Goal: Task Accomplishment & Management: Manage account settings

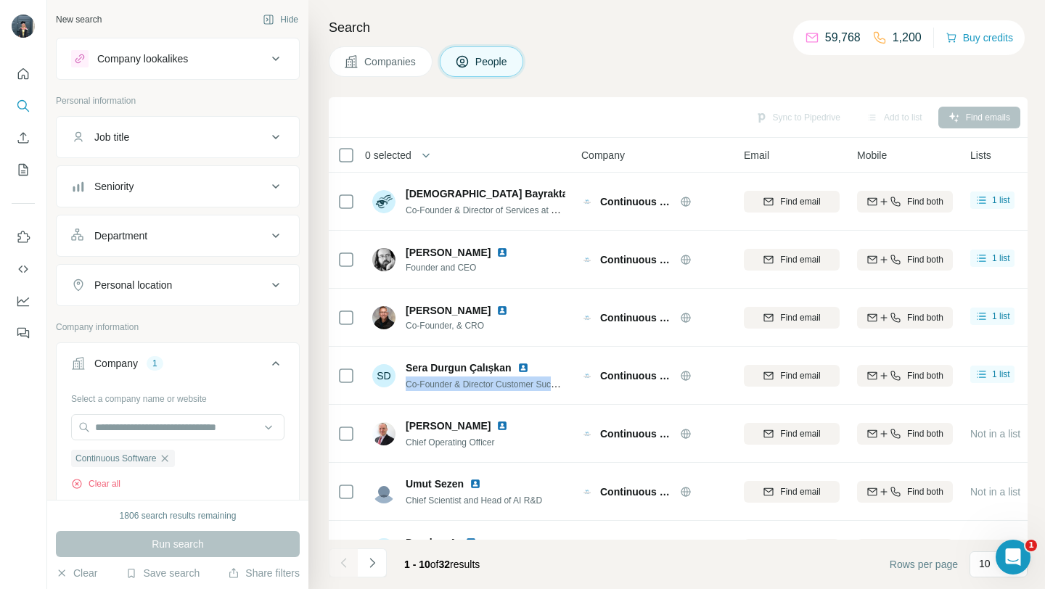
scroll to position [119, 0]
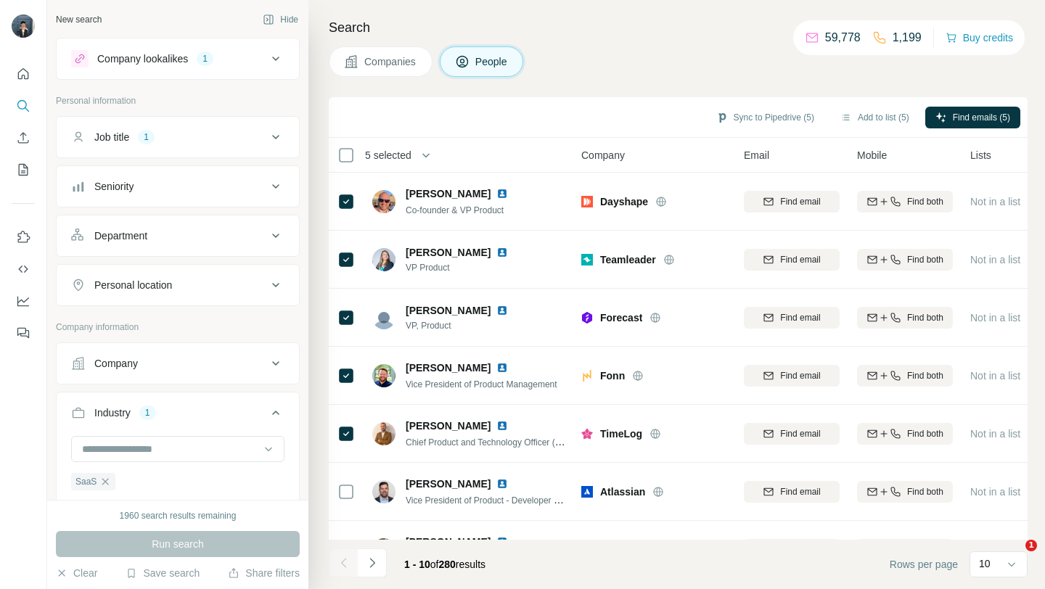
scroll to position [213, 0]
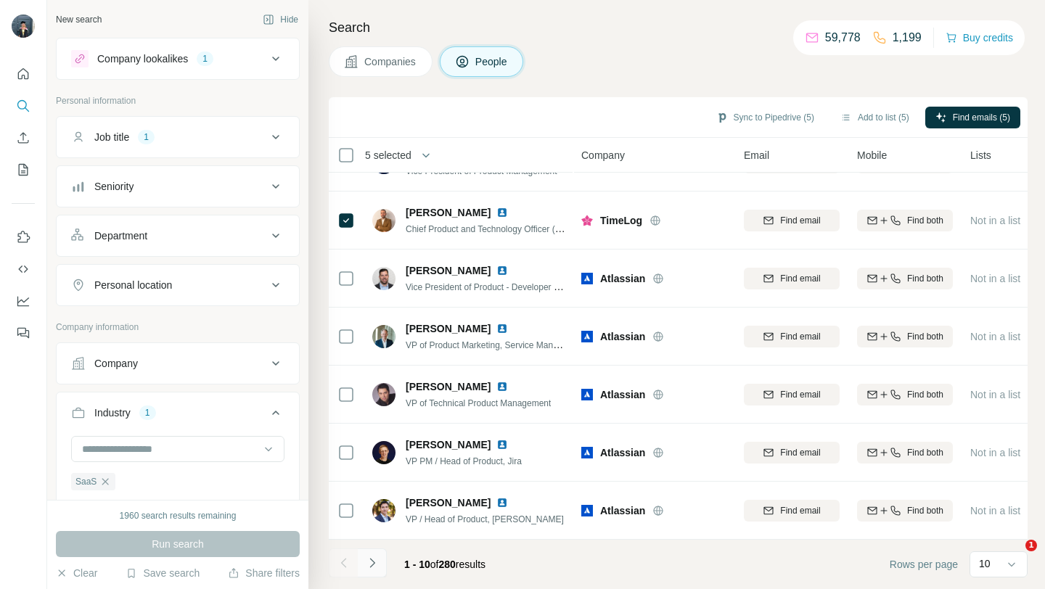
click at [379, 558] on button "Navigate to next page" at bounding box center [372, 563] width 29 height 29
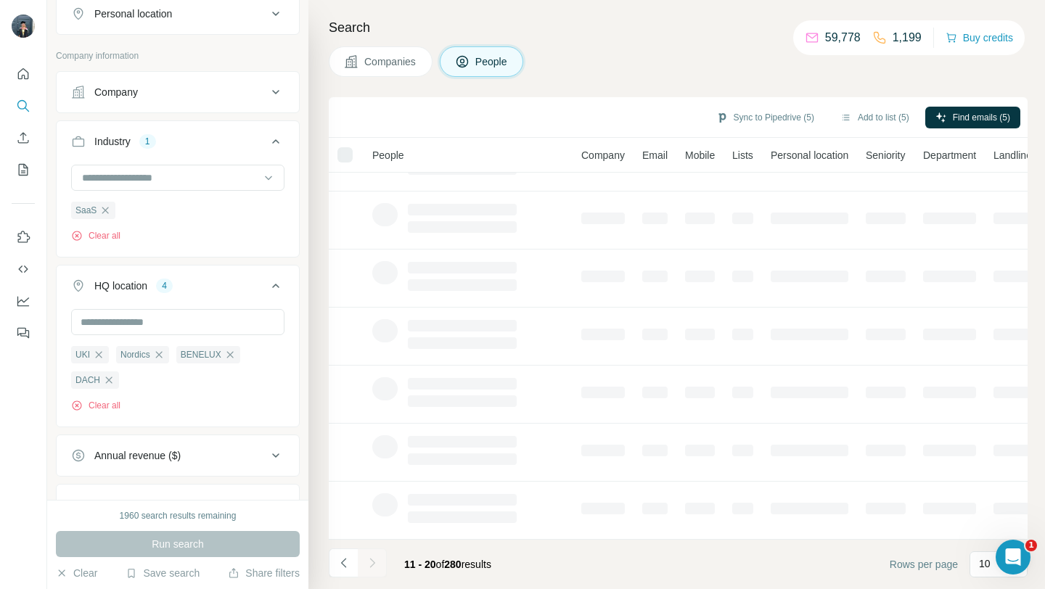
scroll to position [7821, 0]
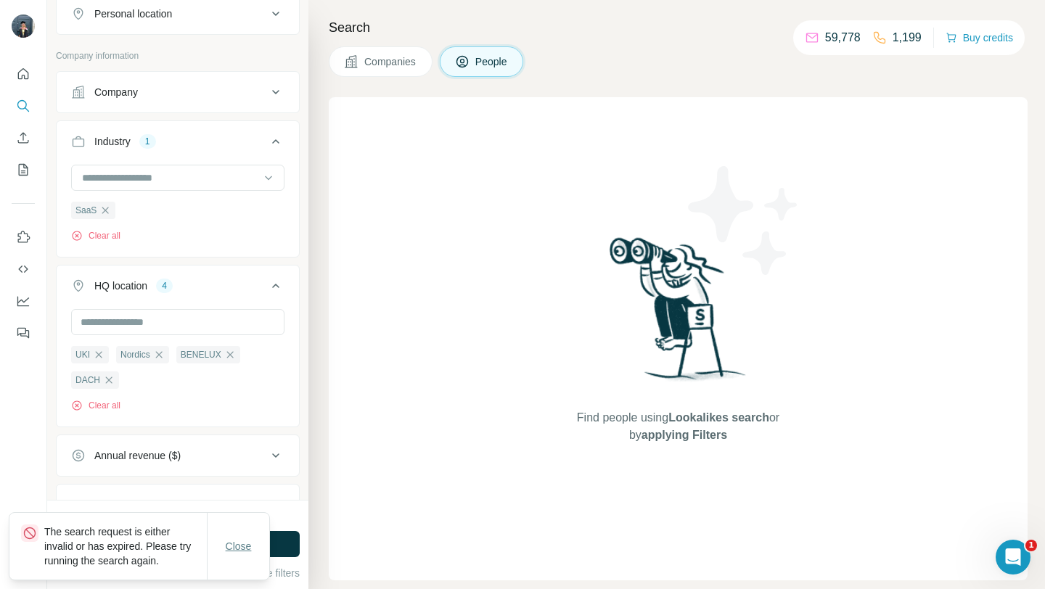
click at [246, 550] on span "Close" at bounding box center [239, 546] width 26 height 15
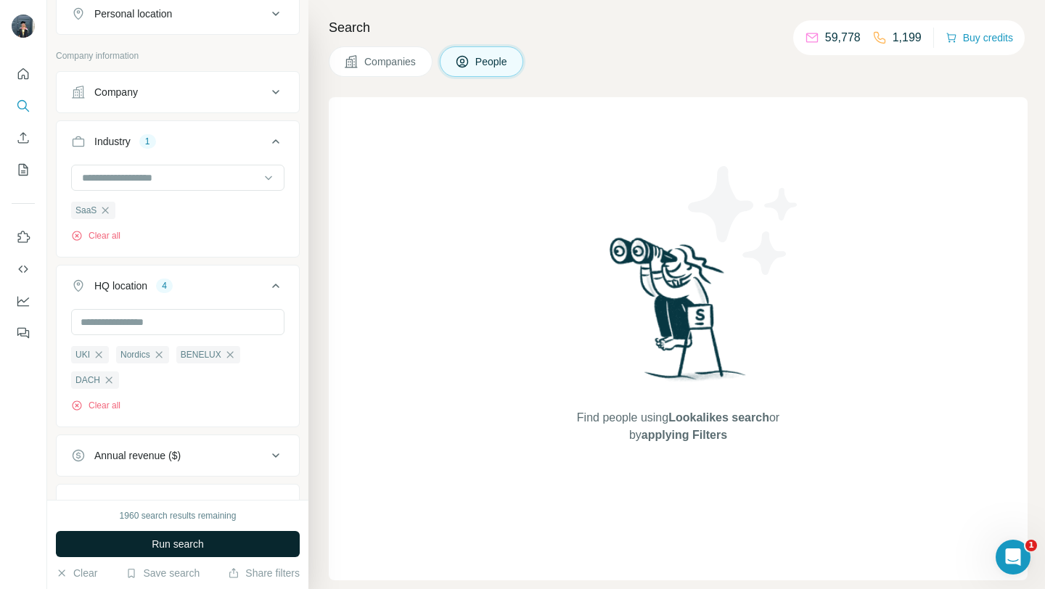
click at [195, 538] on span "Run search" at bounding box center [178, 544] width 52 height 15
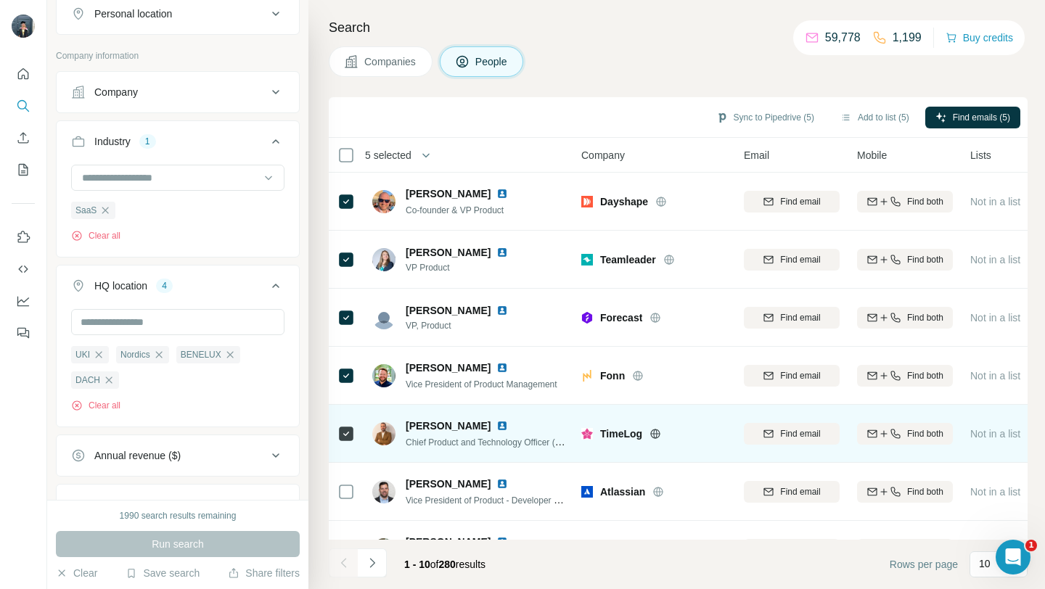
scroll to position [213, 0]
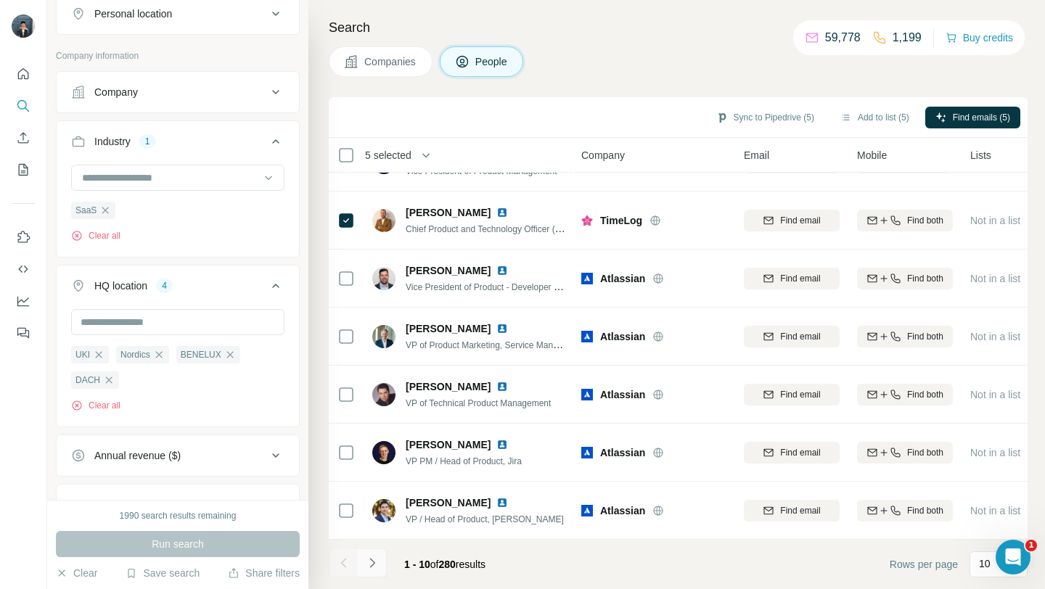
click at [371, 557] on icon "Navigate to next page" at bounding box center [372, 563] width 15 height 15
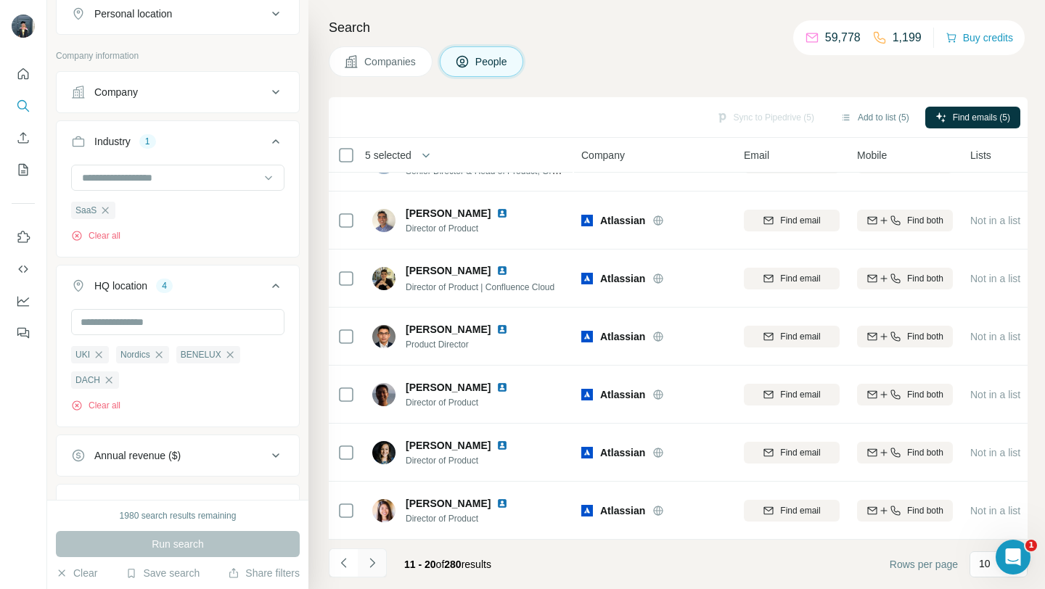
click at [374, 564] on icon "Navigate to next page" at bounding box center [372, 563] width 15 height 15
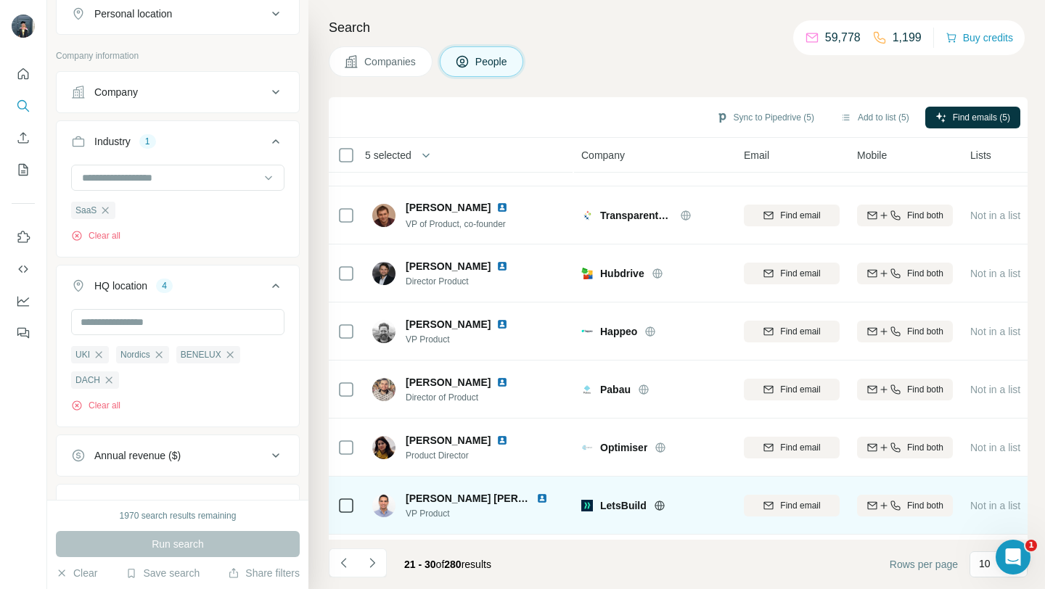
scroll to position [0, 0]
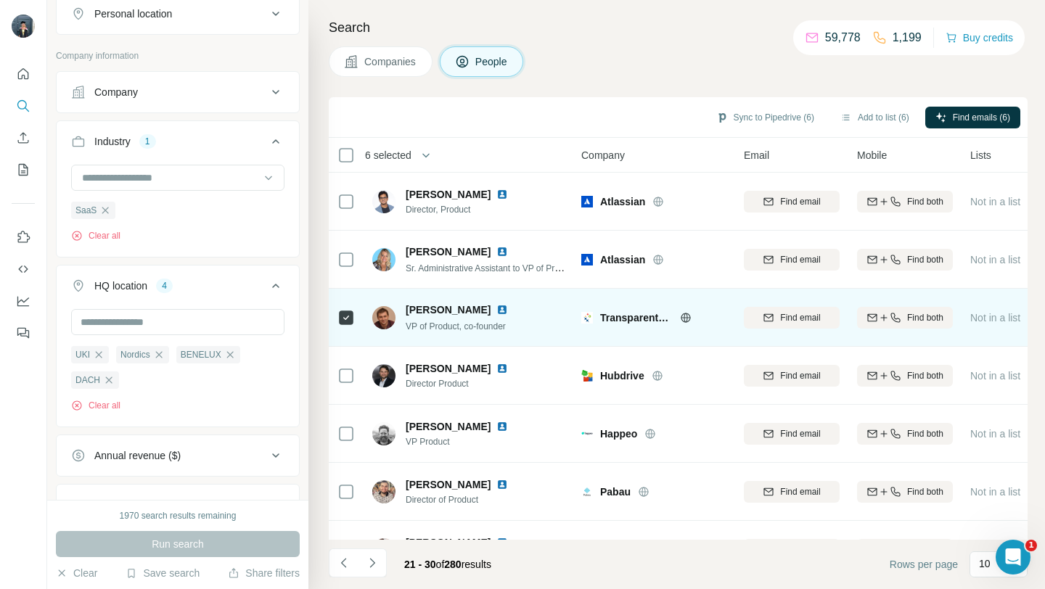
click at [682, 316] on icon at bounding box center [686, 318] width 12 height 12
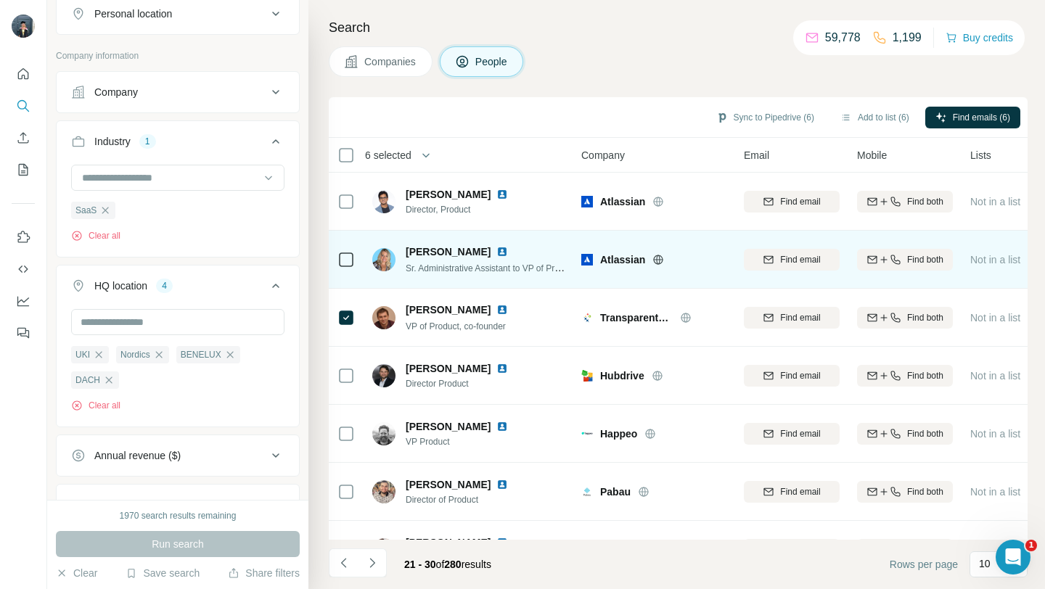
scroll to position [33, 0]
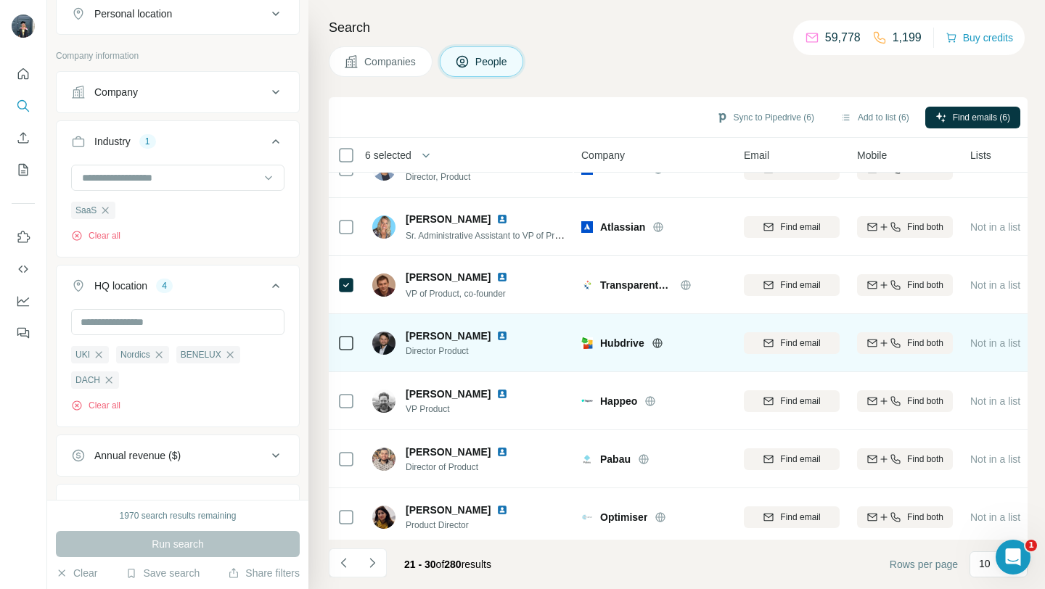
click at [658, 340] on icon at bounding box center [658, 343] width 12 height 12
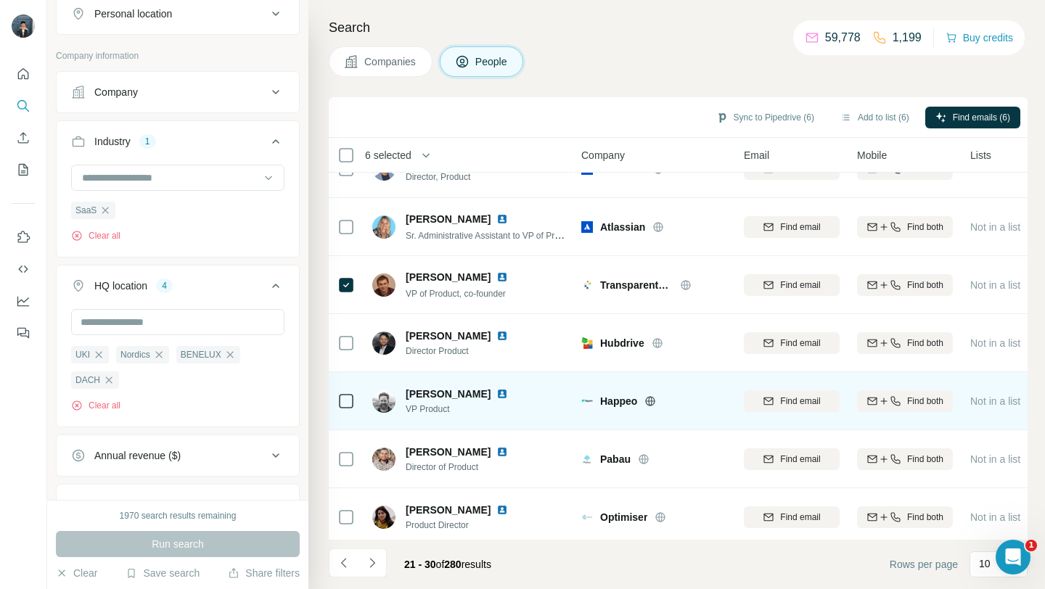
click at [649, 400] on icon at bounding box center [650, 400] width 9 height 1
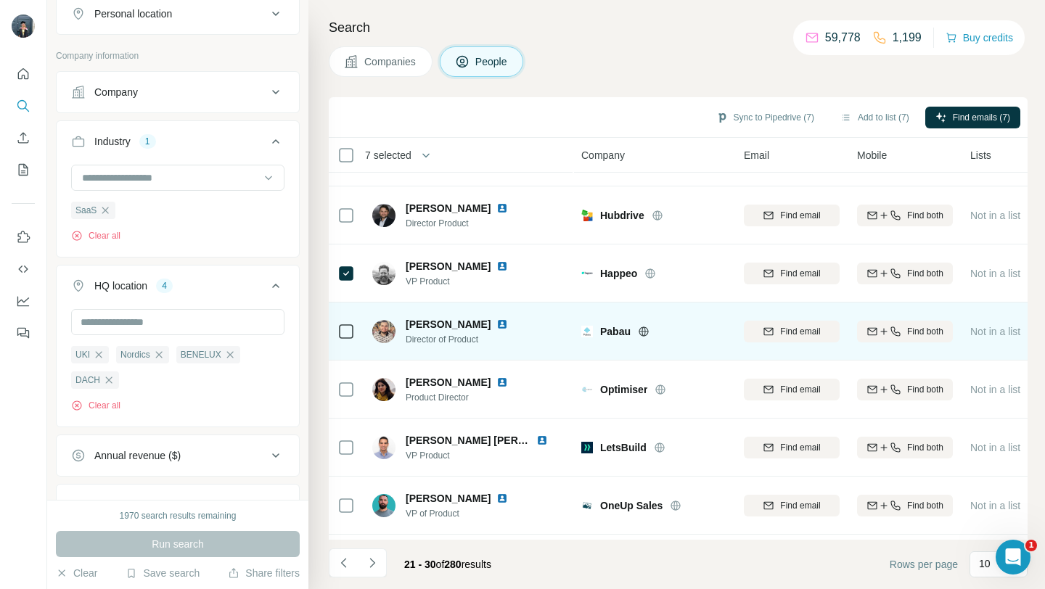
scroll to position [184, 0]
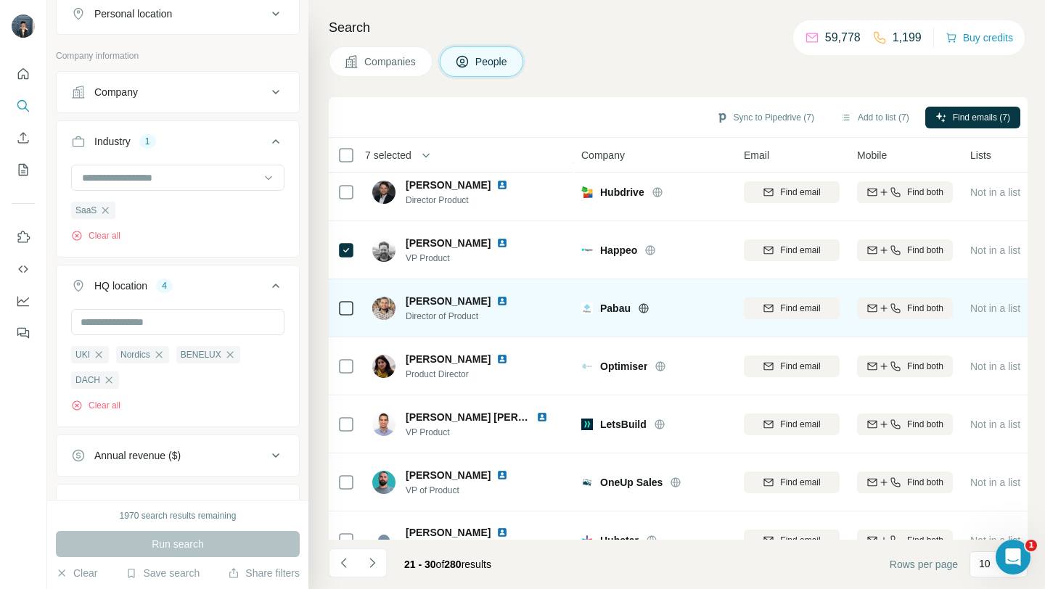
click at [642, 307] on icon at bounding box center [643, 307] width 4 height 9
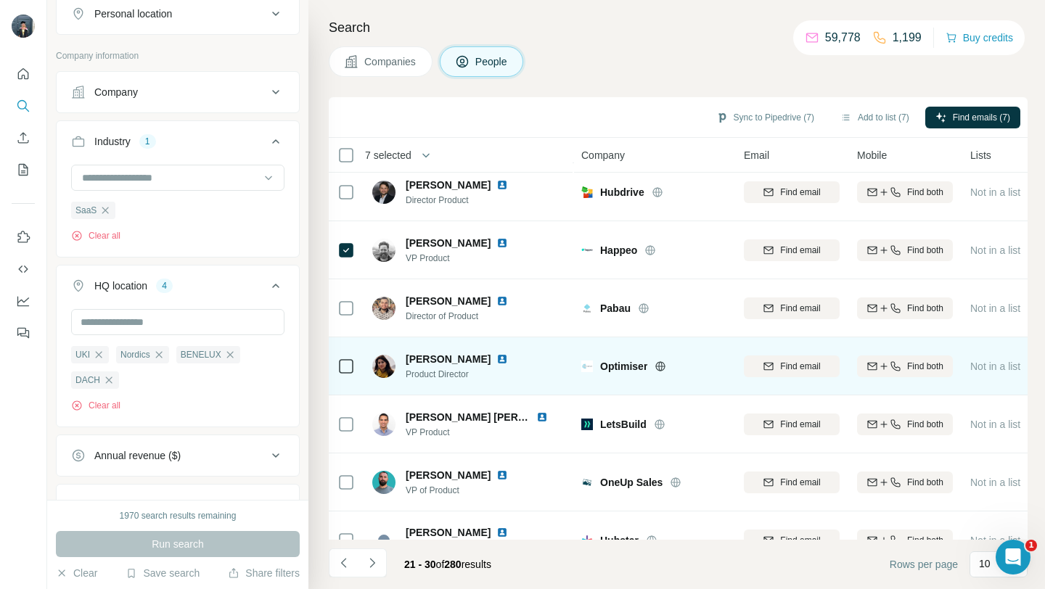
scroll to position [213, 0]
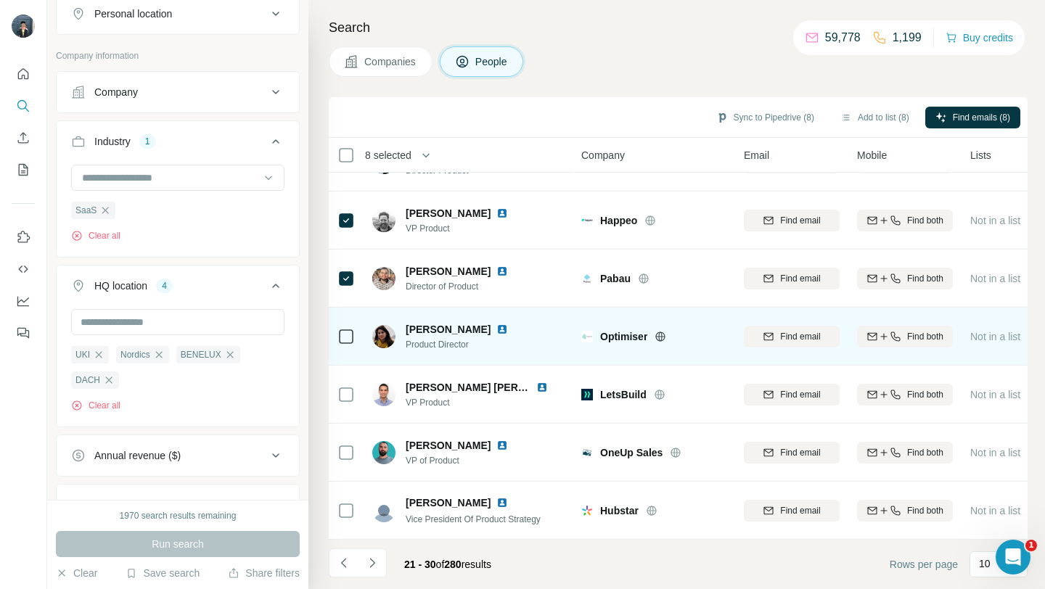
click at [659, 335] on icon at bounding box center [660, 337] width 12 height 12
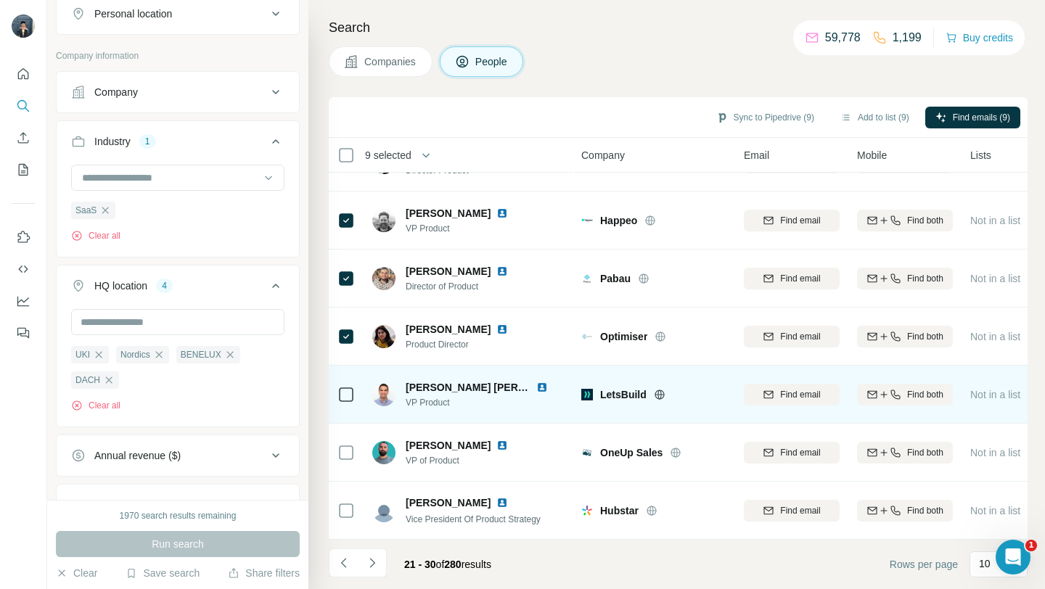
click at [656, 395] on icon at bounding box center [660, 395] width 12 height 12
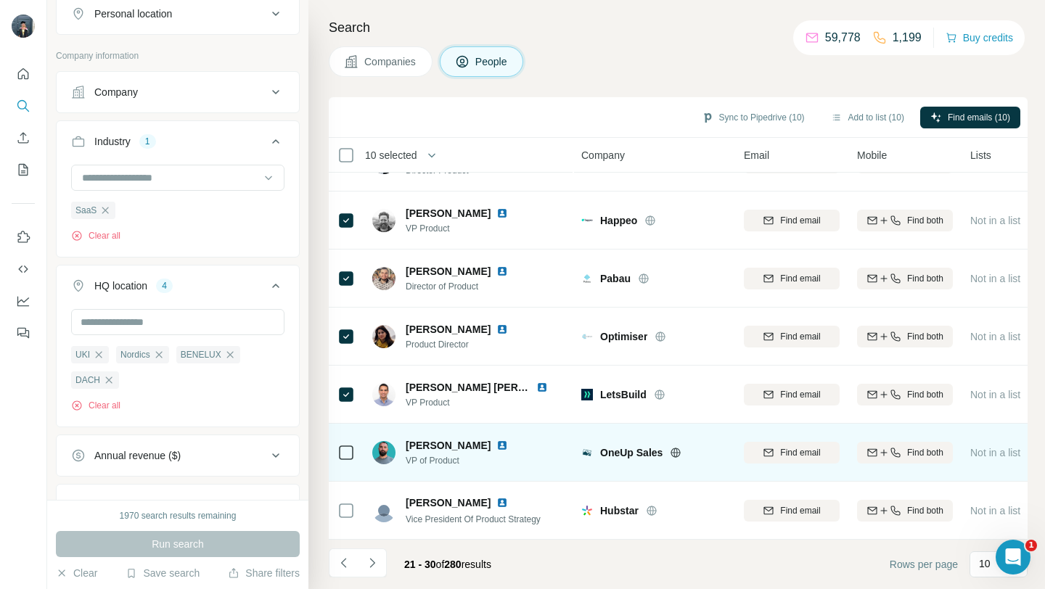
click at [671, 453] on icon at bounding box center [676, 453] width 12 height 12
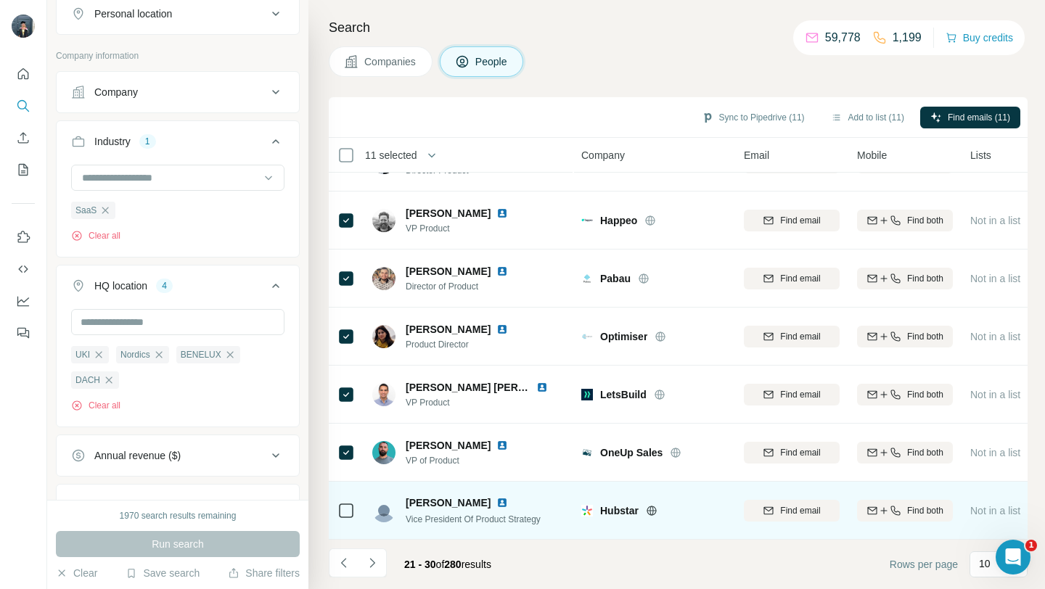
click at [651, 512] on icon at bounding box center [651, 510] width 4 height 9
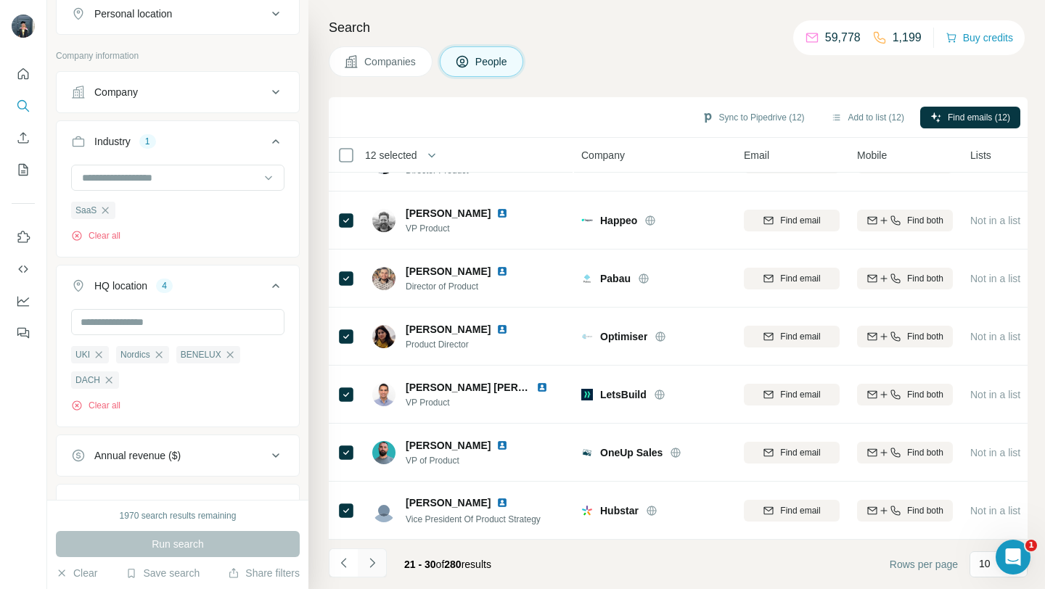
click at [375, 564] on icon "Navigate to next page" at bounding box center [372, 563] width 15 height 15
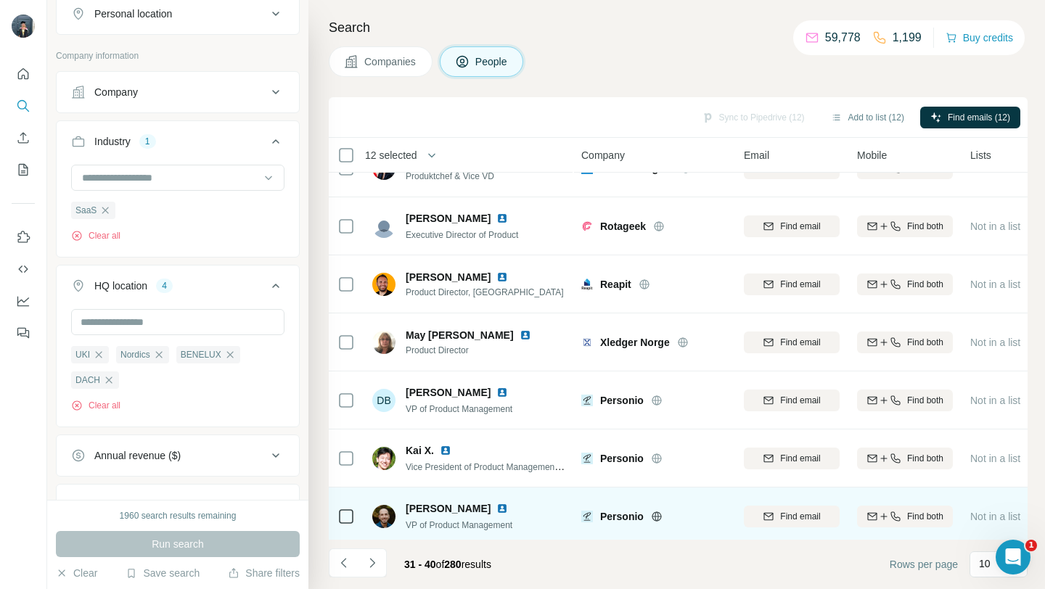
scroll to position [0, 0]
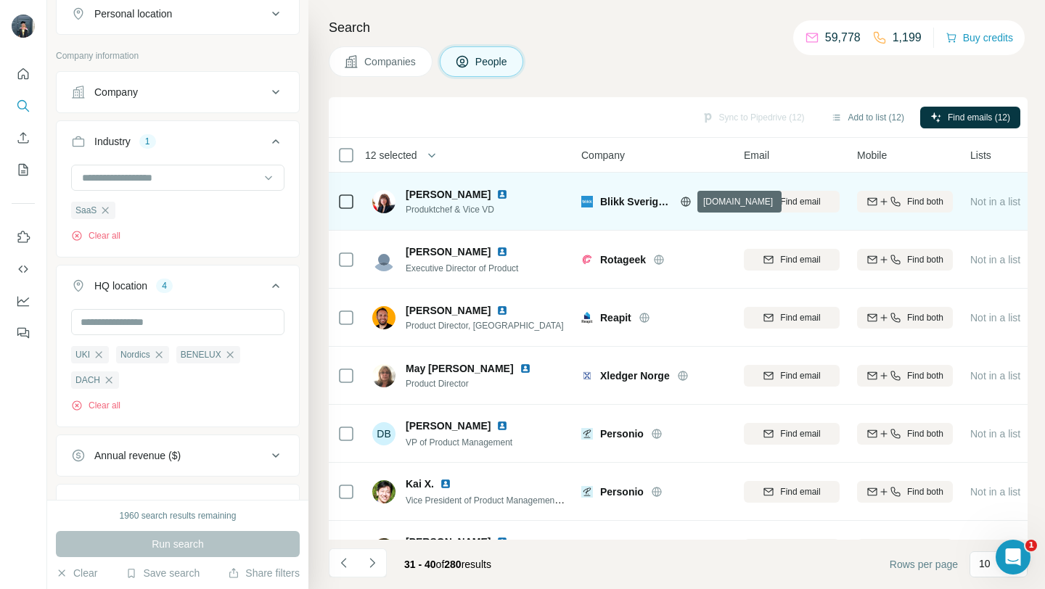
click at [688, 201] on icon at bounding box center [685, 201] width 9 height 1
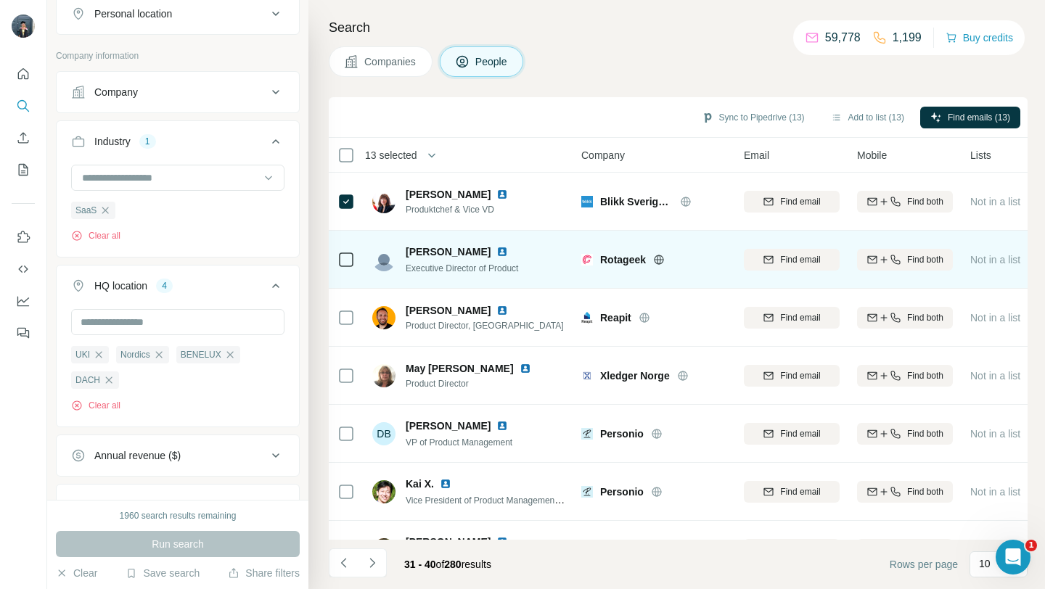
click at [660, 263] on icon at bounding box center [659, 259] width 4 height 9
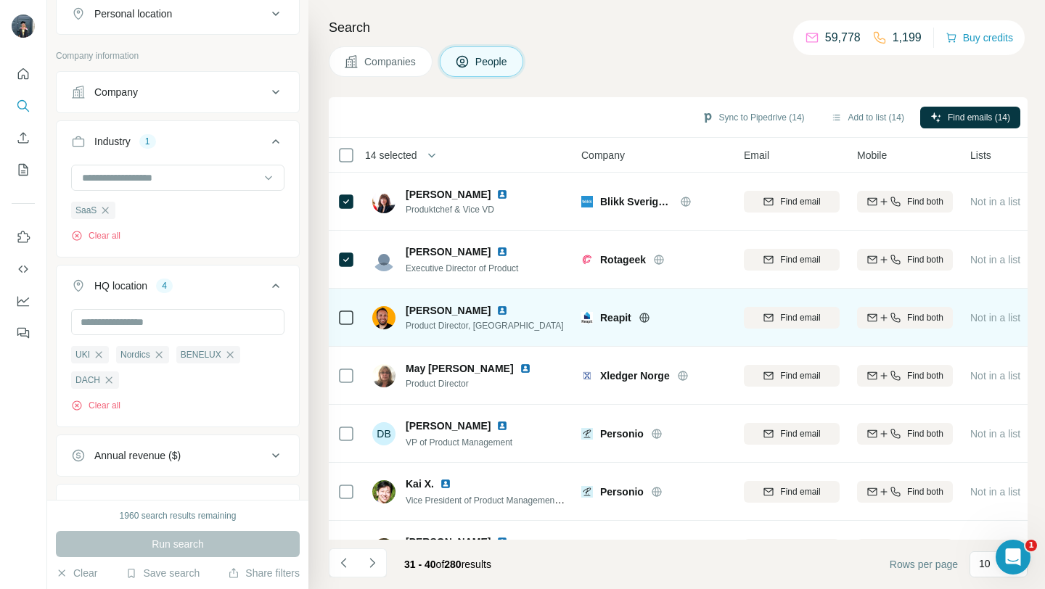
click at [646, 317] on icon at bounding box center [644, 317] width 4 height 9
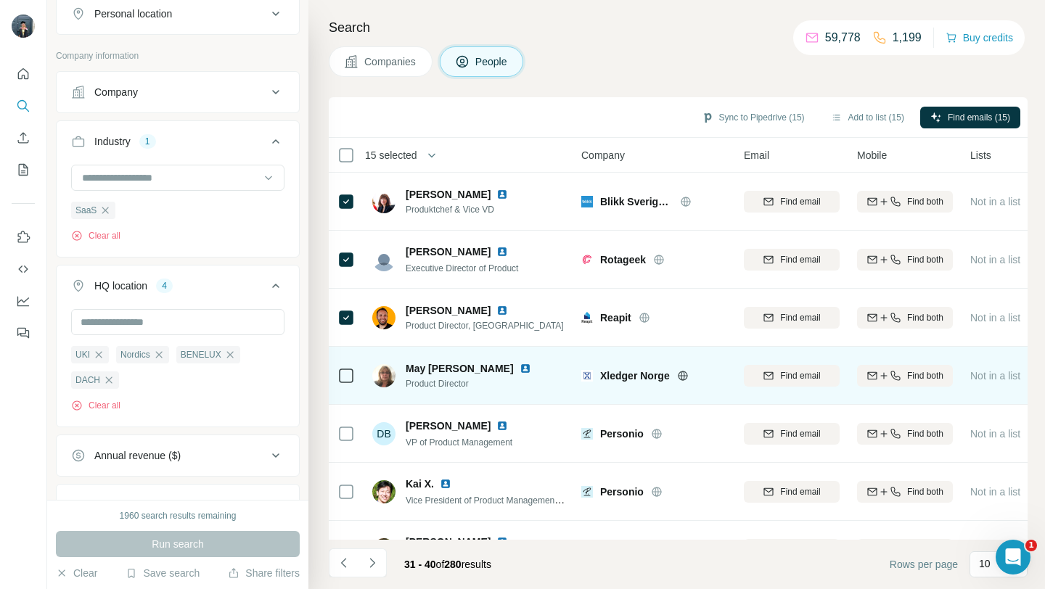
scroll to position [75, 0]
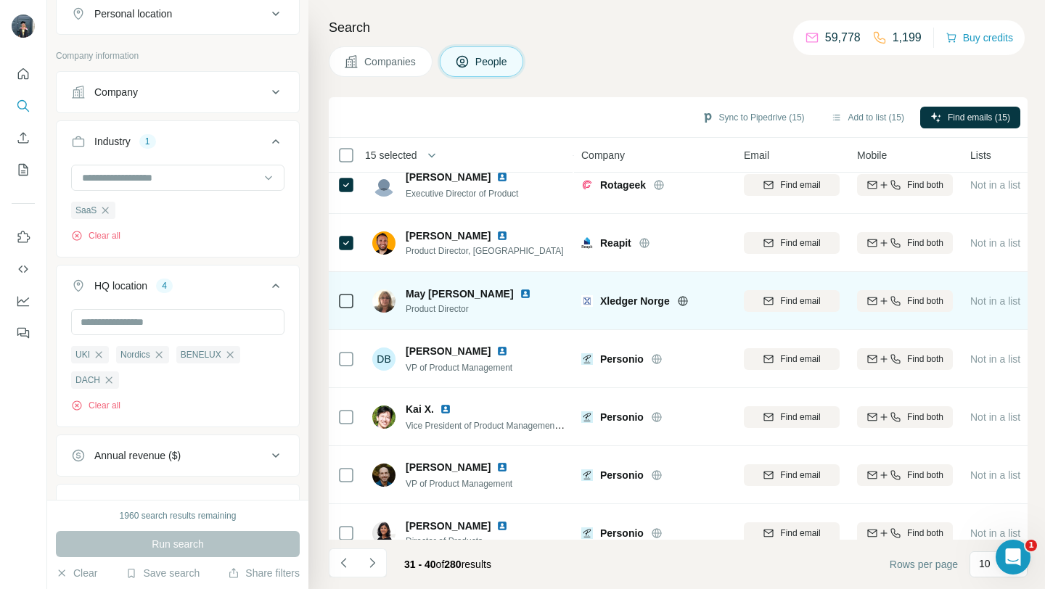
click at [686, 300] on icon at bounding box center [682, 300] width 9 height 1
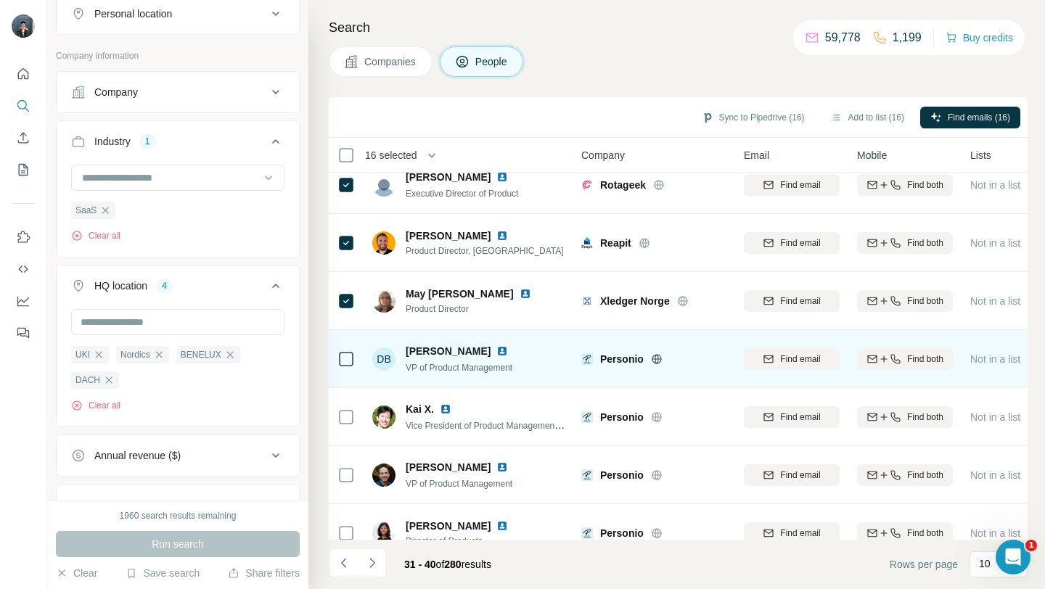
scroll to position [213, 0]
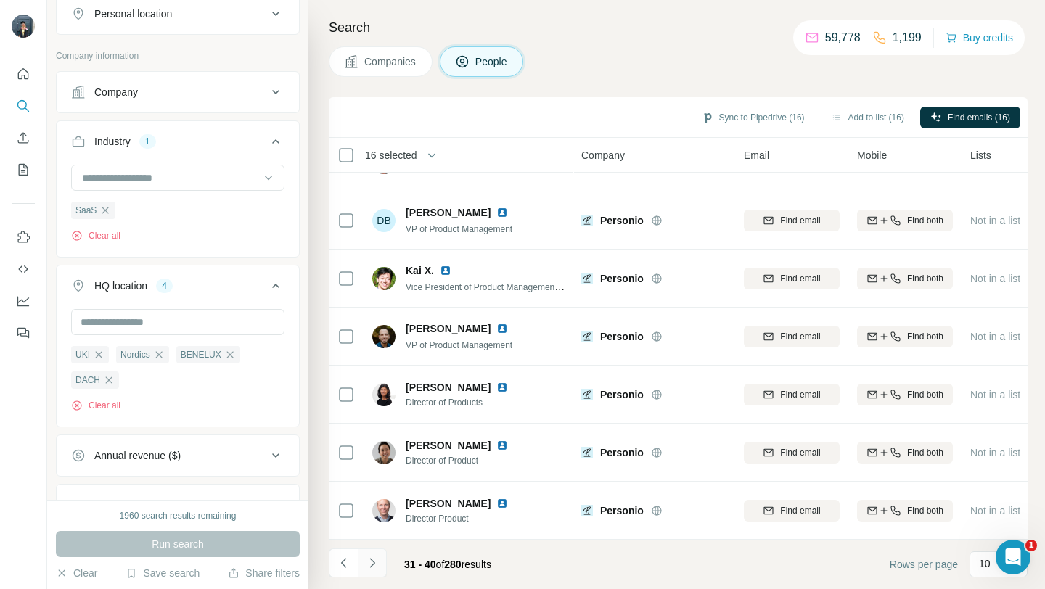
click at [378, 570] on button "Navigate to next page" at bounding box center [372, 563] width 29 height 29
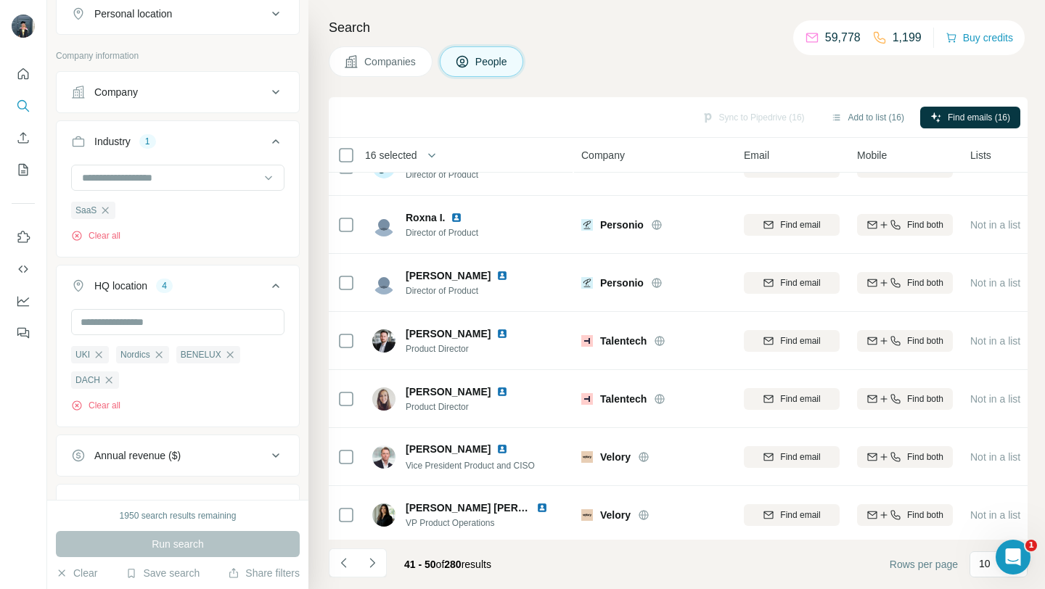
scroll to position [36, 0]
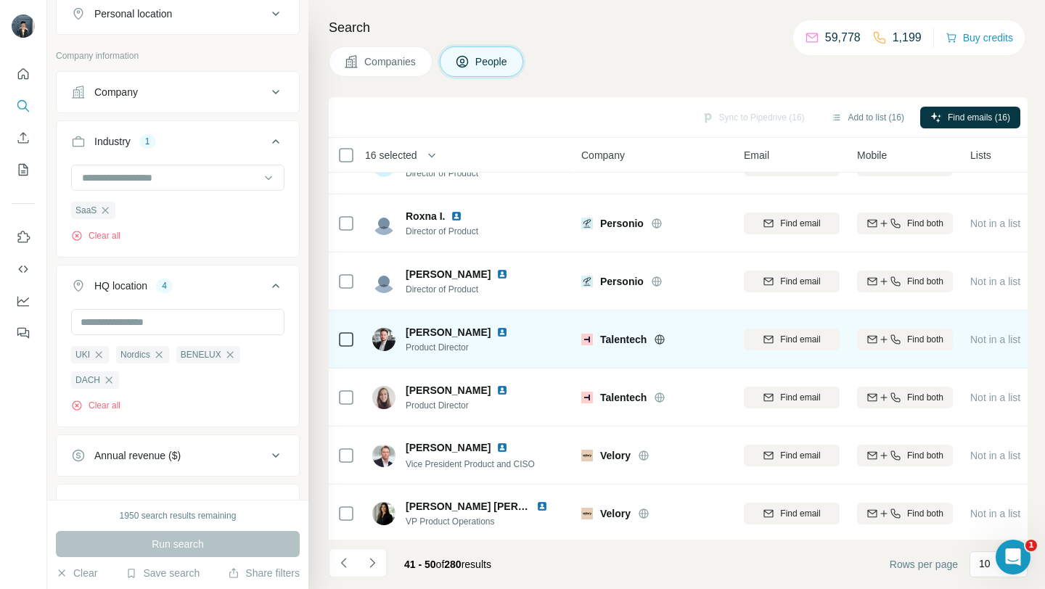
click at [662, 338] on icon at bounding box center [660, 338] width 4 height 9
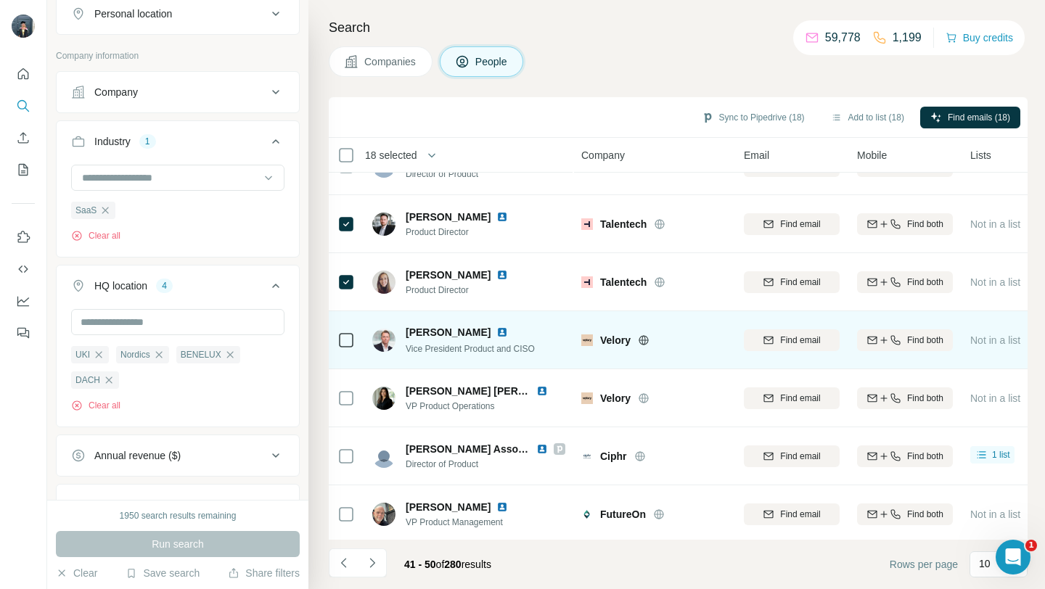
scroll to position [169, 0]
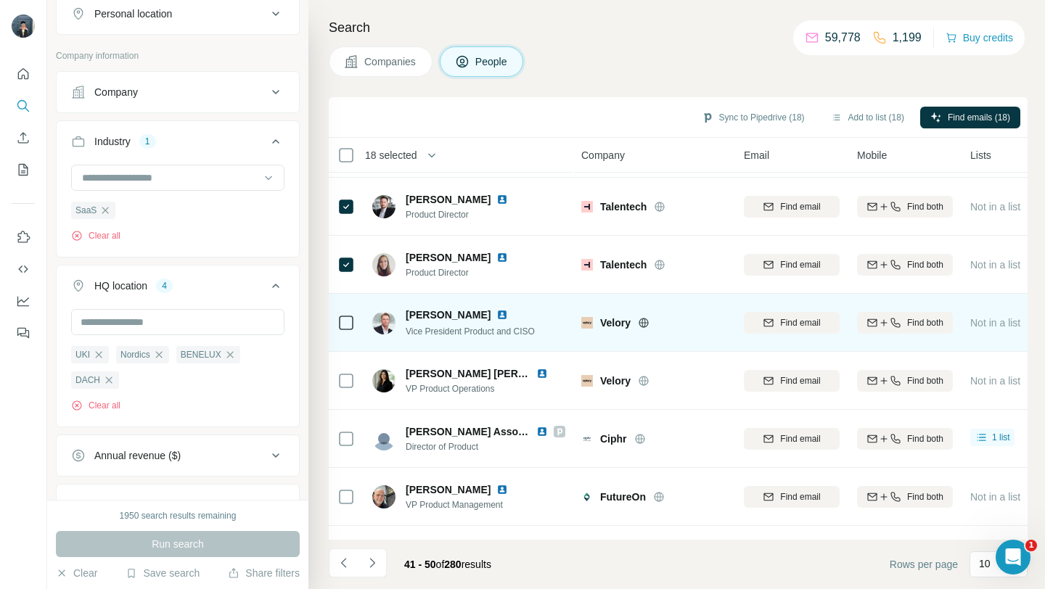
click at [648, 322] on icon at bounding box center [642, 322] width 9 height 1
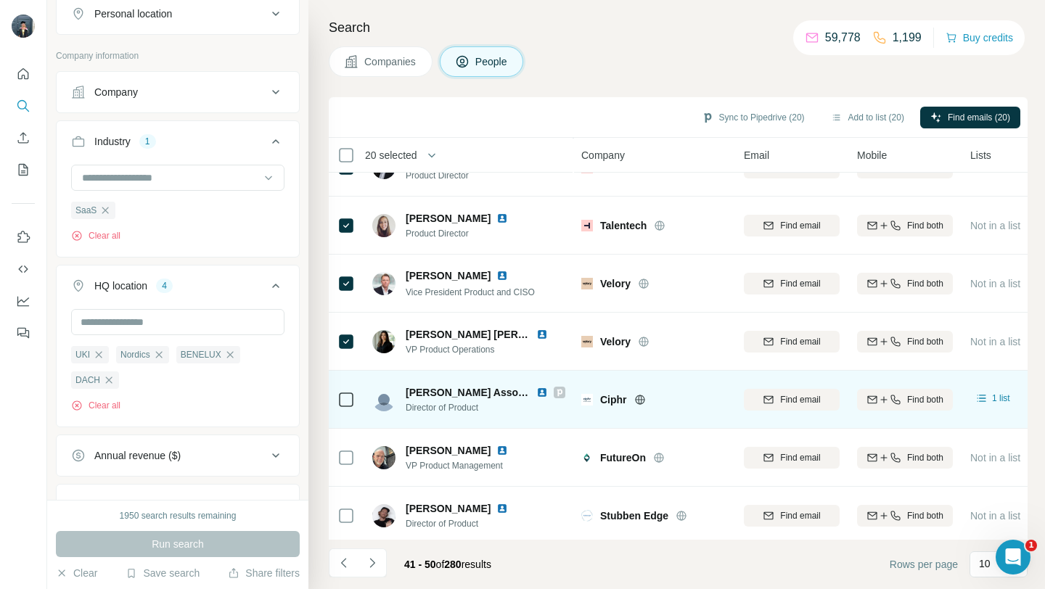
scroll to position [213, 0]
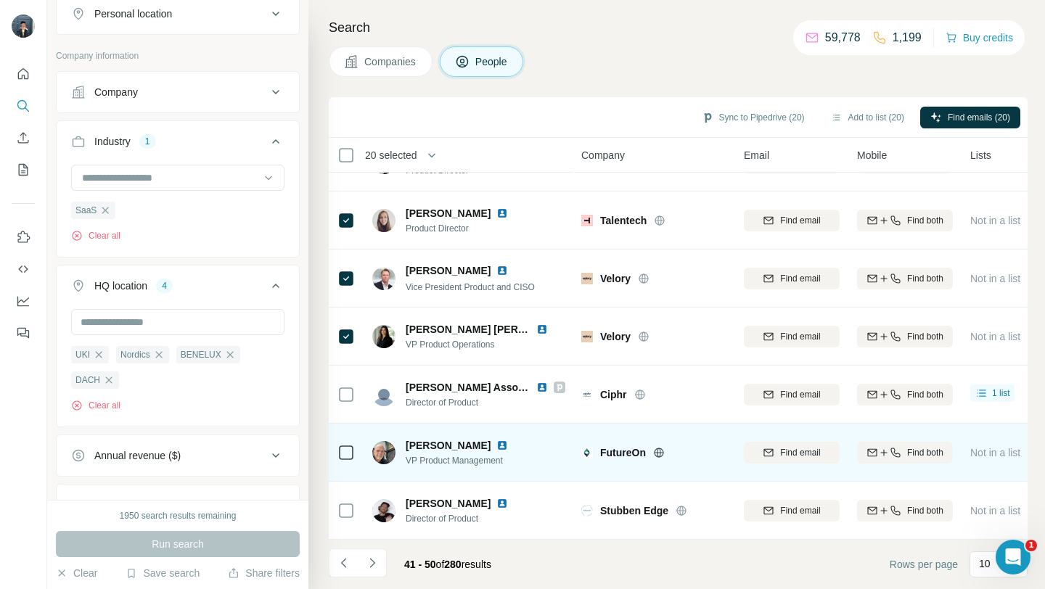
click at [657, 454] on icon at bounding box center [659, 452] width 4 height 9
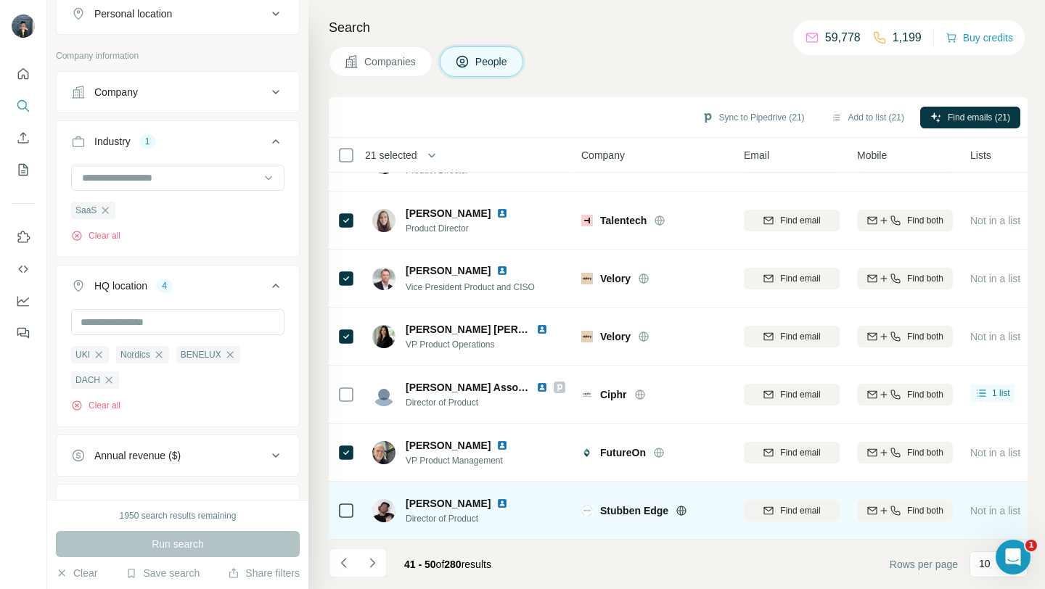
click at [683, 511] on icon at bounding box center [681, 511] width 12 height 12
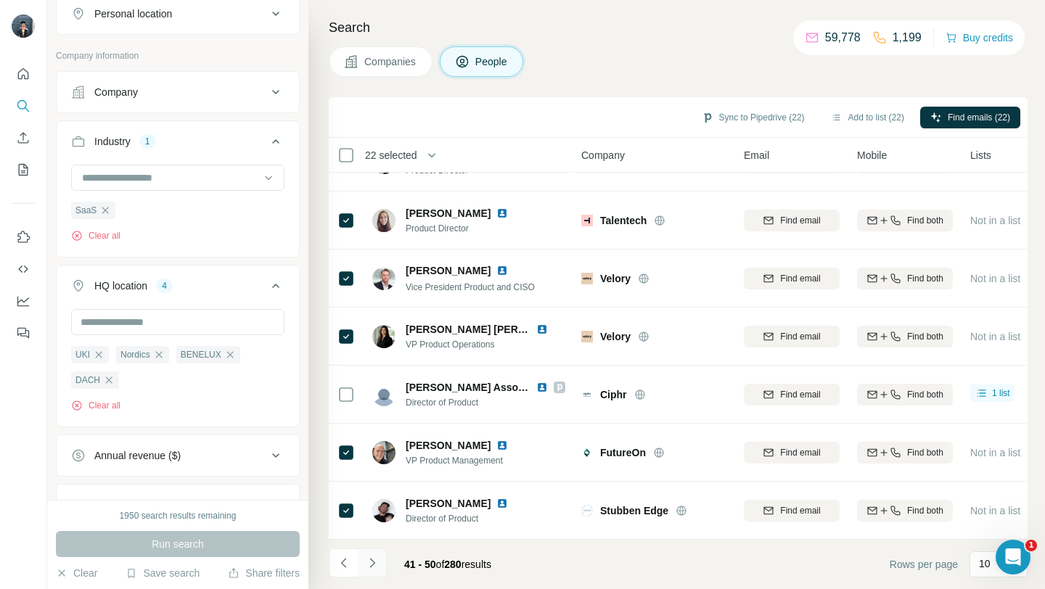
click at [377, 568] on icon "Navigate to next page" at bounding box center [372, 563] width 15 height 15
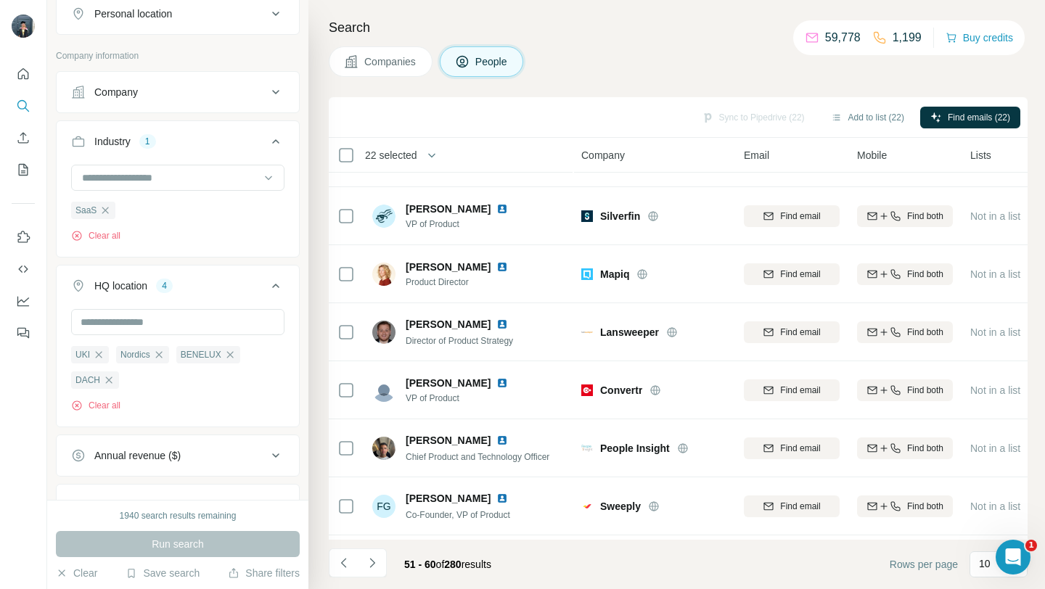
scroll to position [0, 0]
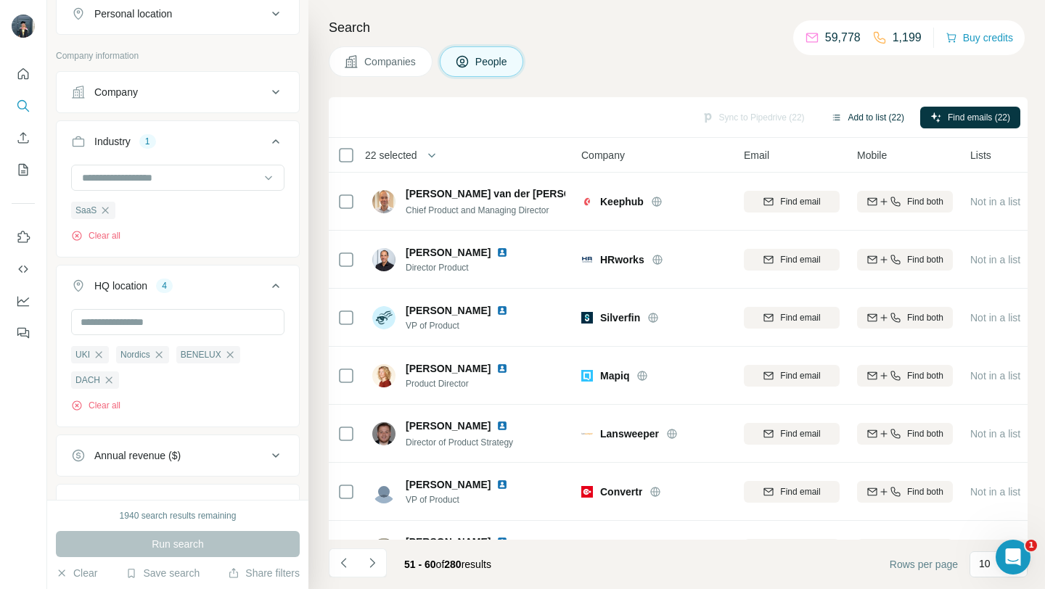
click at [875, 116] on button "Add to list (22)" at bounding box center [868, 118] width 94 height 22
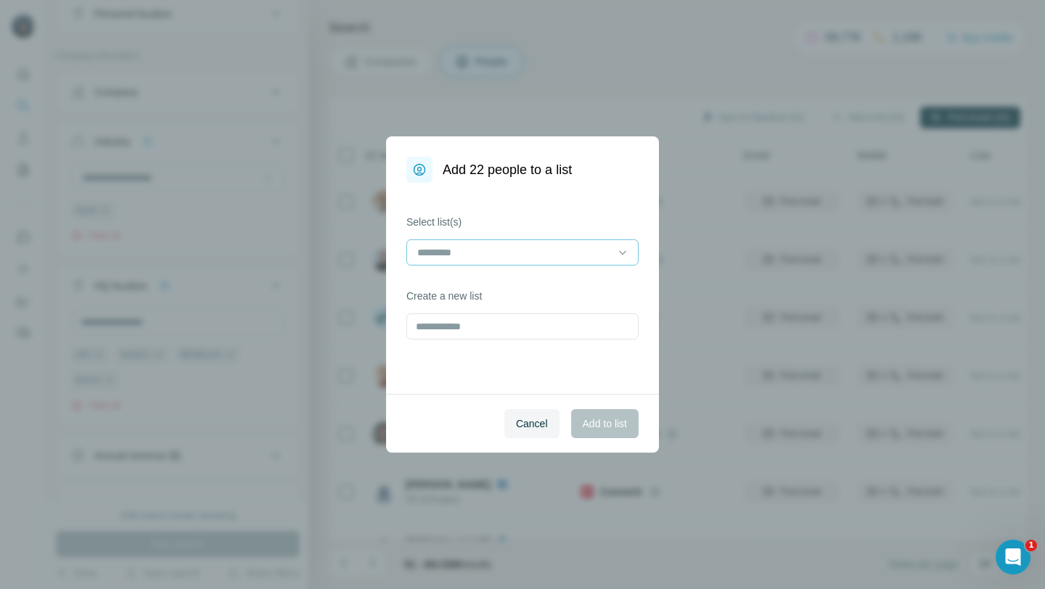
click at [533, 260] on div at bounding box center [514, 252] width 196 height 25
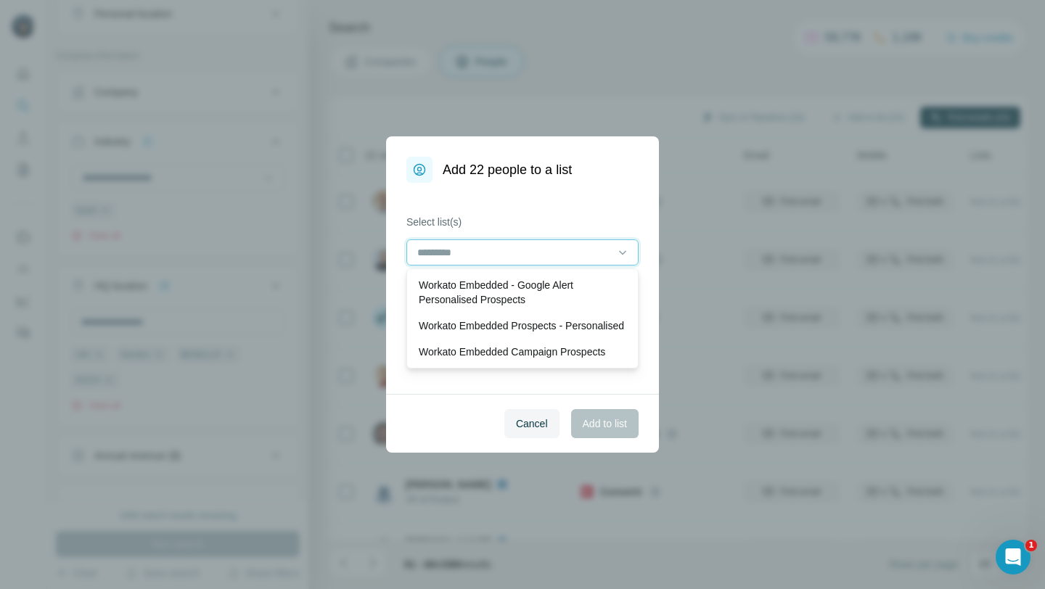
click at [533, 255] on input at bounding box center [514, 253] width 196 height 16
click at [501, 191] on div "Select list(s) Create a new list" at bounding box center [522, 288] width 273 height 211
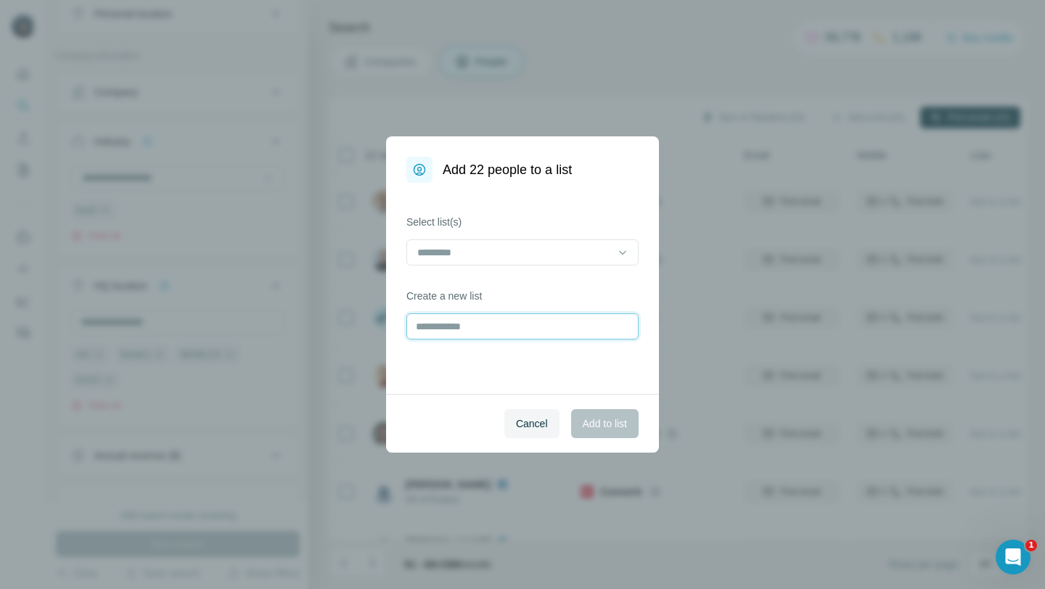
click at [462, 328] on input "text" at bounding box center [522, 326] width 232 height 26
type input "**********"
click at [595, 427] on span "Add to list" at bounding box center [605, 423] width 44 height 15
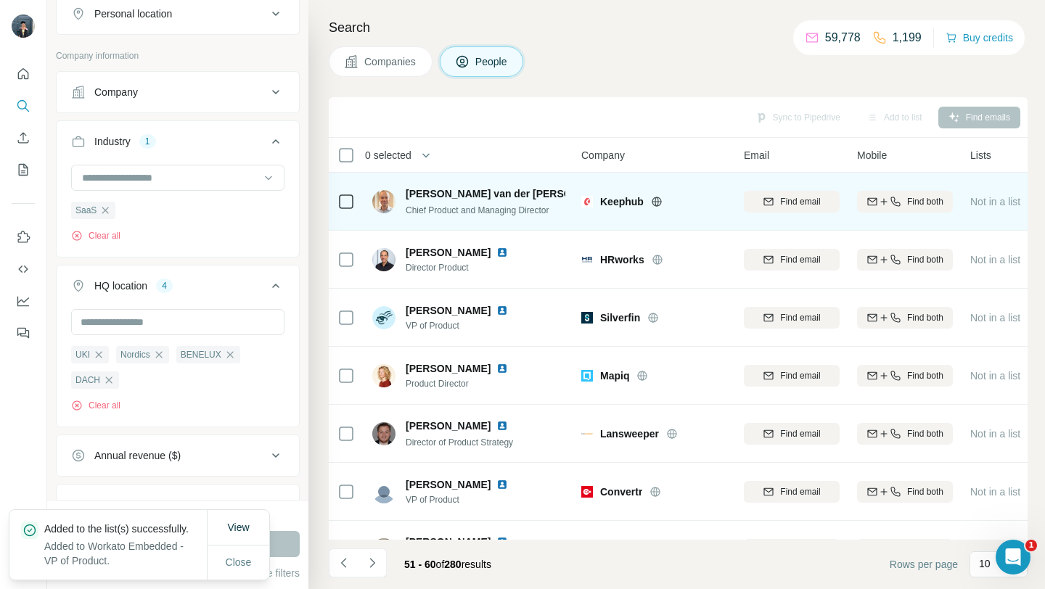
click at [658, 202] on icon at bounding box center [657, 202] width 12 height 12
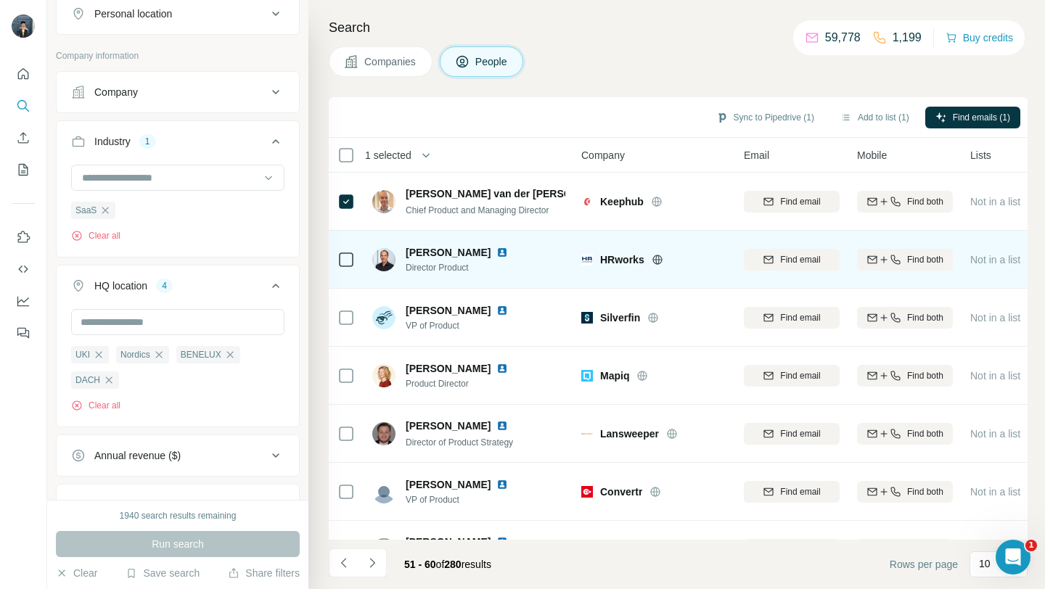
click at [652, 260] on icon at bounding box center [658, 260] width 12 height 12
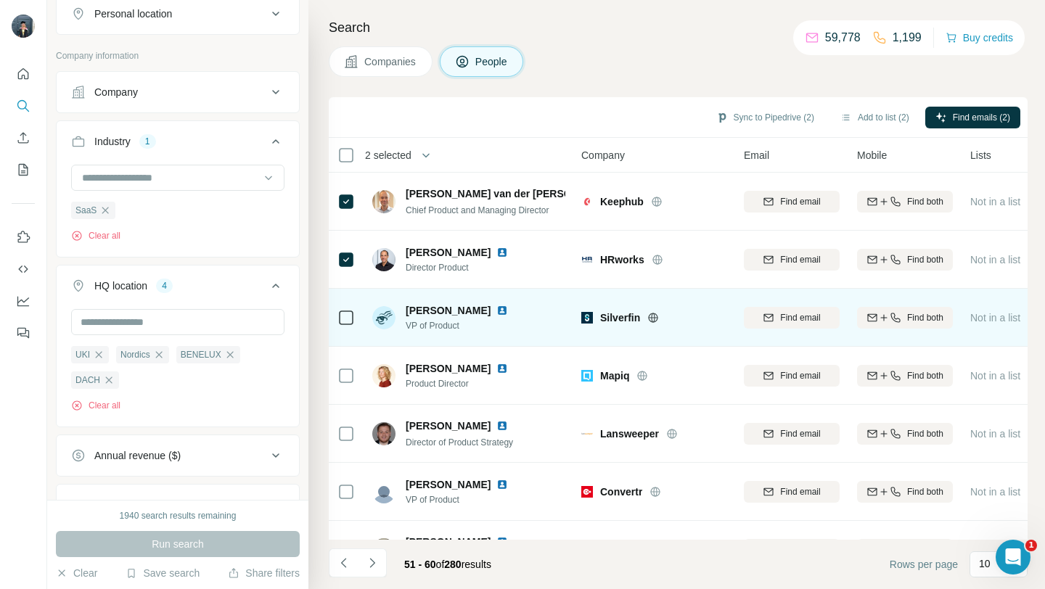
click at [651, 315] on icon at bounding box center [653, 318] width 12 height 12
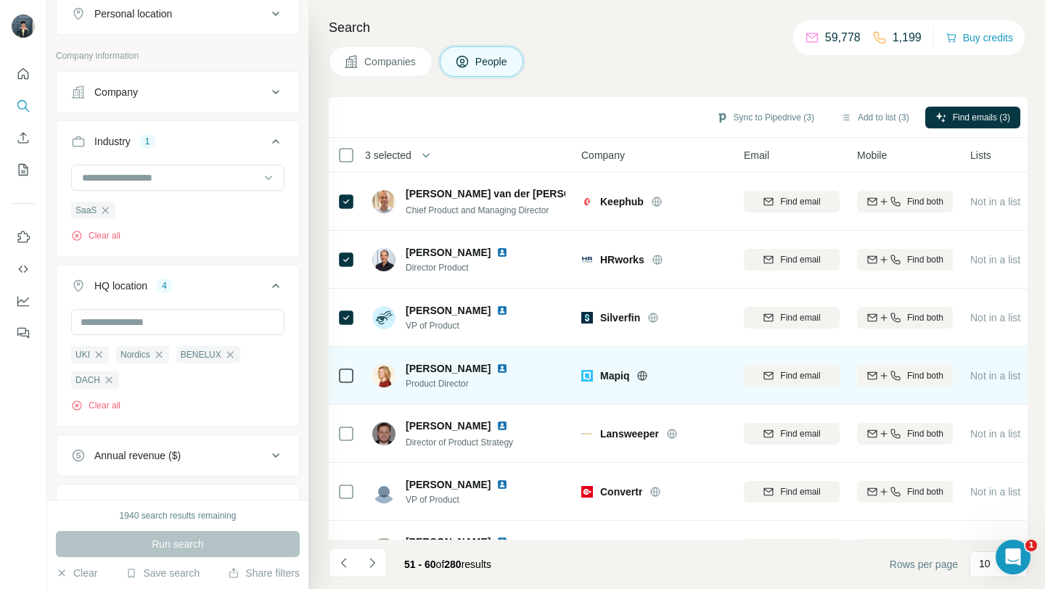
click at [640, 371] on icon at bounding box center [642, 375] width 9 height 9
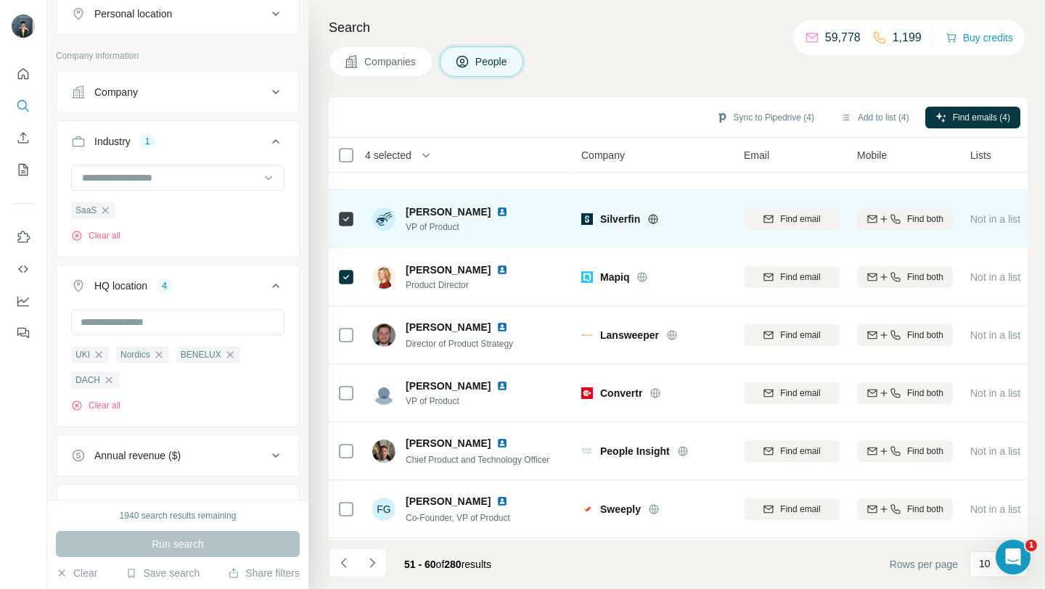
scroll to position [120, 0]
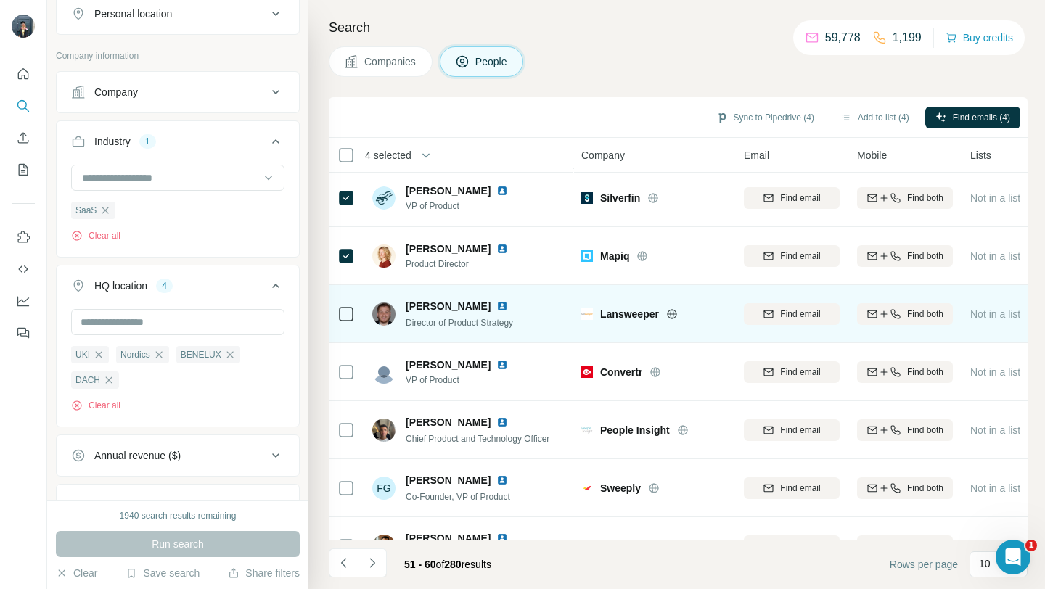
click at [673, 313] on icon at bounding box center [672, 313] width 4 height 9
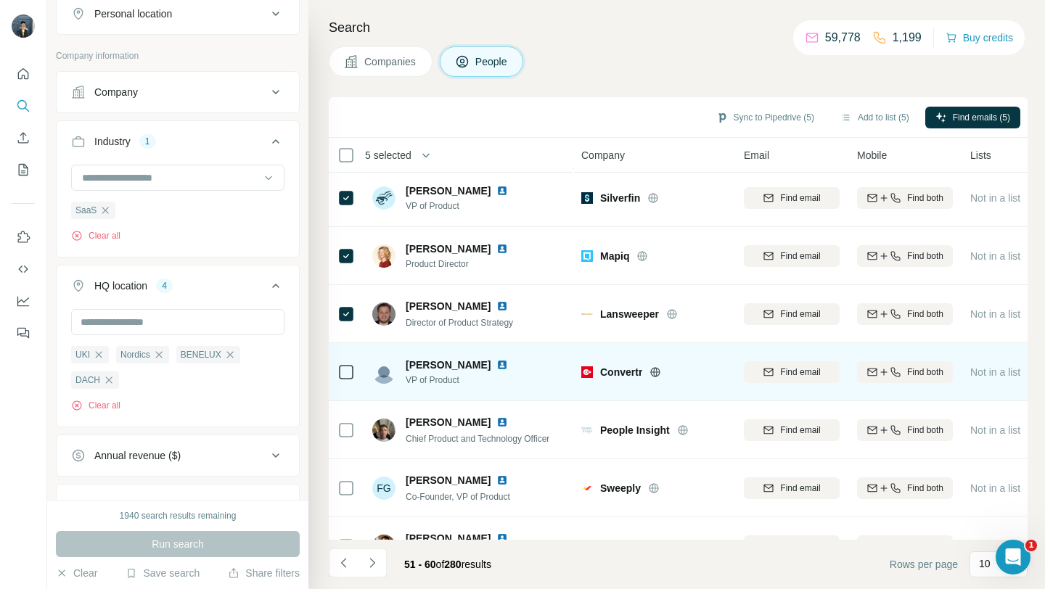
click at [657, 372] on icon at bounding box center [656, 371] width 4 height 9
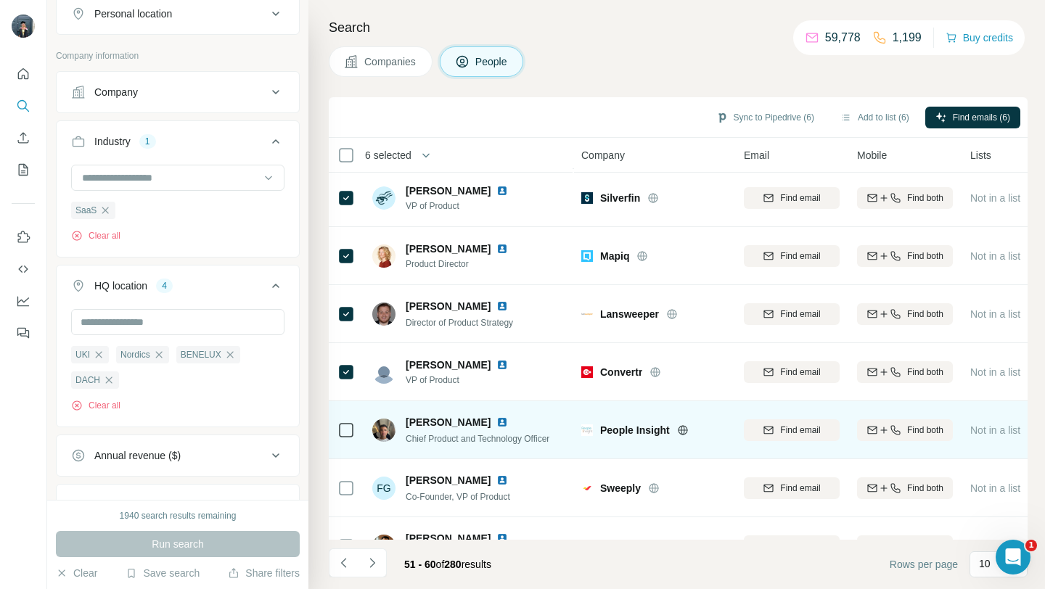
click at [680, 430] on icon at bounding box center [683, 430] width 12 height 12
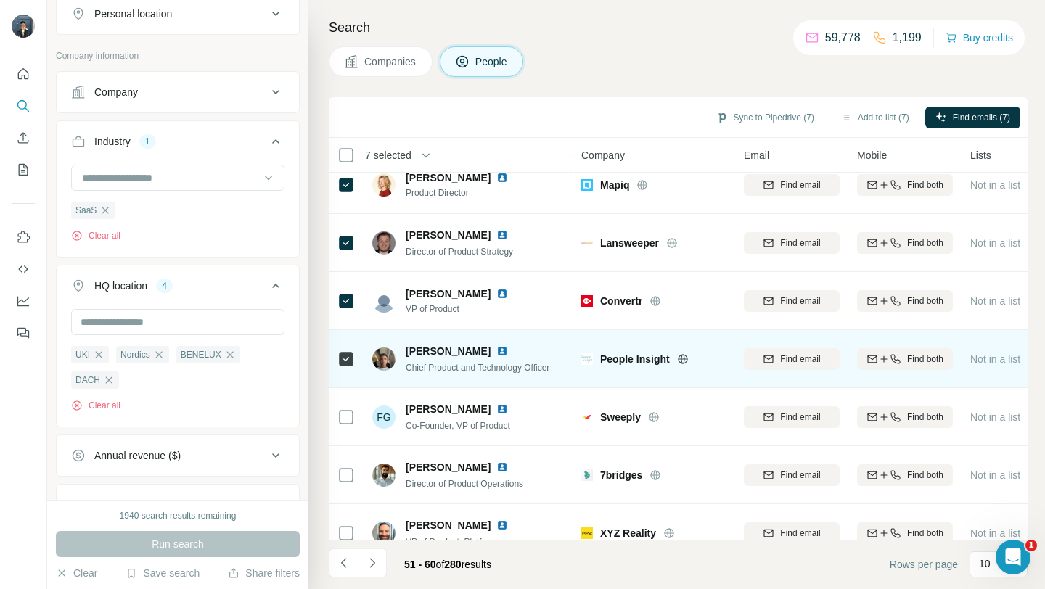
scroll to position [213, 0]
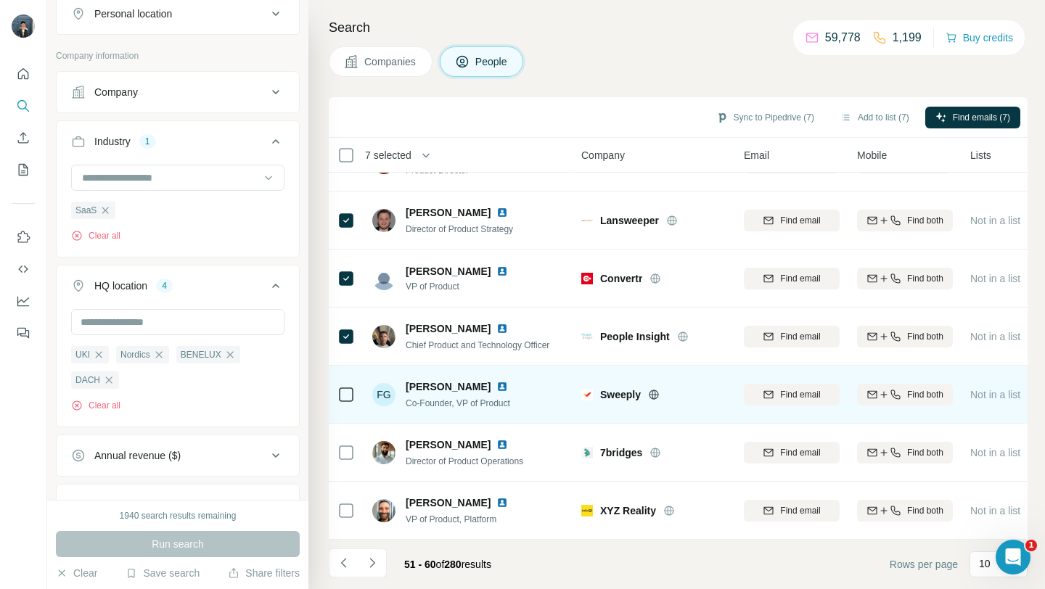
click at [655, 392] on icon at bounding box center [654, 394] width 4 height 9
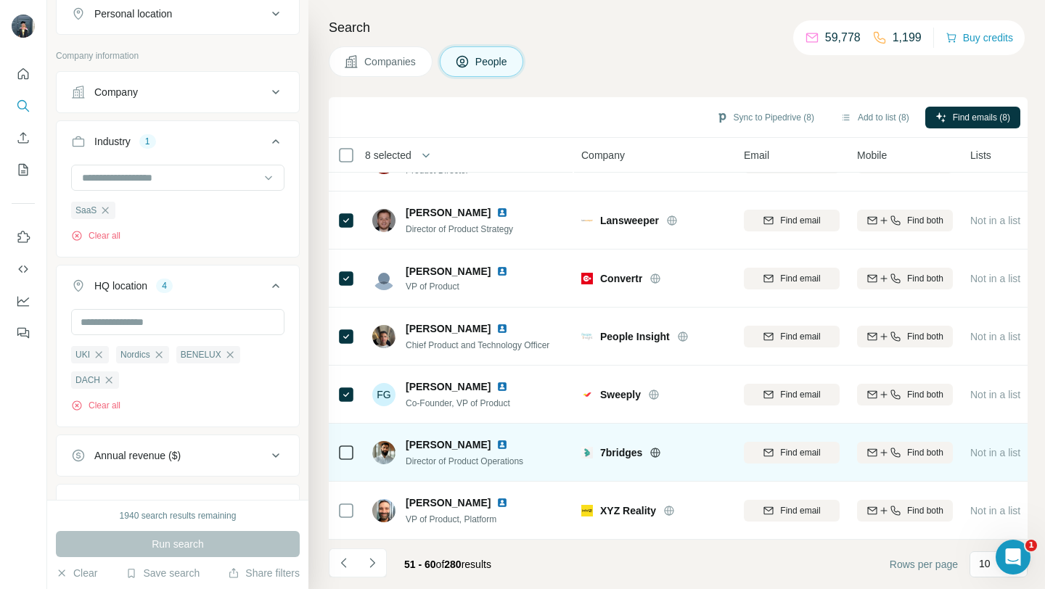
click at [657, 453] on icon at bounding box center [655, 453] width 12 height 12
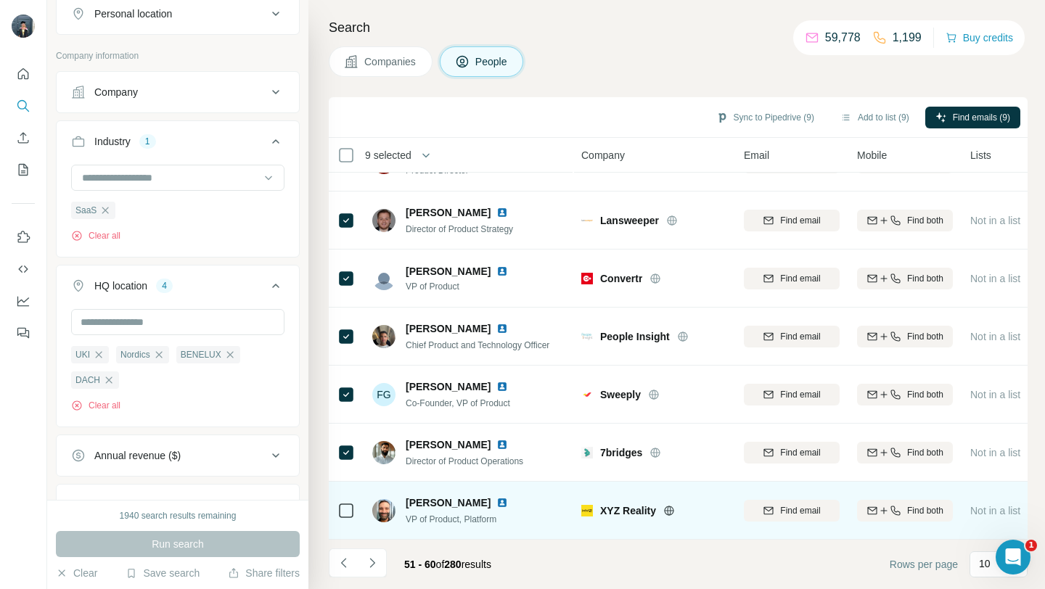
click at [672, 509] on icon at bounding box center [669, 511] width 12 height 12
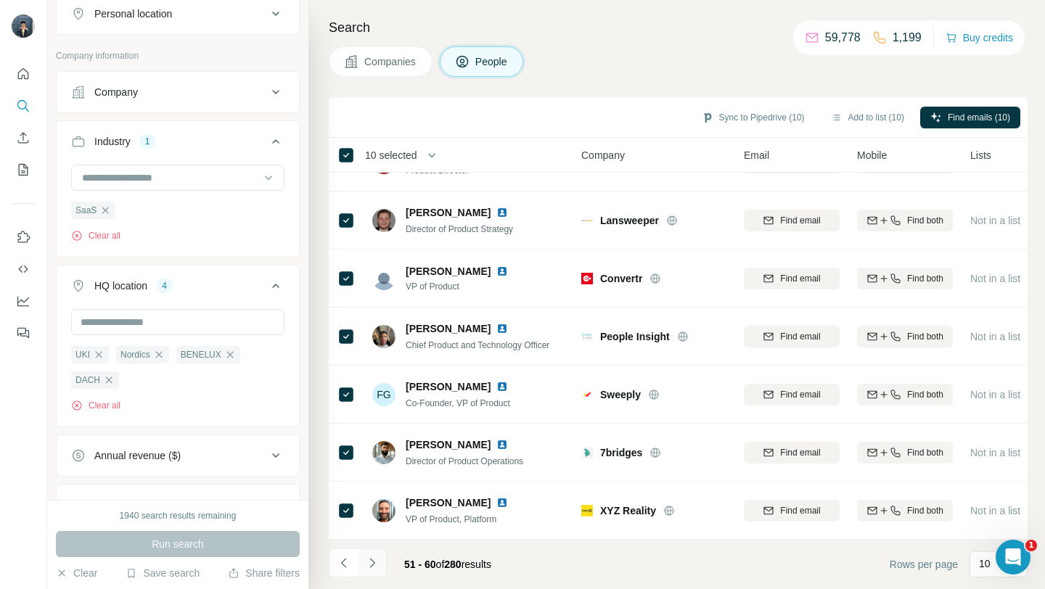
click at [378, 567] on icon "Navigate to next page" at bounding box center [372, 563] width 15 height 15
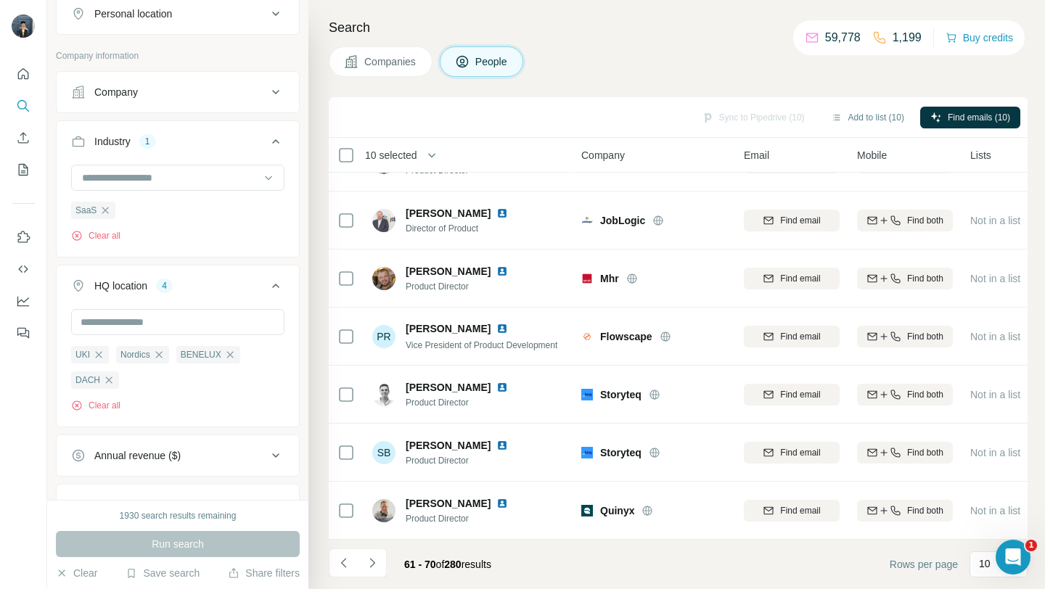
scroll to position [0, 0]
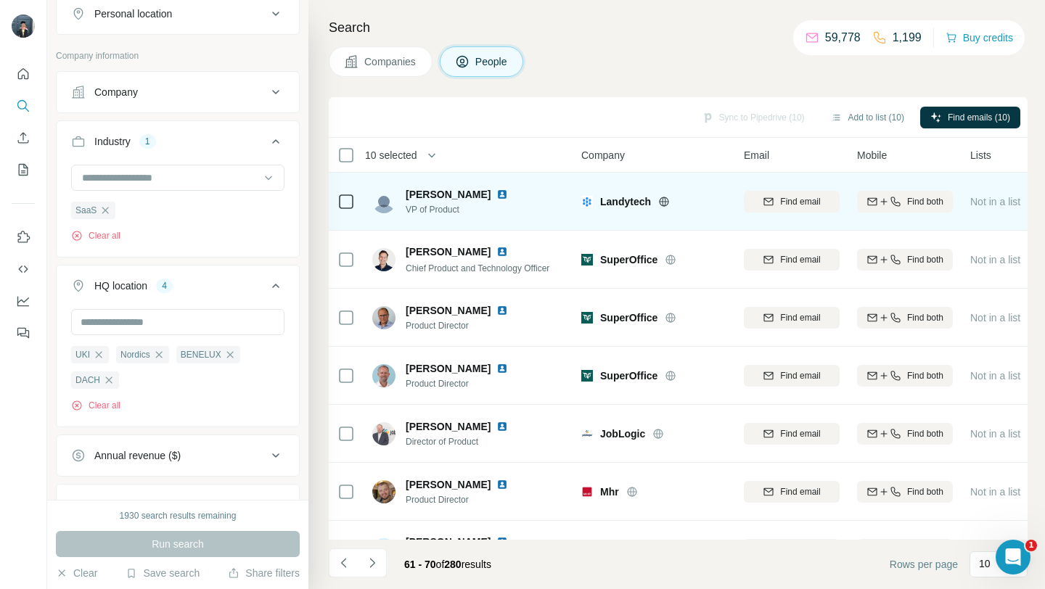
click at [665, 205] on icon at bounding box center [664, 201] width 4 height 9
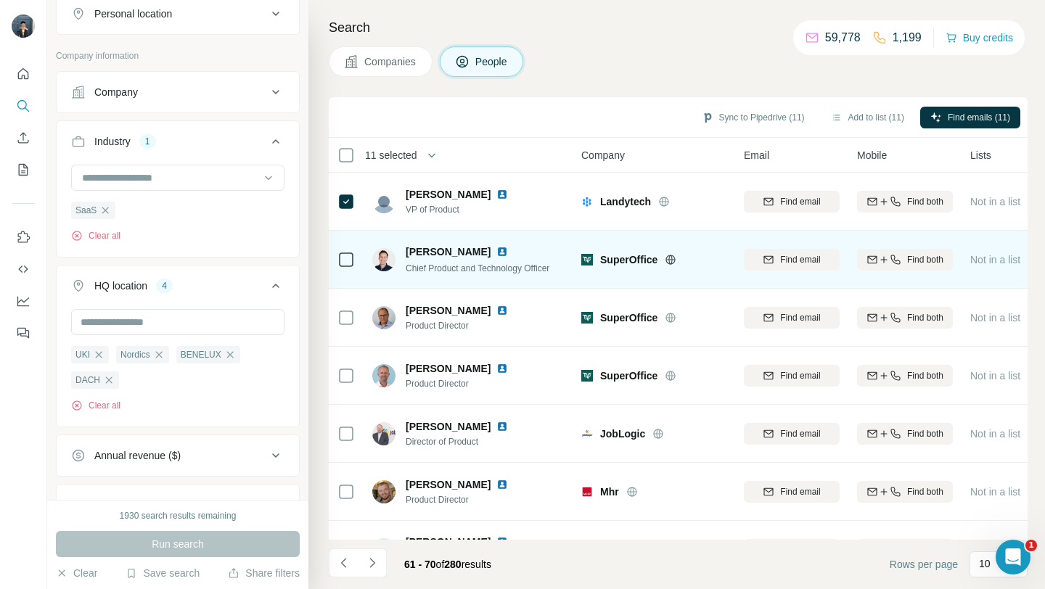
click at [669, 260] on icon at bounding box center [671, 260] width 12 height 12
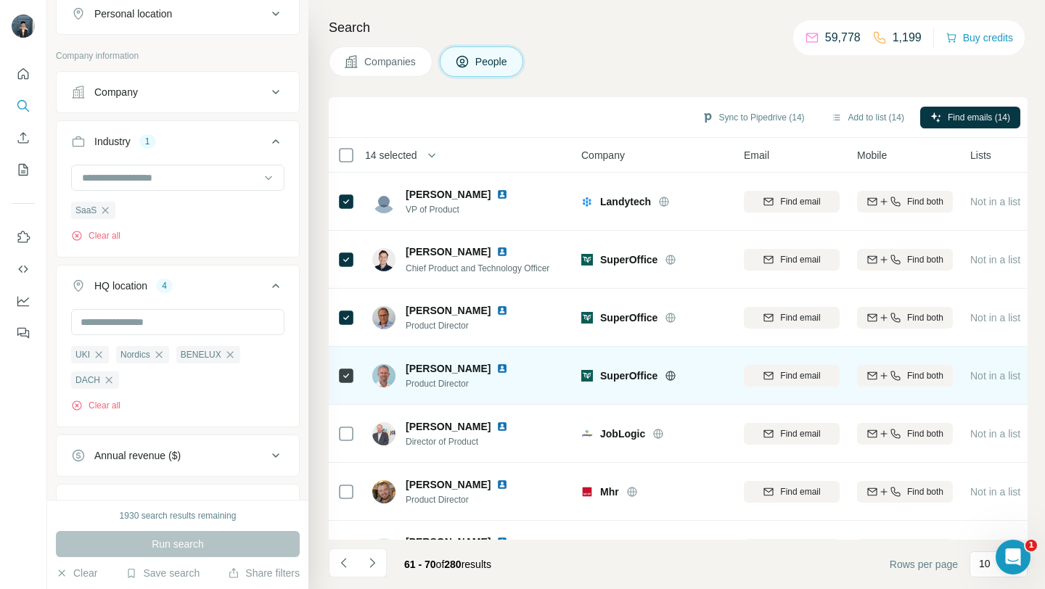
scroll to position [54, 0]
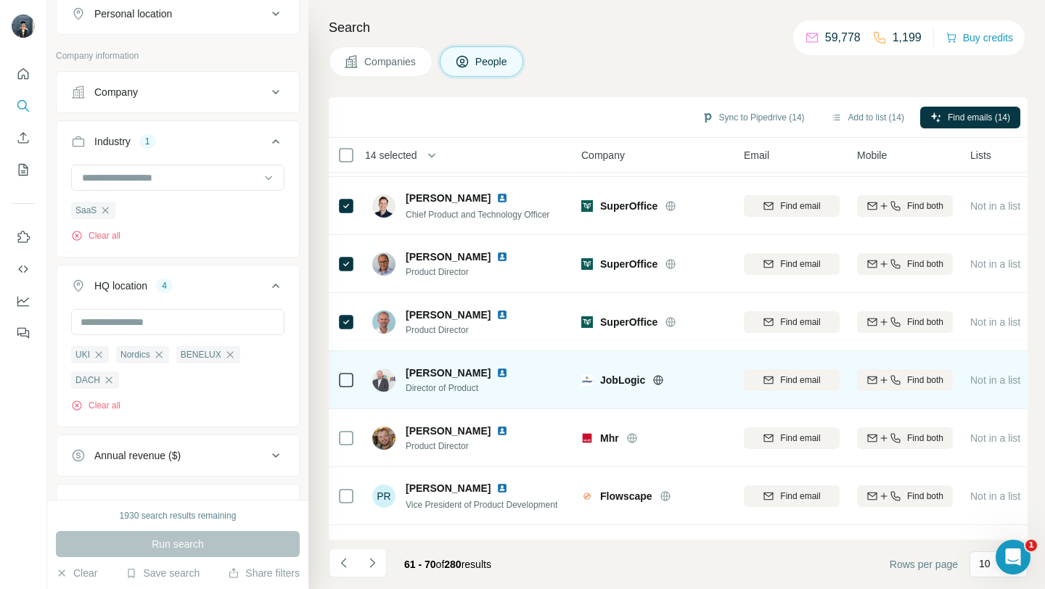
click at [657, 380] on icon at bounding box center [658, 380] width 12 height 12
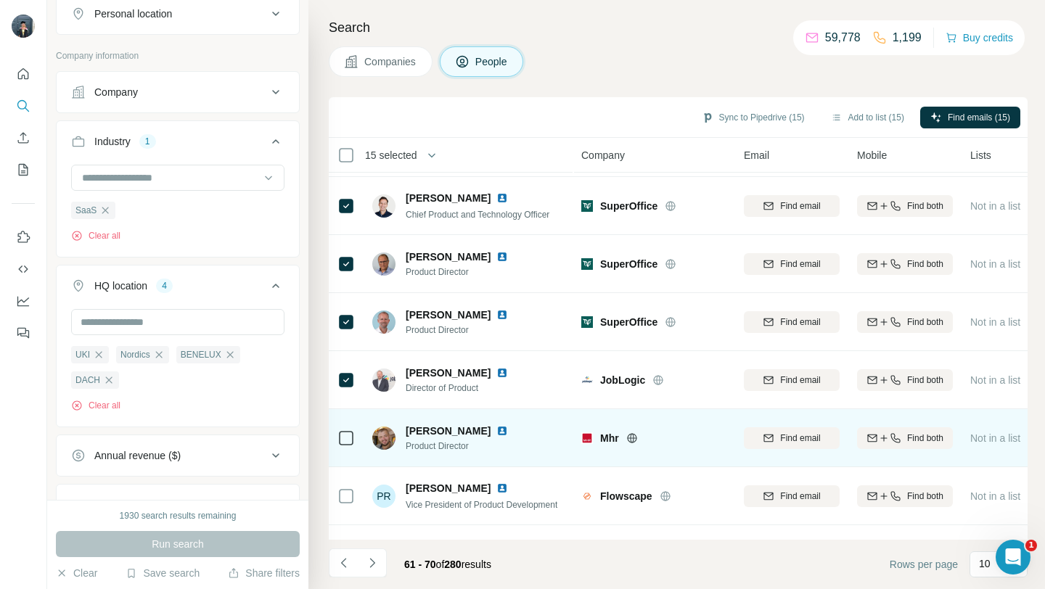
scroll to position [152, 0]
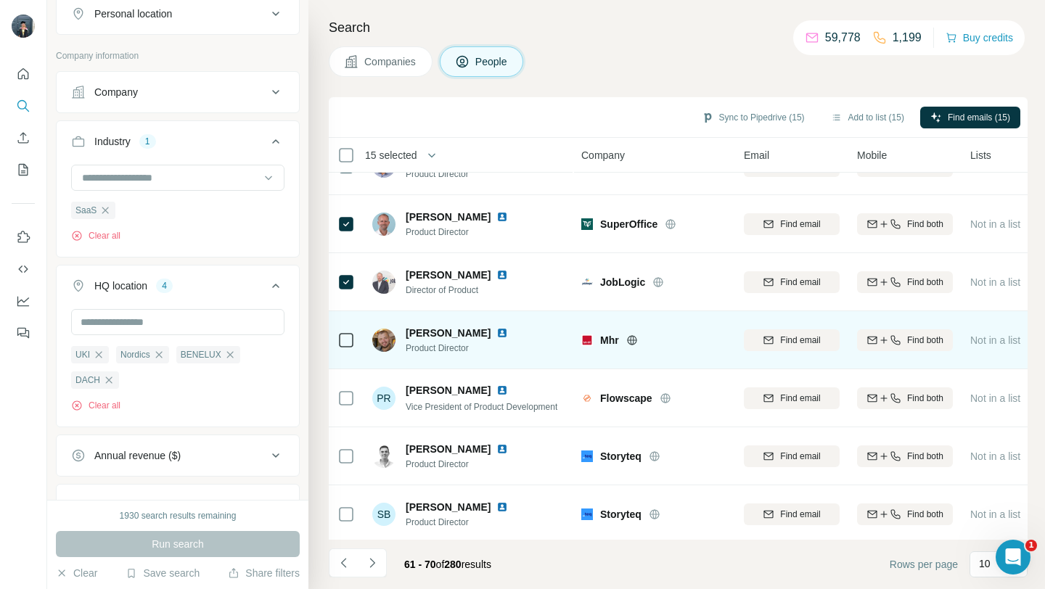
click at [637, 337] on icon at bounding box center [632, 340] width 12 height 12
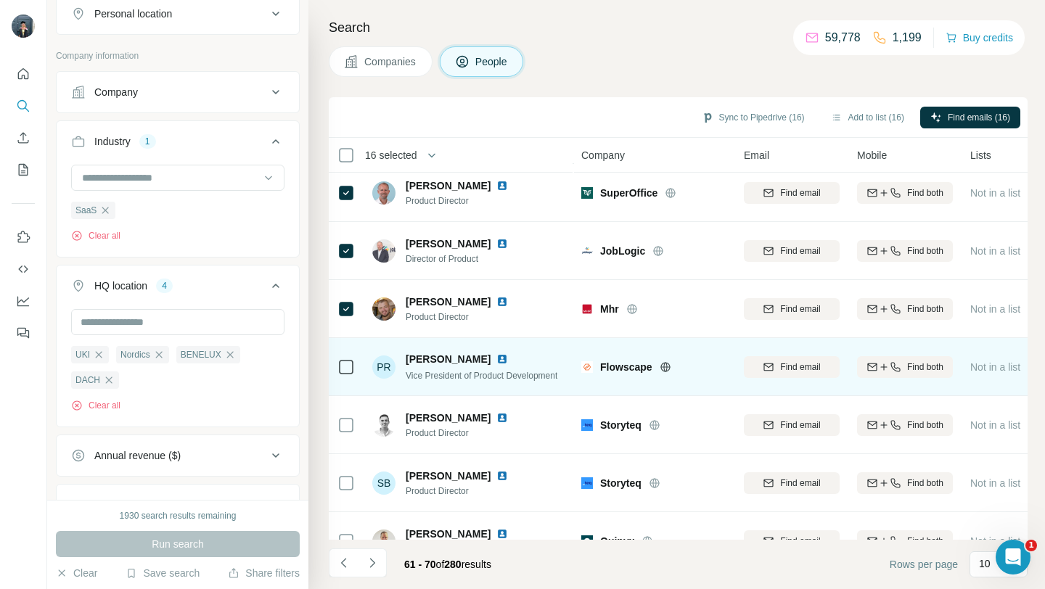
scroll to position [213, 0]
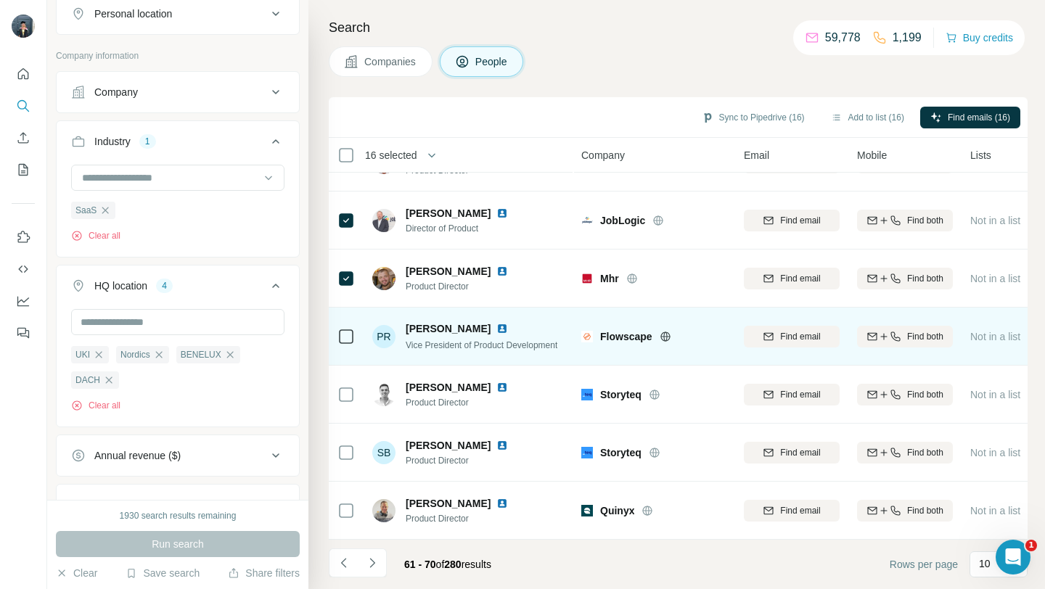
click at [667, 340] on icon at bounding box center [664, 336] width 9 height 9
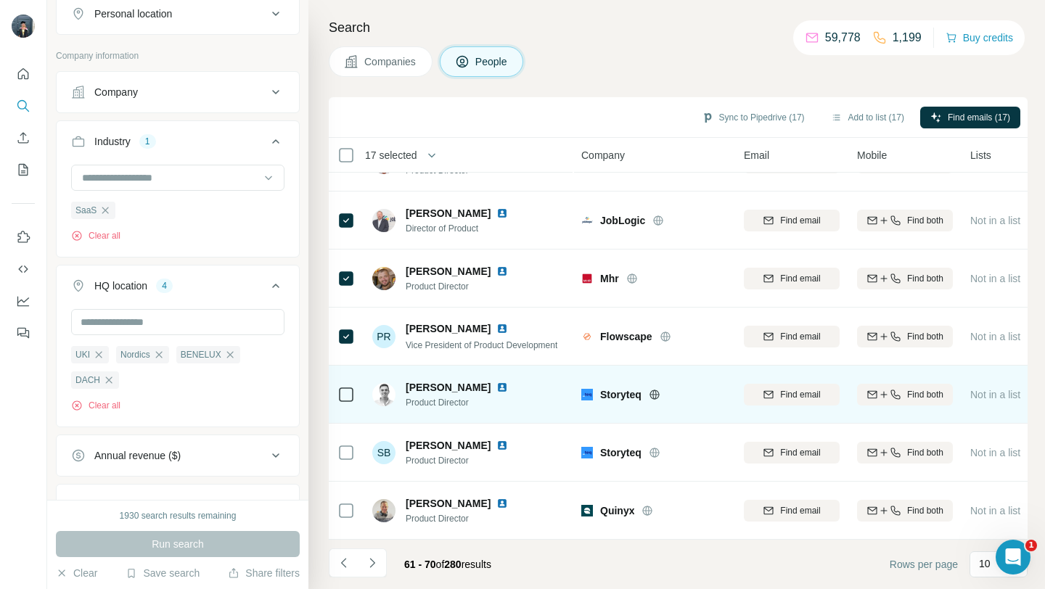
click at [654, 394] on icon at bounding box center [653, 394] width 9 height 1
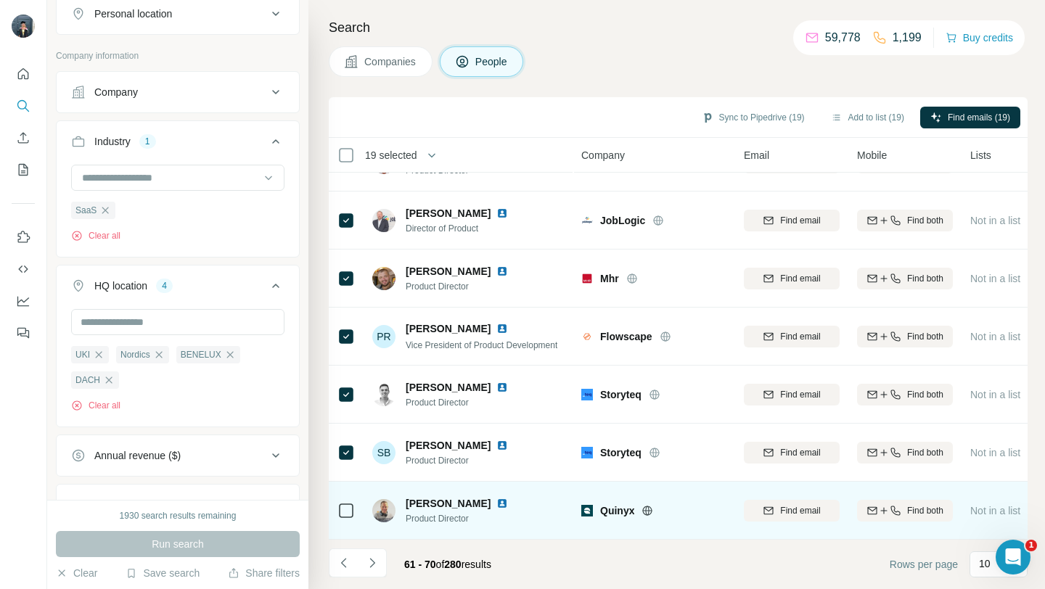
click at [646, 514] on icon at bounding box center [648, 510] width 4 height 9
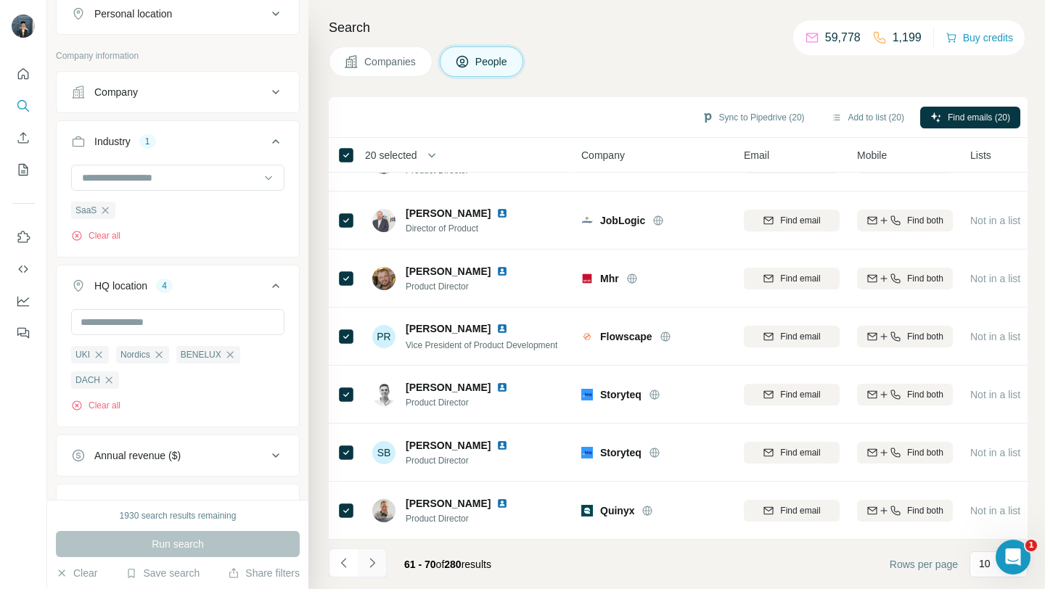
click at [370, 564] on icon "Navigate to next page" at bounding box center [372, 563] width 15 height 15
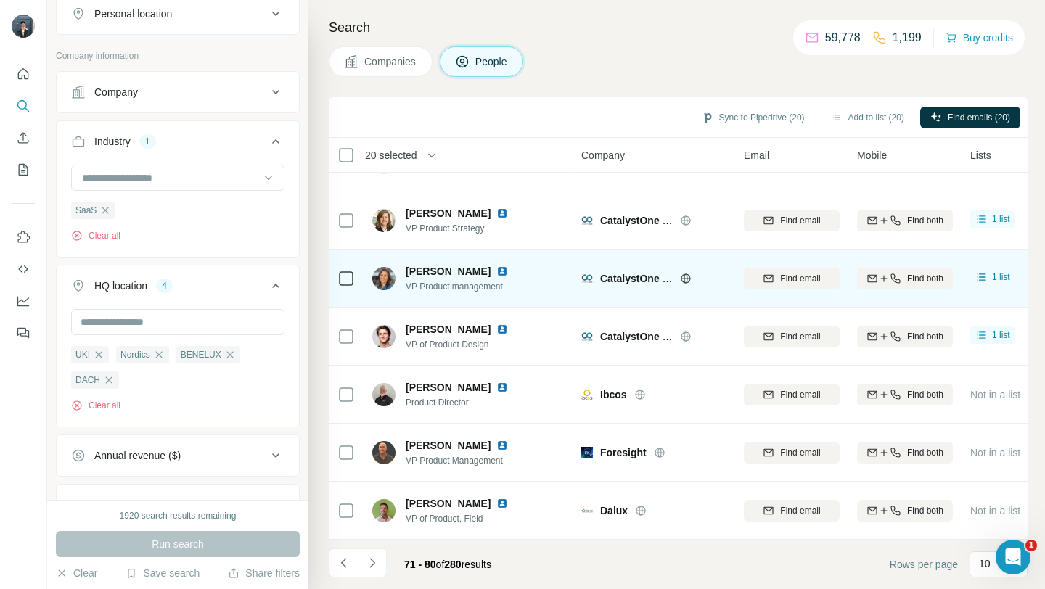
scroll to position [0, 0]
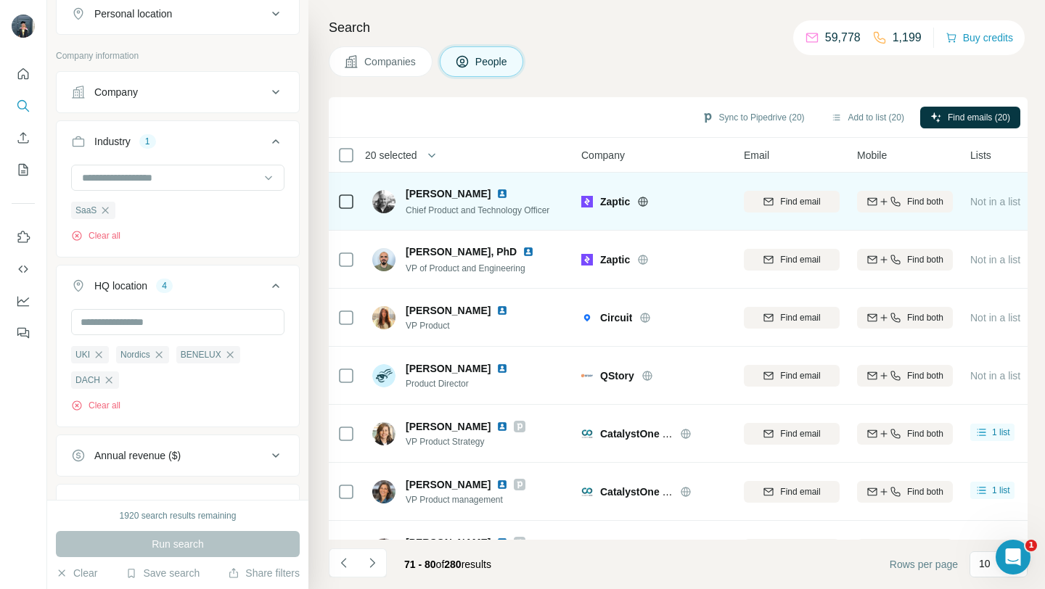
click at [644, 199] on icon at bounding box center [643, 202] width 12 height 12
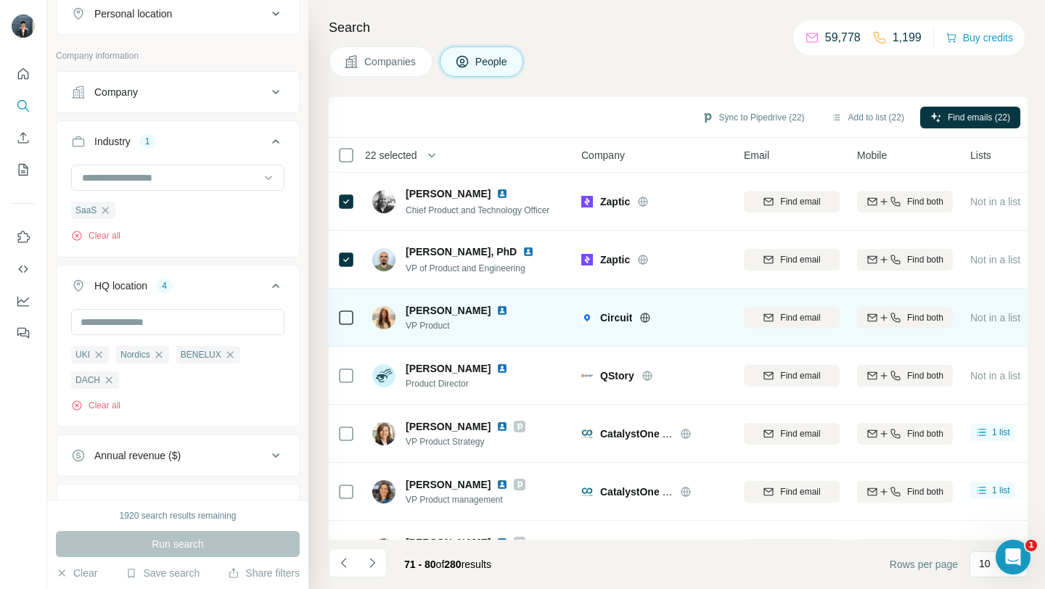
click at [645, 316] on icon at bounding box center [645, 318] width 12 height 12
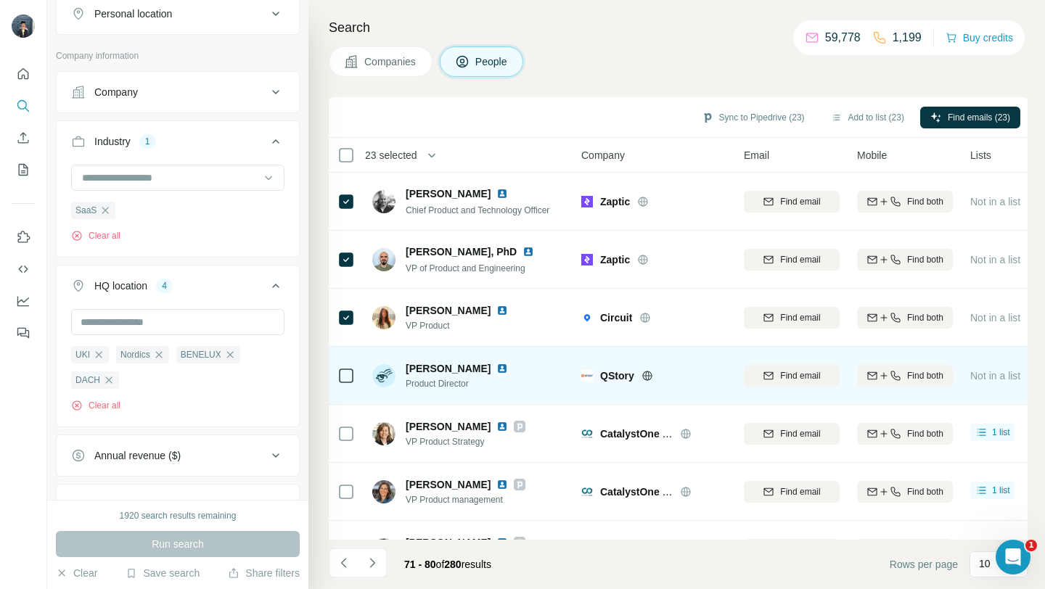
click at [646, 376] on icon at bounding box center [647, 376] width 12 height 12
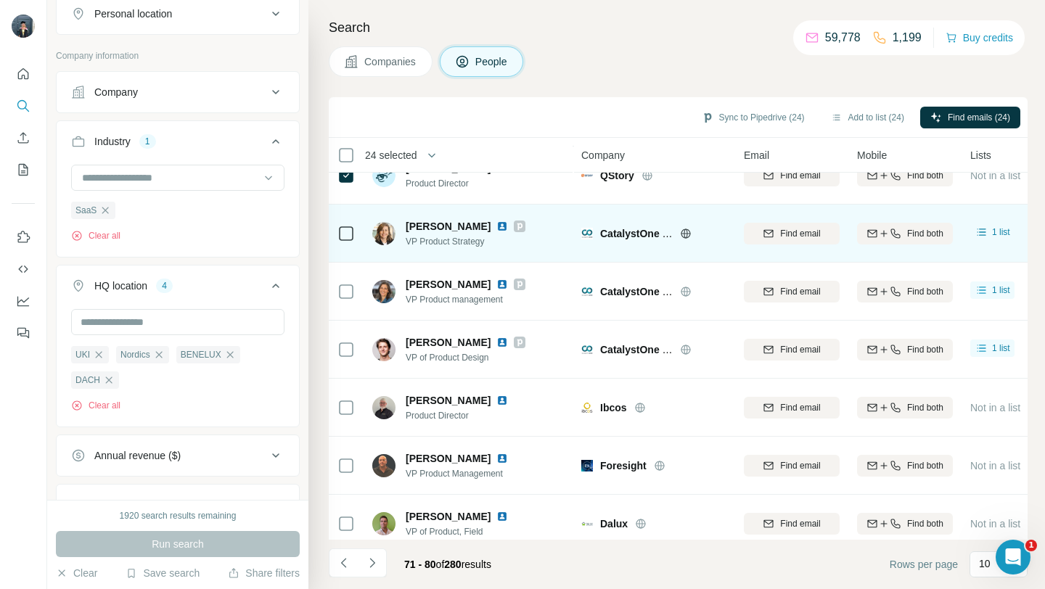
scroll to position [213, 0]
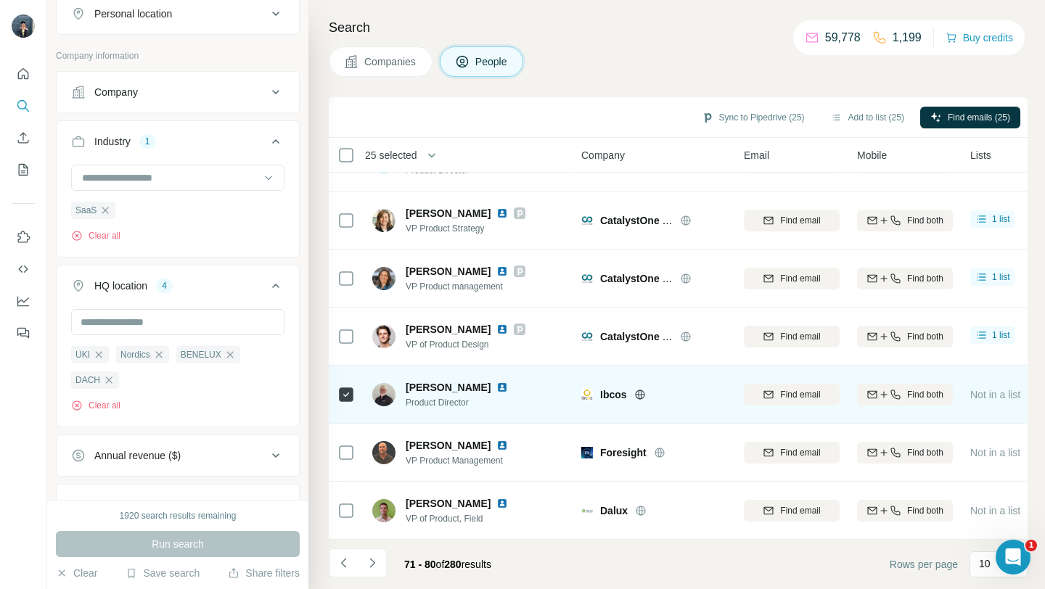
click at [638, 394] on icon at bounding box center [640, 394] width 4 height 9
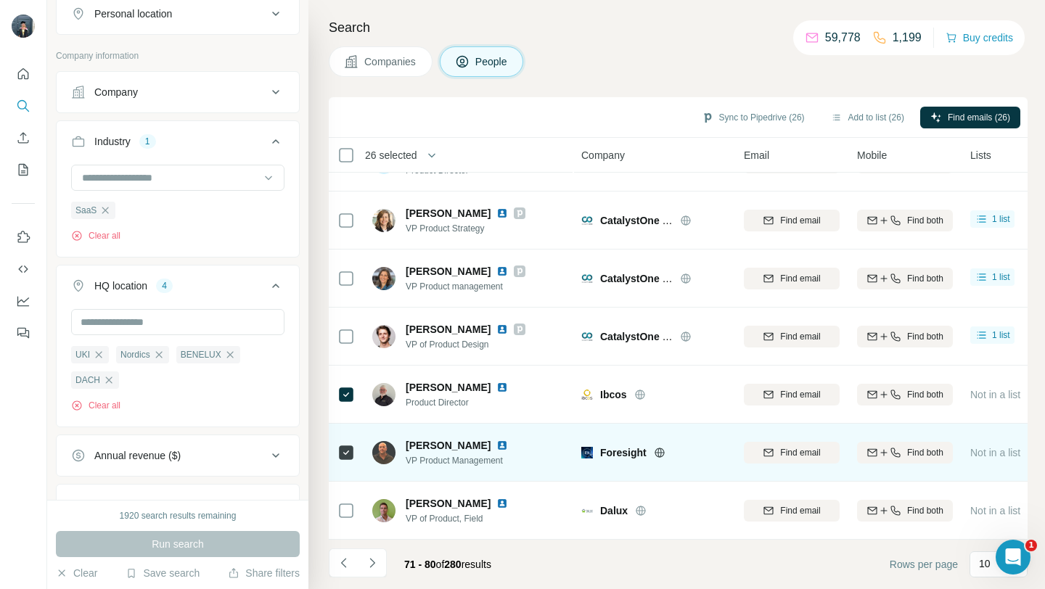
click at [657, 450] on icon at bounding box center [660, 453] width 12 height 12
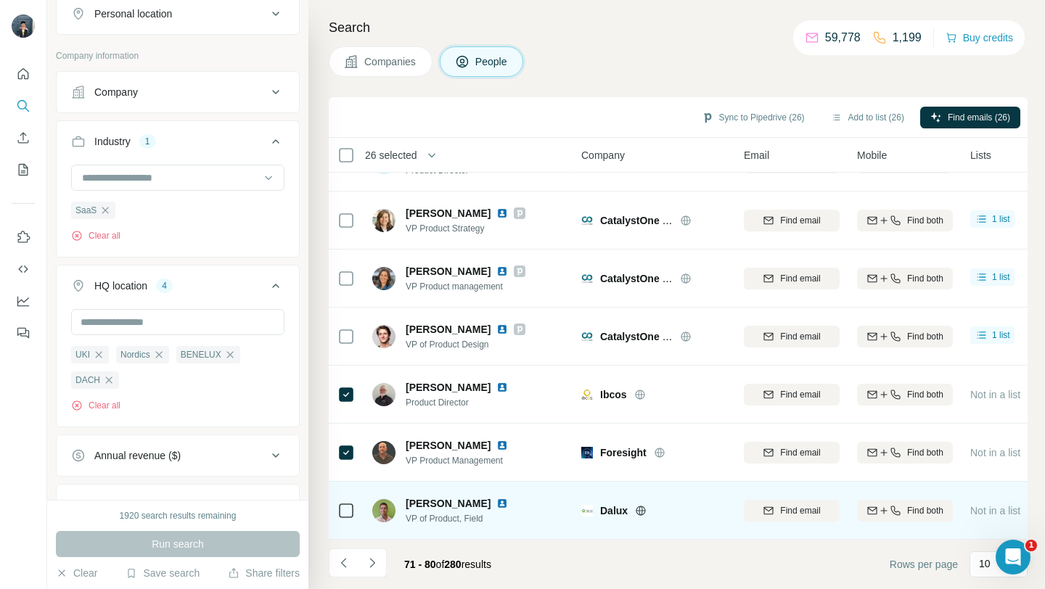
click at [640, 513] on icon at bounding box center [641, 510] width 4 height 9
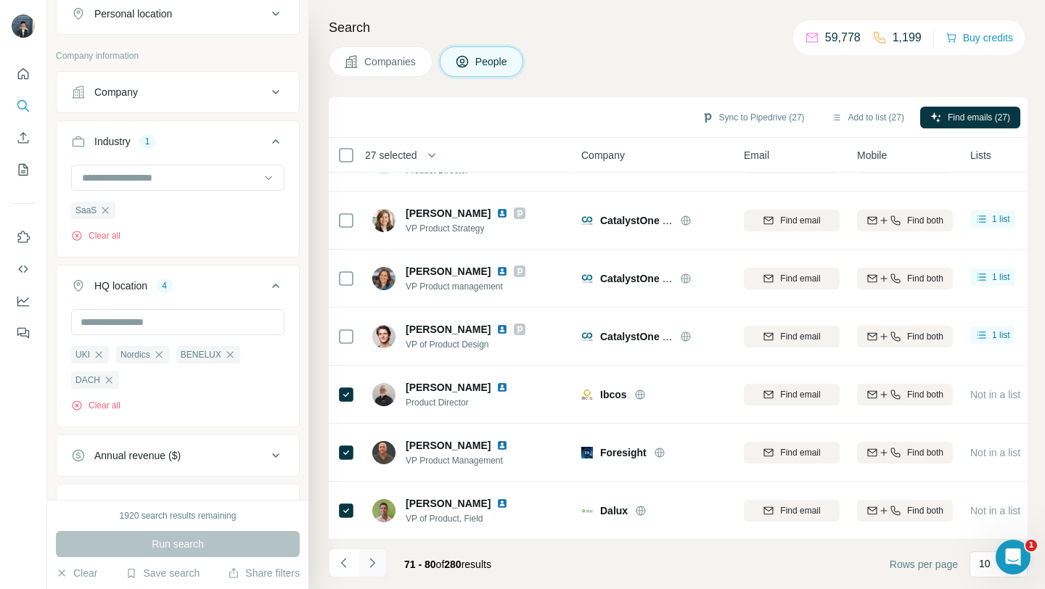
click at [379, 562] on button "Navigate to next page" at bounding box center [372, 563] width 29 height 29
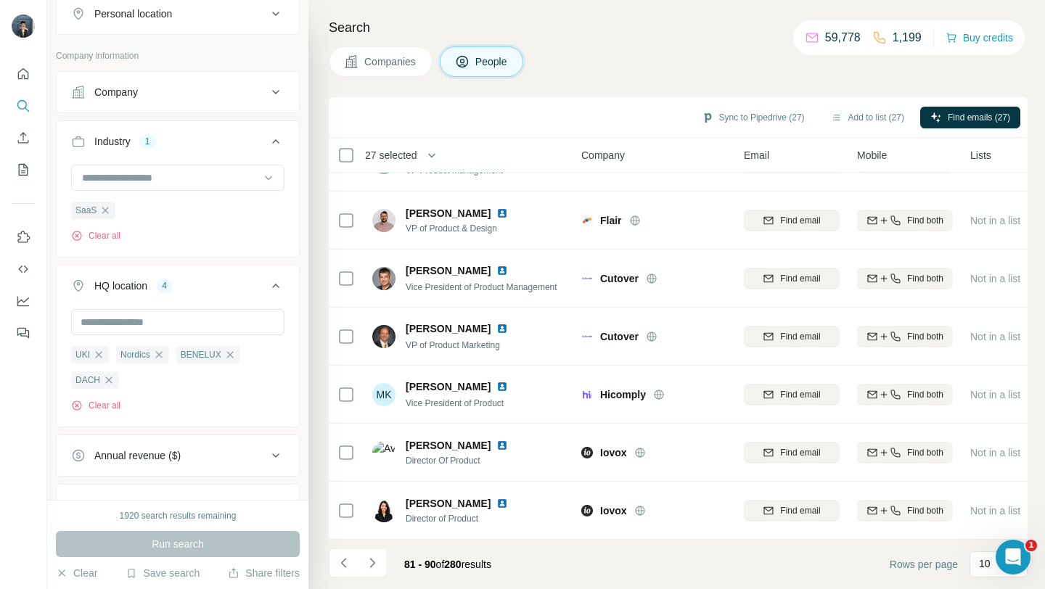
scroll to position [0, 0]
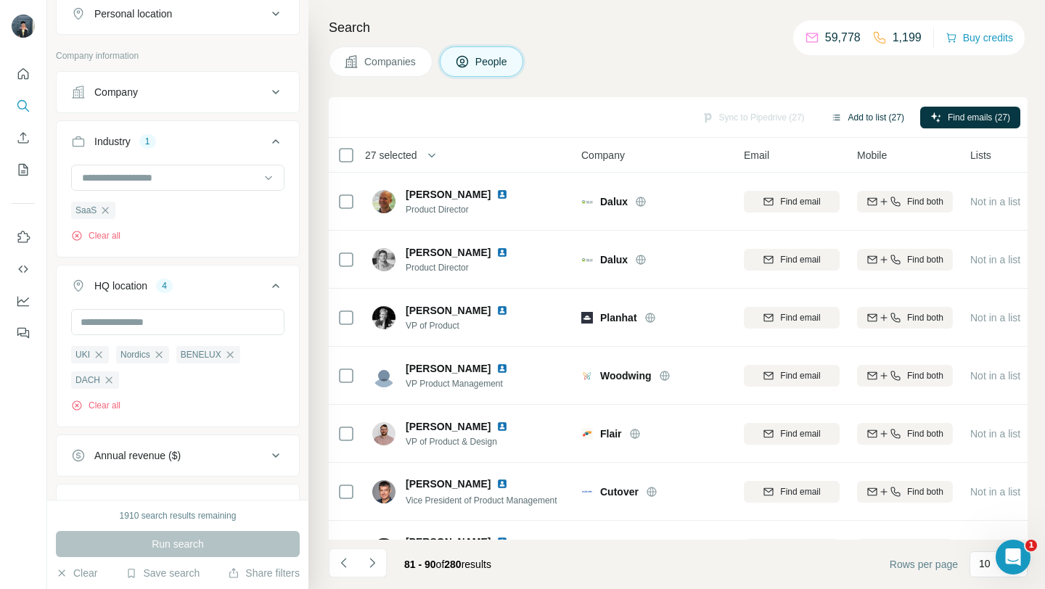
click at [889, 116] on button "Add to list (27)" at bounding box center [868, 118] width 94 height 22
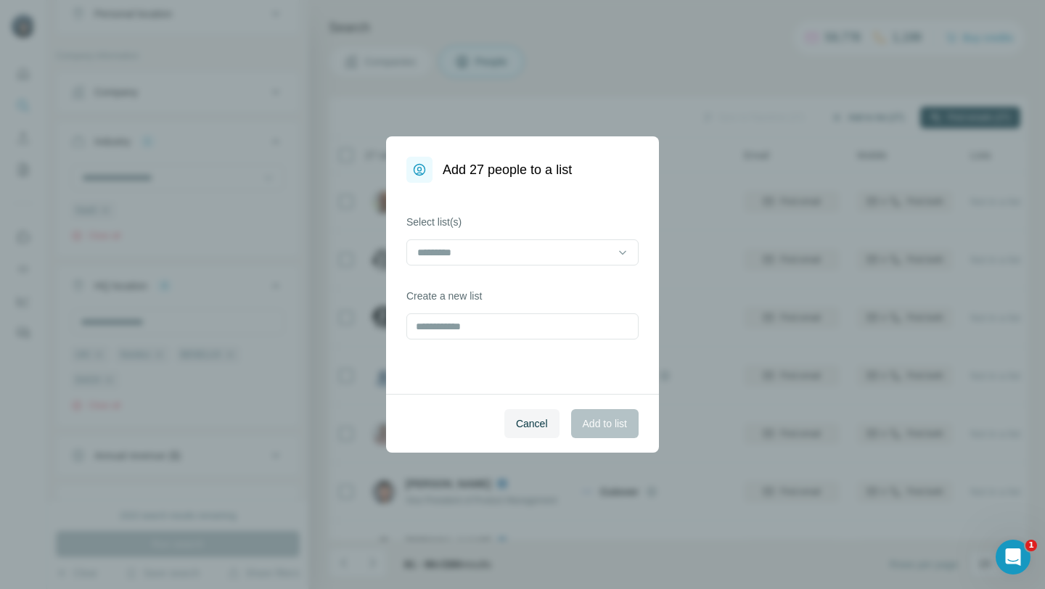
click at [855, 116] on div "Add 27 people to a list Select list(s) Create a new list Cancel Add to list" at bounding box center [522, 294] width 1045 height 589
click at [593, 252] on input at bounding box center [514, 253] width 196 height 16
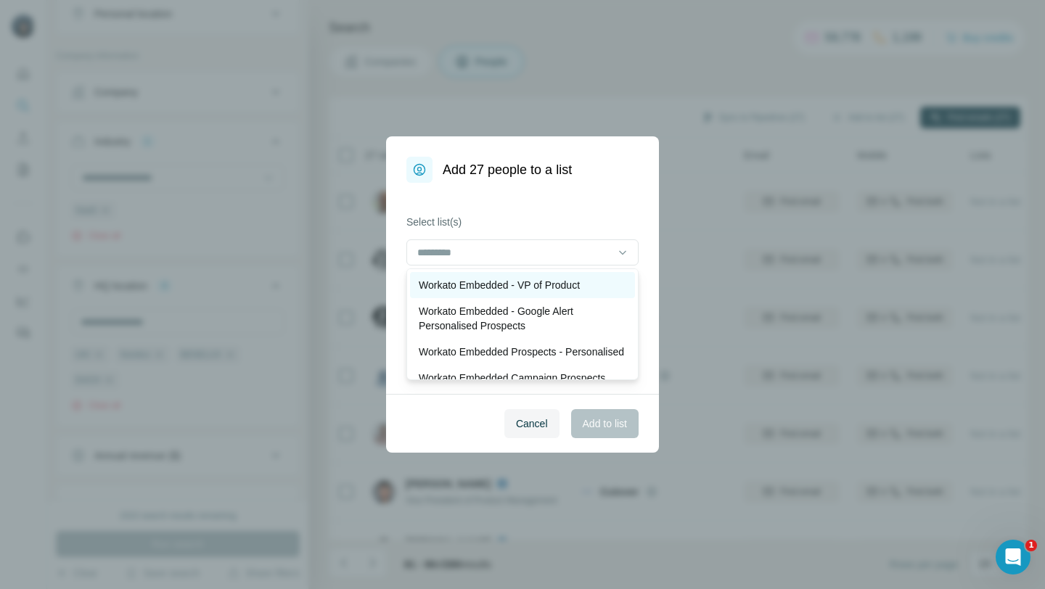
click at [557, 289] on p "Workato Embedded - VP of Product" at bounding box center [499, 285] width 161 height 15
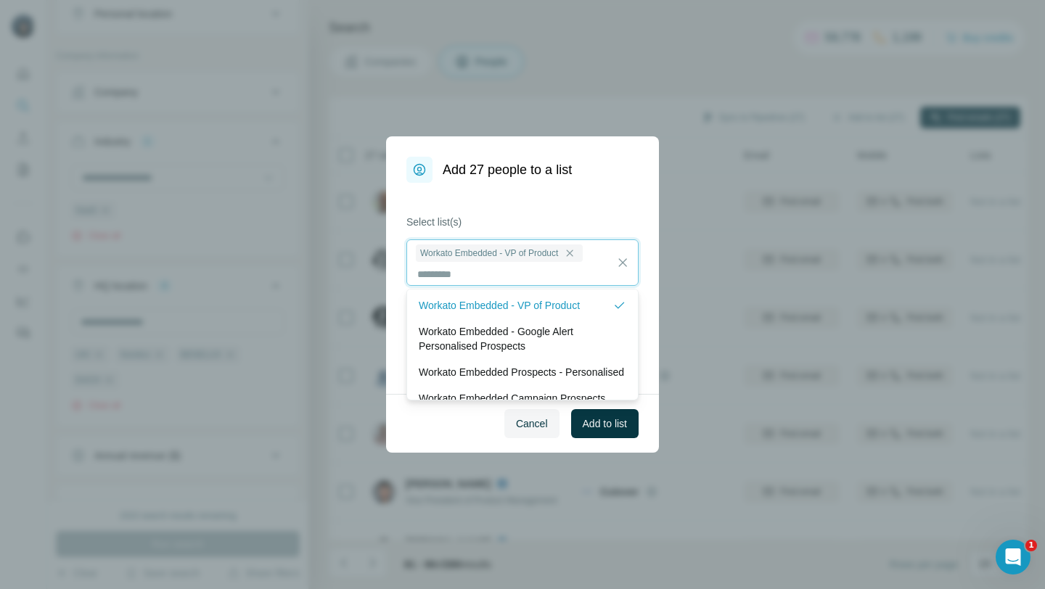
scroll to position [1, 0]
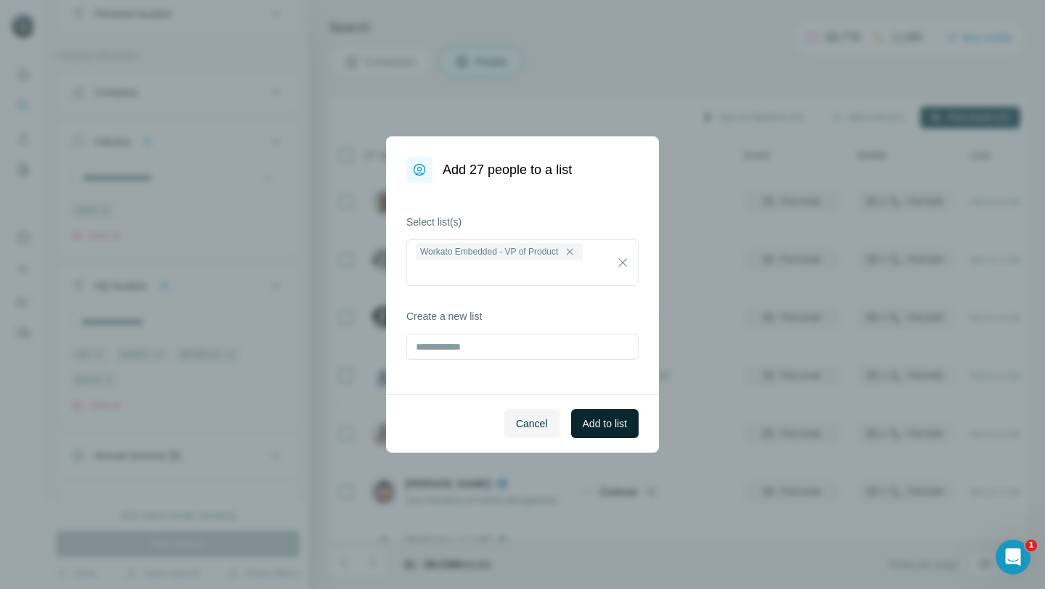
click at [599, 417] on span "Add to list" at bounding box center [605, 423] width 44 height 15
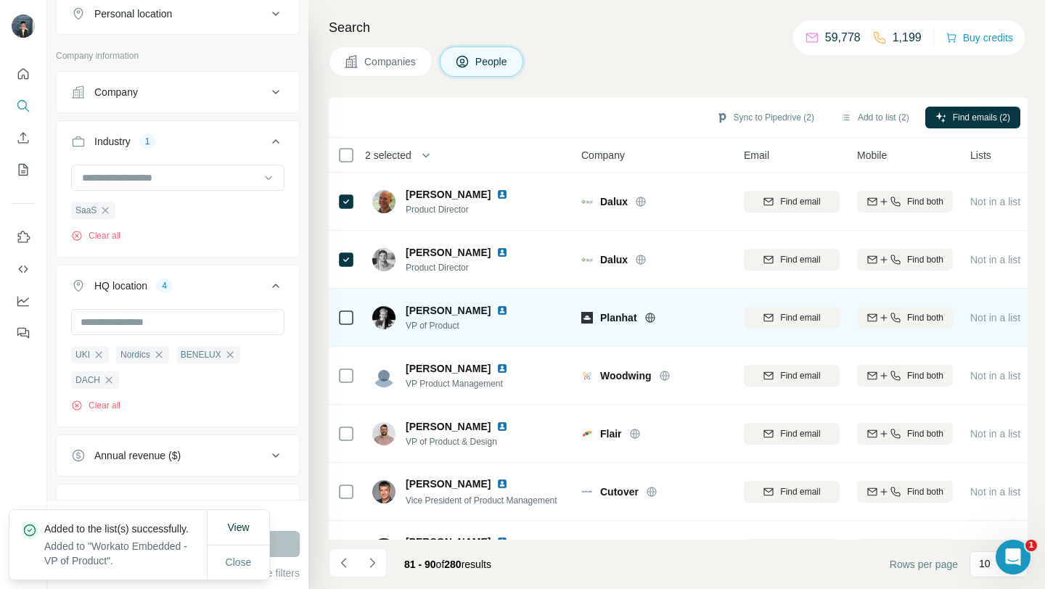
scroll to position [38, 0]
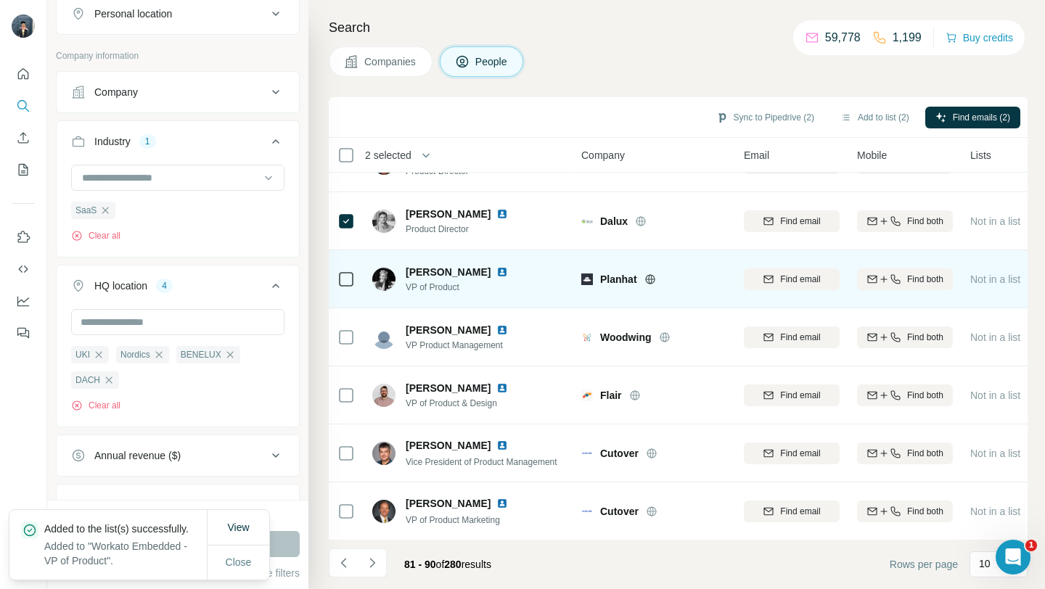
click at [652, 280] on icon at bounding box center [650, 280] width 12 height 12
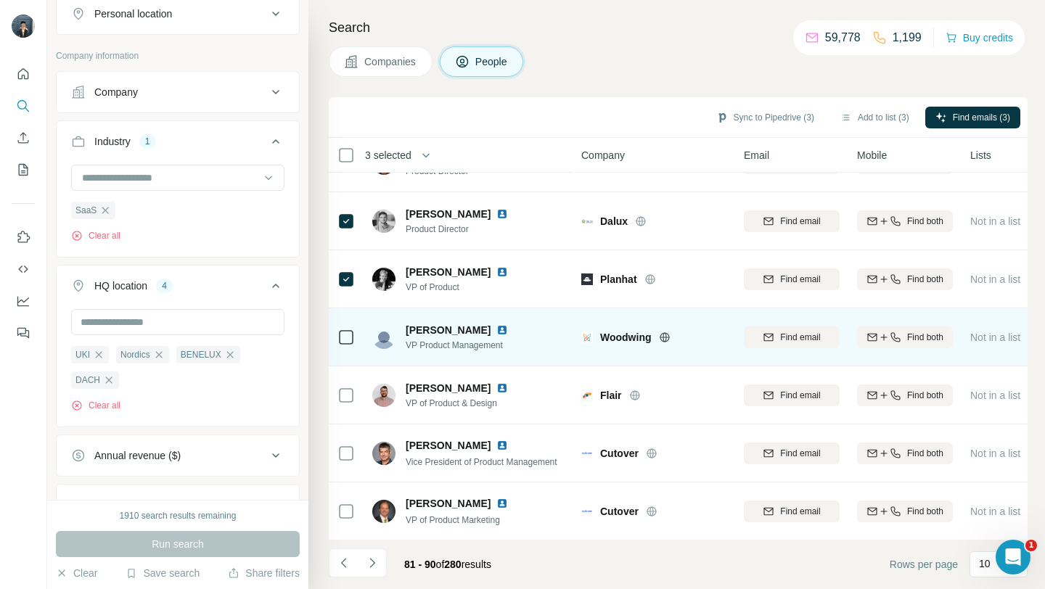
click at [669, 332] on icon at bounding box center [665, 338] width 12 height 12
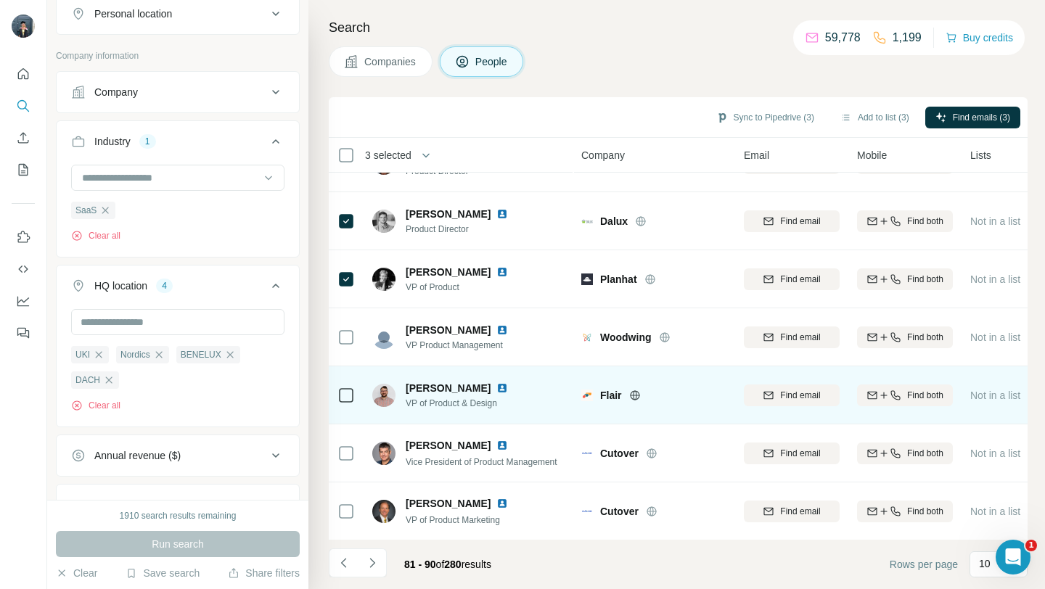
scroll to position [96, 0]
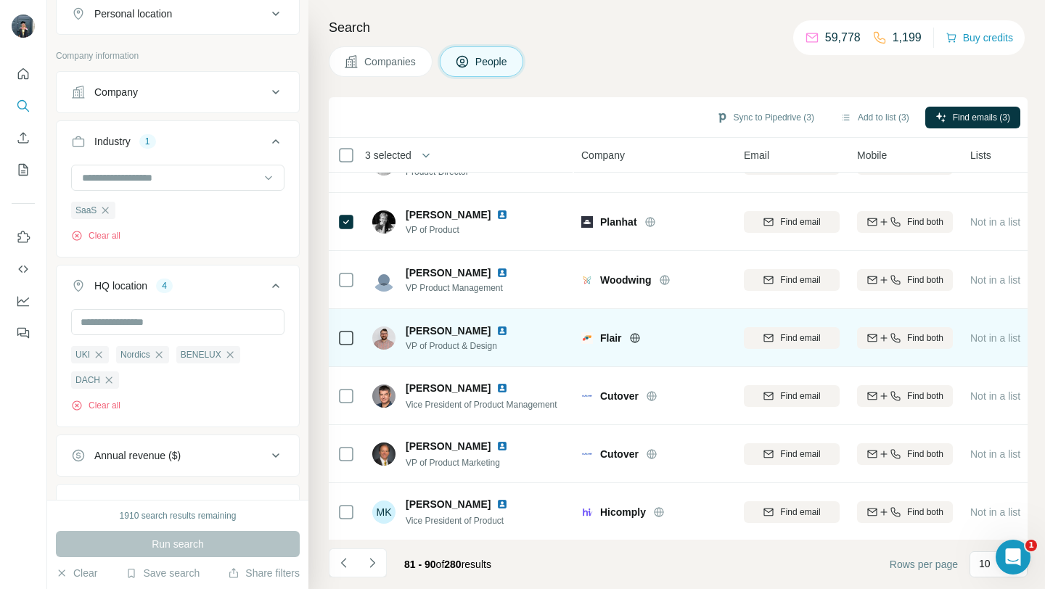
click at [636, 337] on icon at bounding box center [635, 338] width 12 height 12
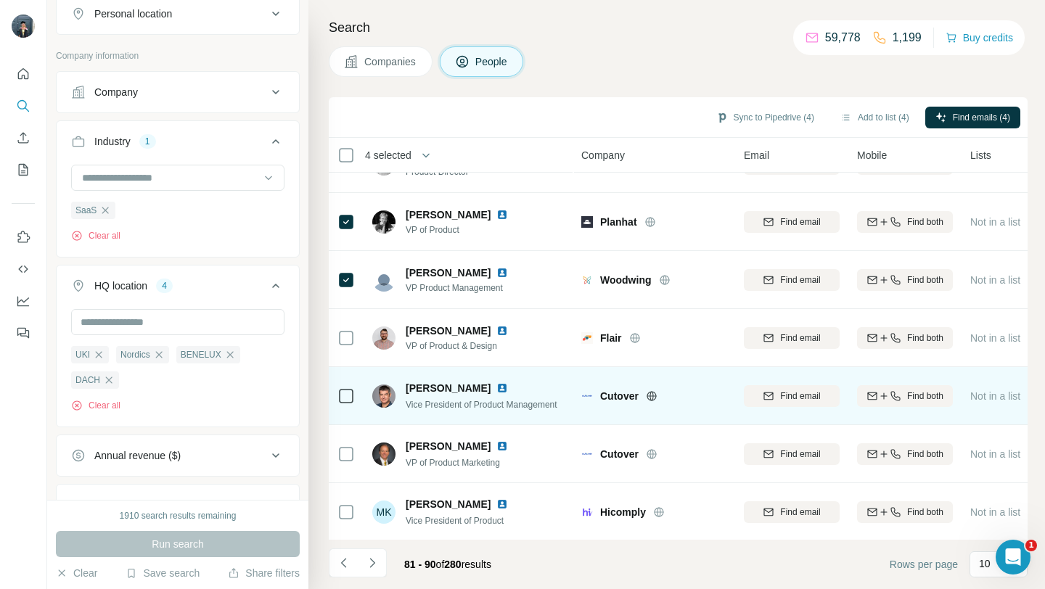
click at [652, 394] on icon at bounding box center [652, 396] width 12 height 12
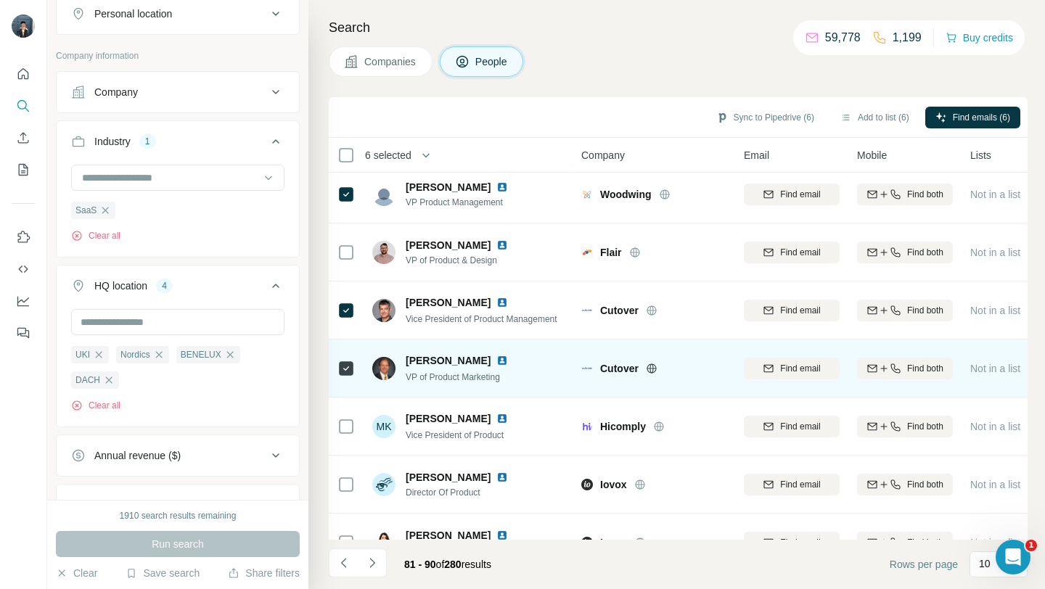
scroll to position [198, 0]
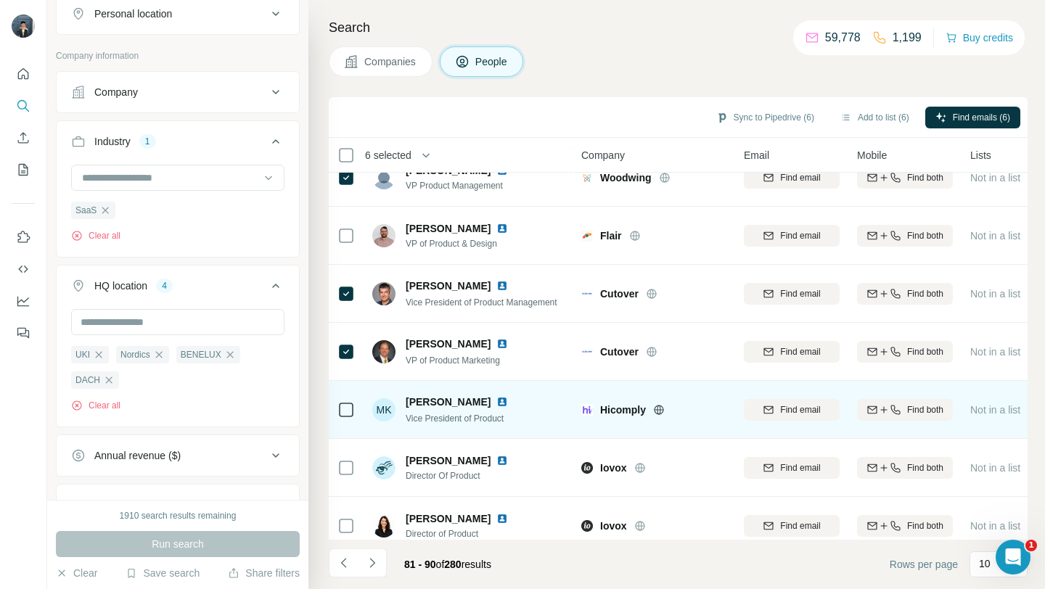
click at [658, 406] on icon at bounding box center [659, 409] width 4 height 9
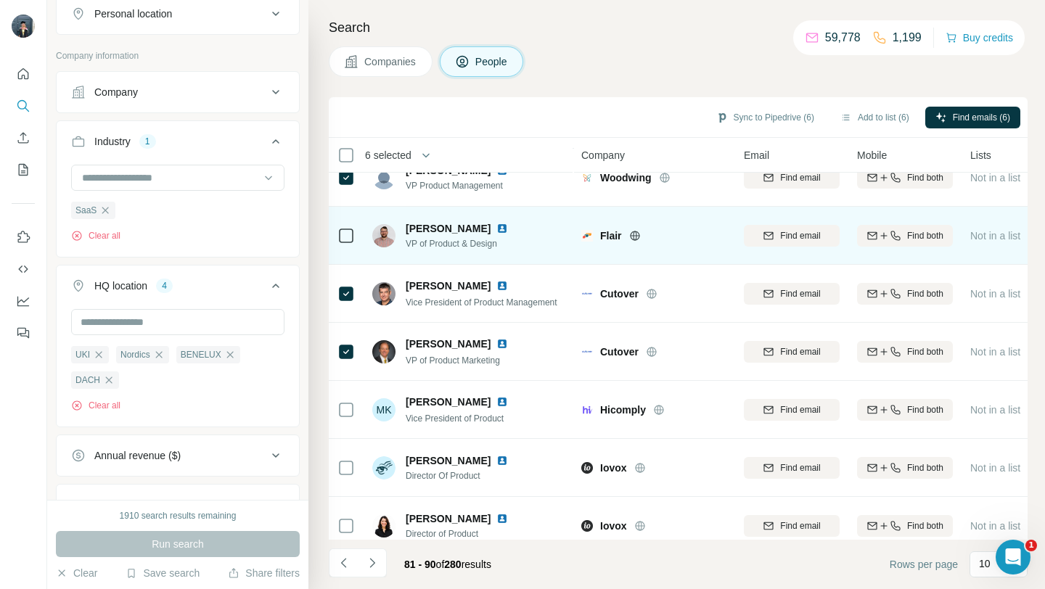
scroll to position [213, 0]
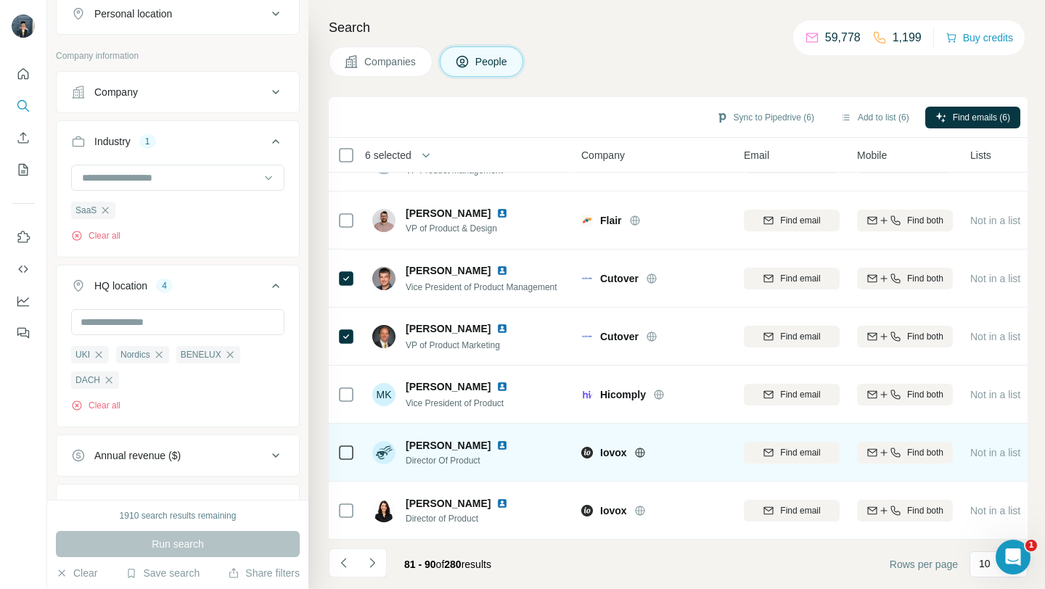
click at [639, 450] on icon at bounding box center [640, 453] width 12 height 12
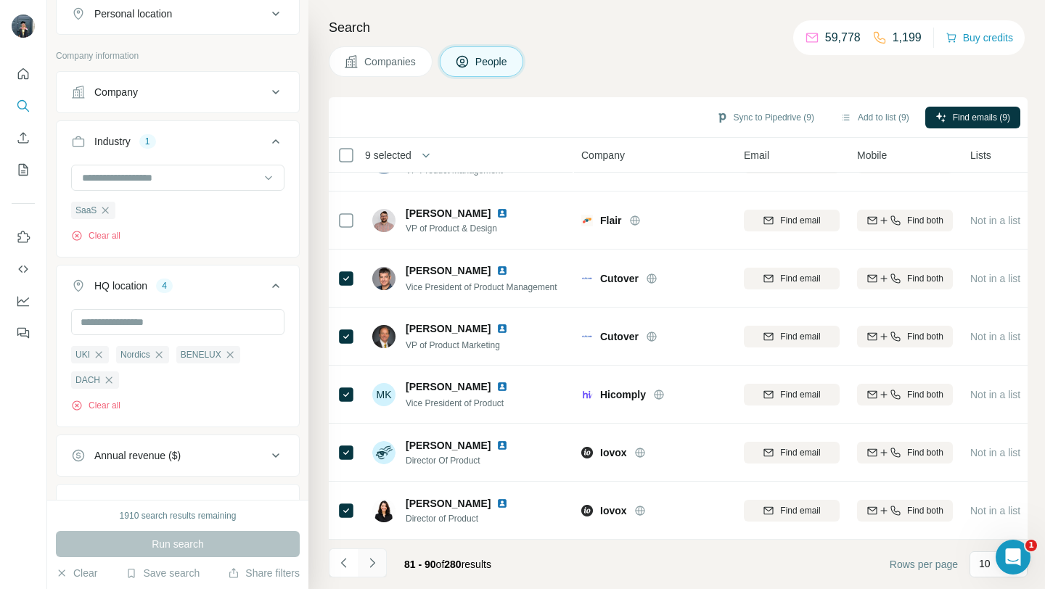
click at [379, 558] on button "Navigate to next page" at bounding box center [372, 563] width 29 height 29
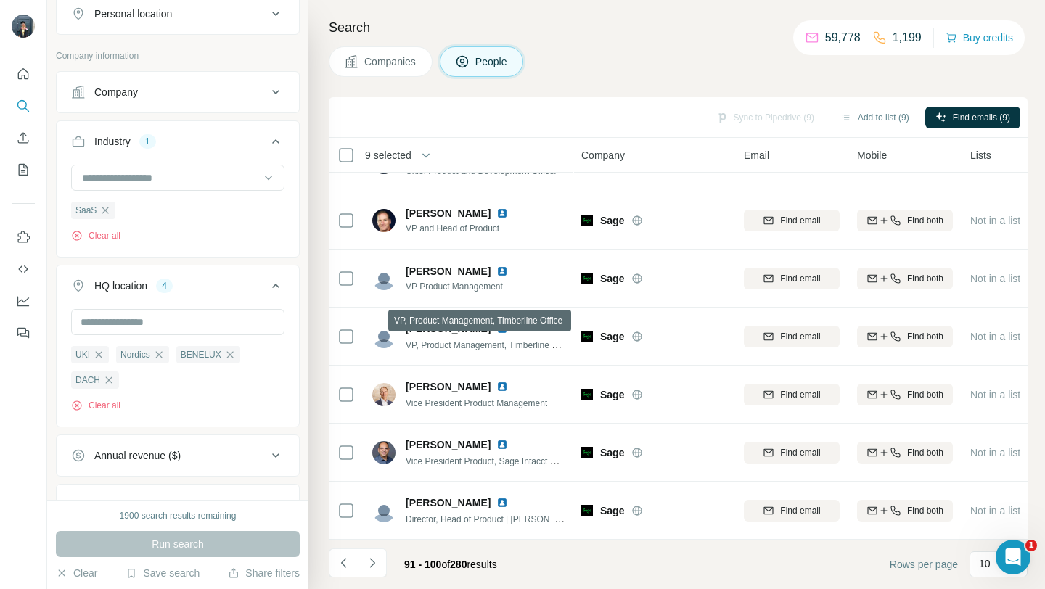
scroll to position [0, 0]
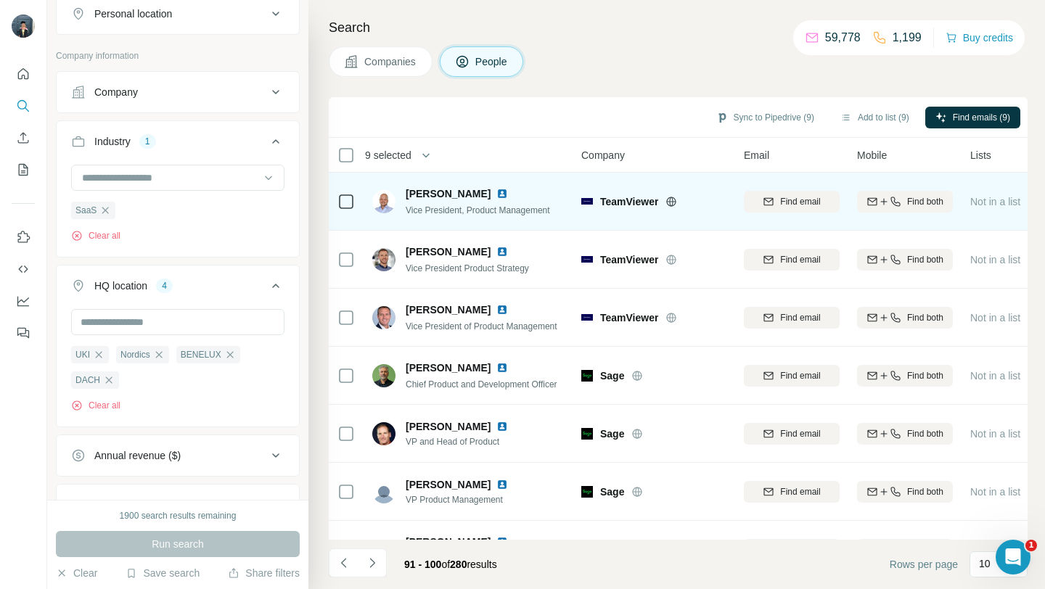
click at [670, 200] on icon at bounding box center [671, 202] width 12 height 12
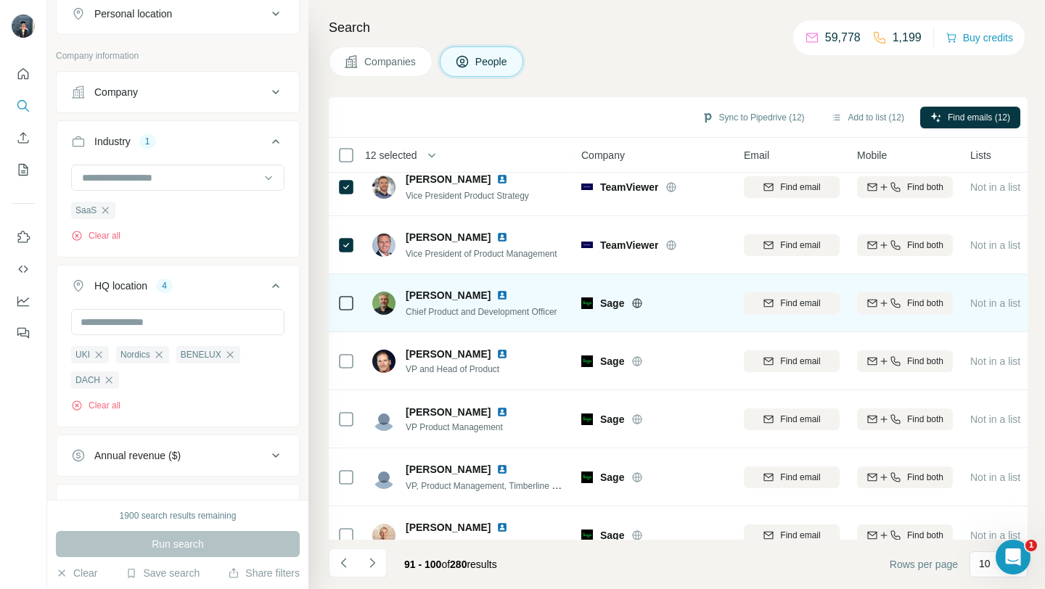
scroll to position [213, 0]
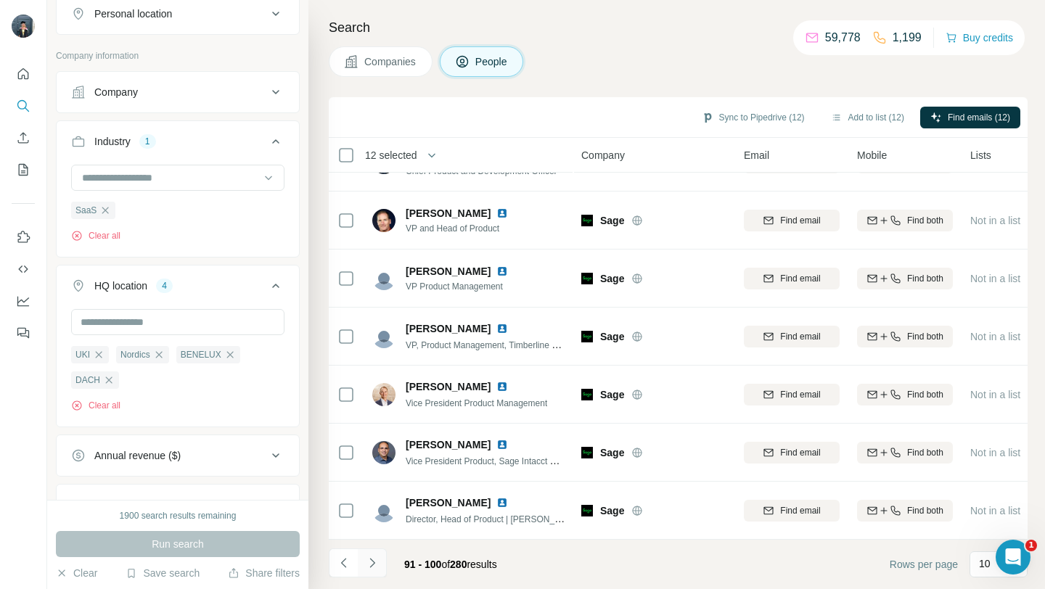
click at [379, 562] on button "Navigate to next page" at bounding box center [372, 563] width 29 height 29
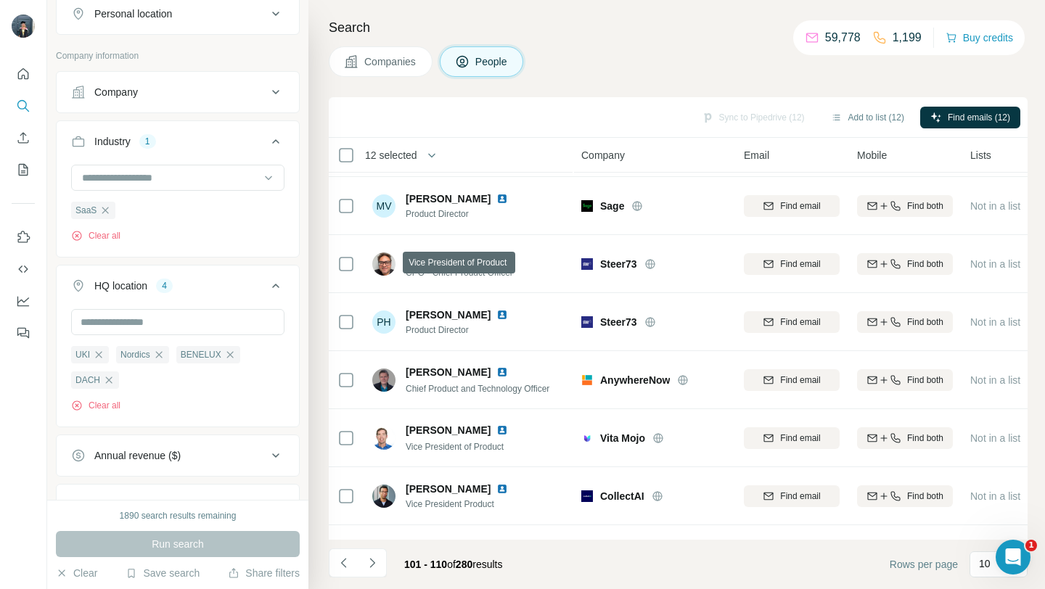
scroll to position [0, 0]
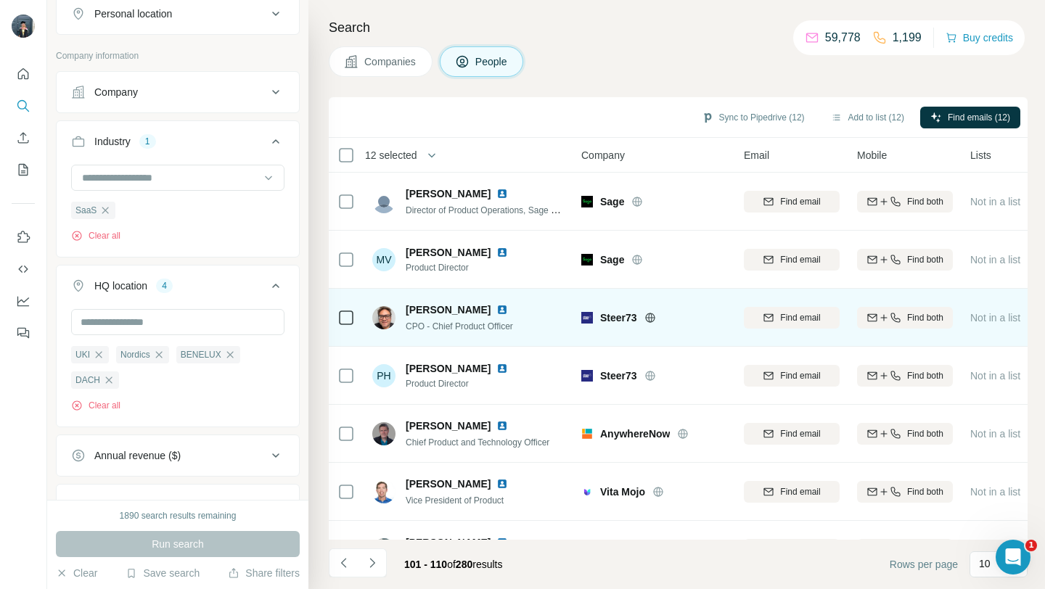
click at [652, 320] on icon at bounding box center [650, 318] width 12 height 12
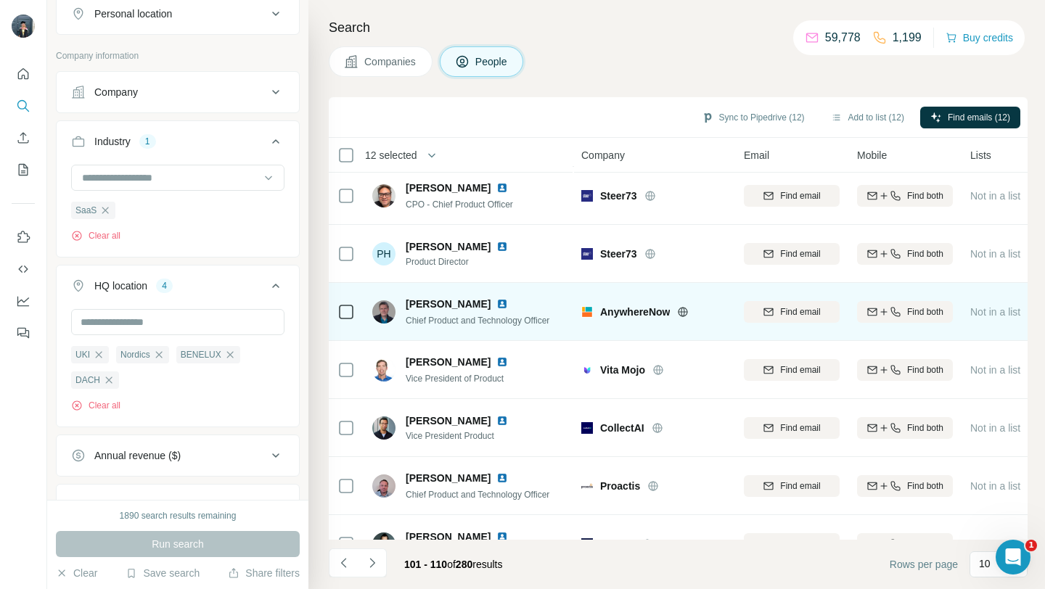
scroll to position [126, 0]
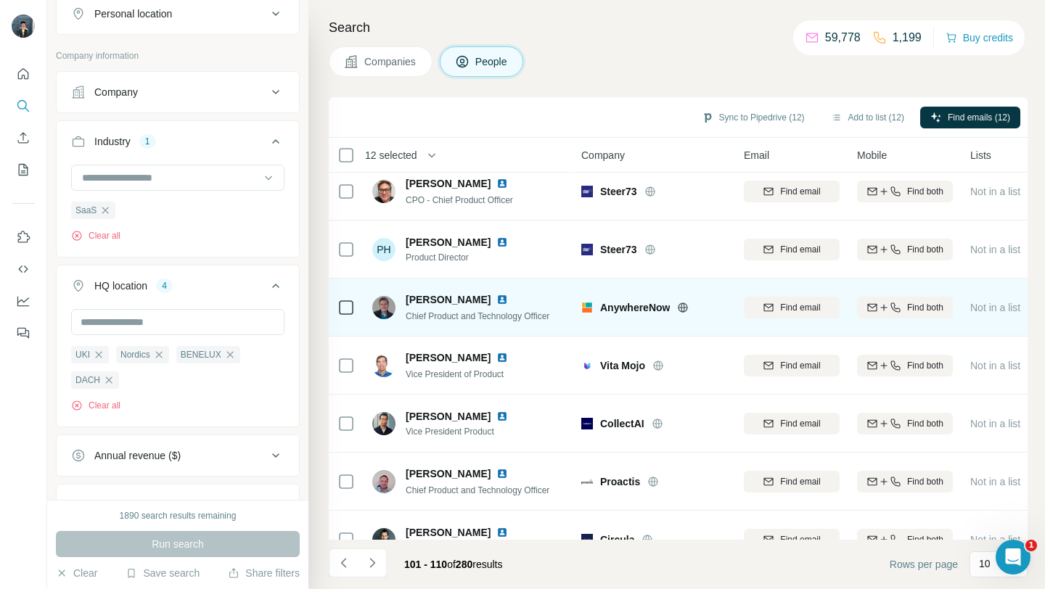
click at [682, 305] on icon at bounding box center [683, 308] width 12 height 12
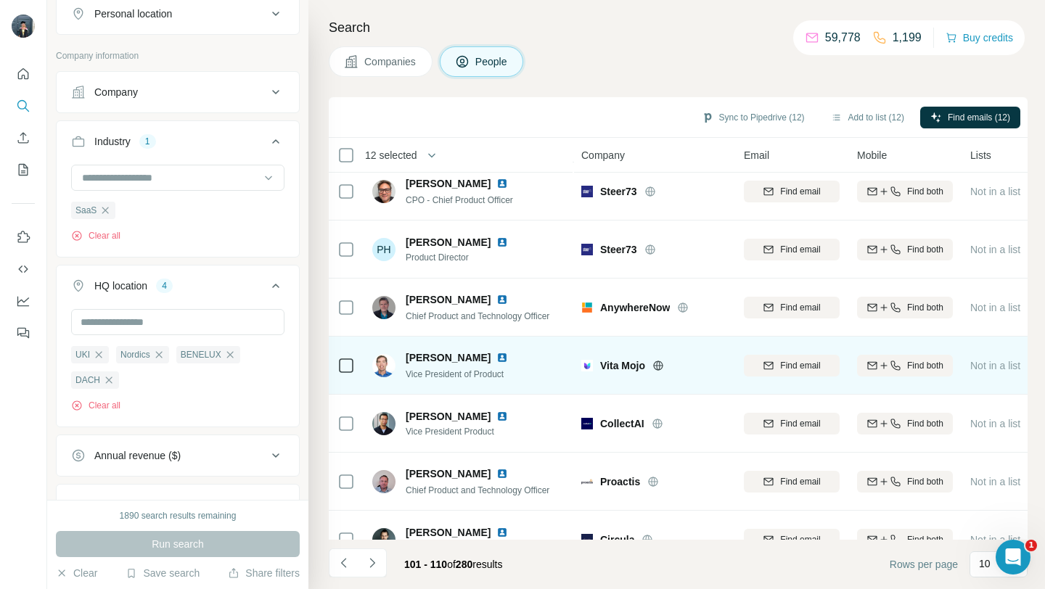
click at [660, 361] on icon at bounding box center [658, 365] width 4 height 9
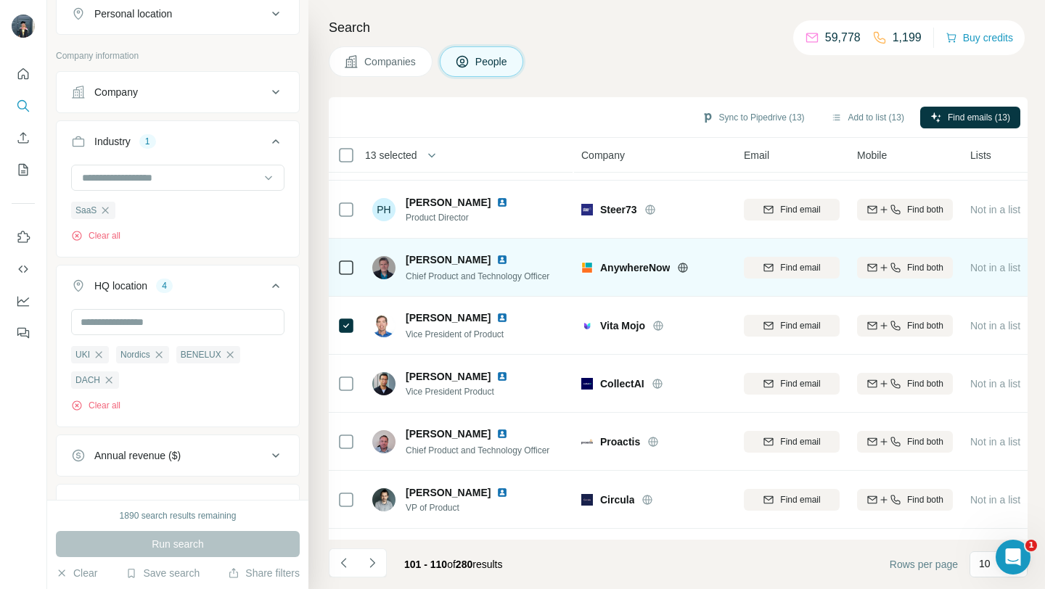
scroll to position [173, 0]
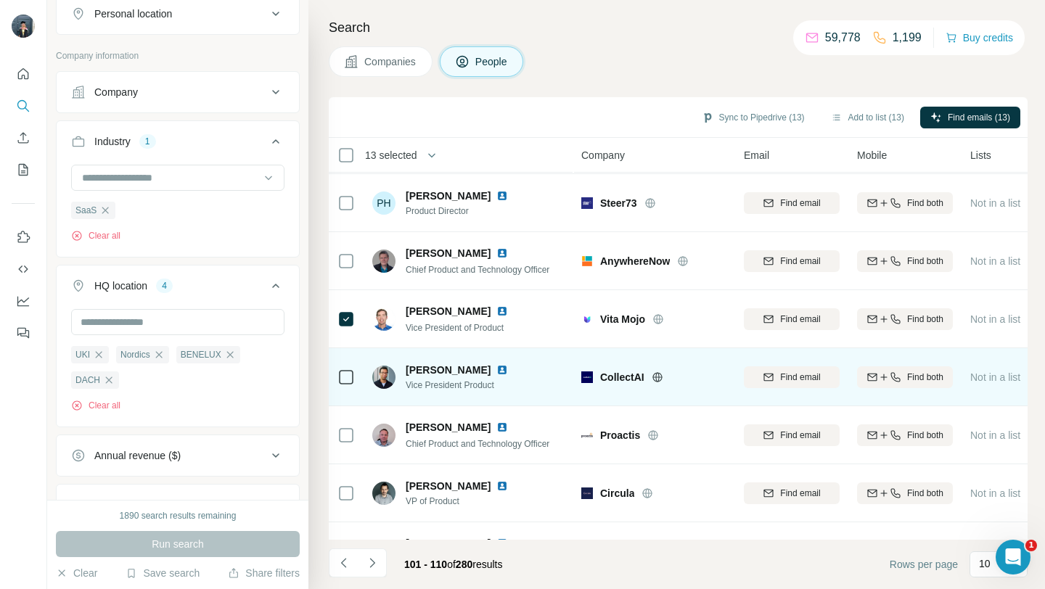
click at [657, 373] on icon at bounding box center [657, 376] width 4 height 9
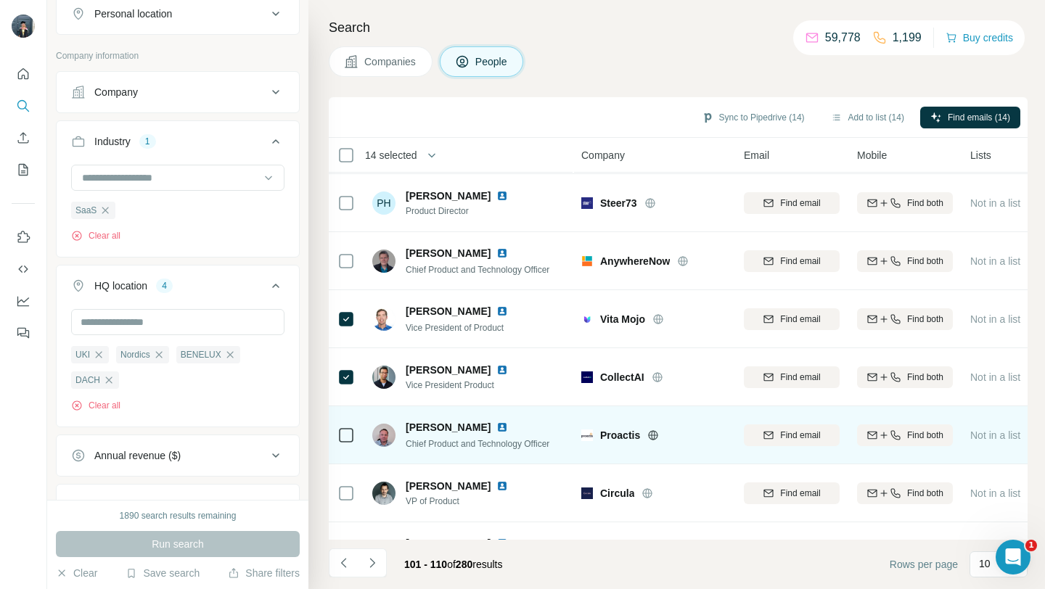
click at [654, 433] on icon at bounding box center [654, 434] width 4 height 9
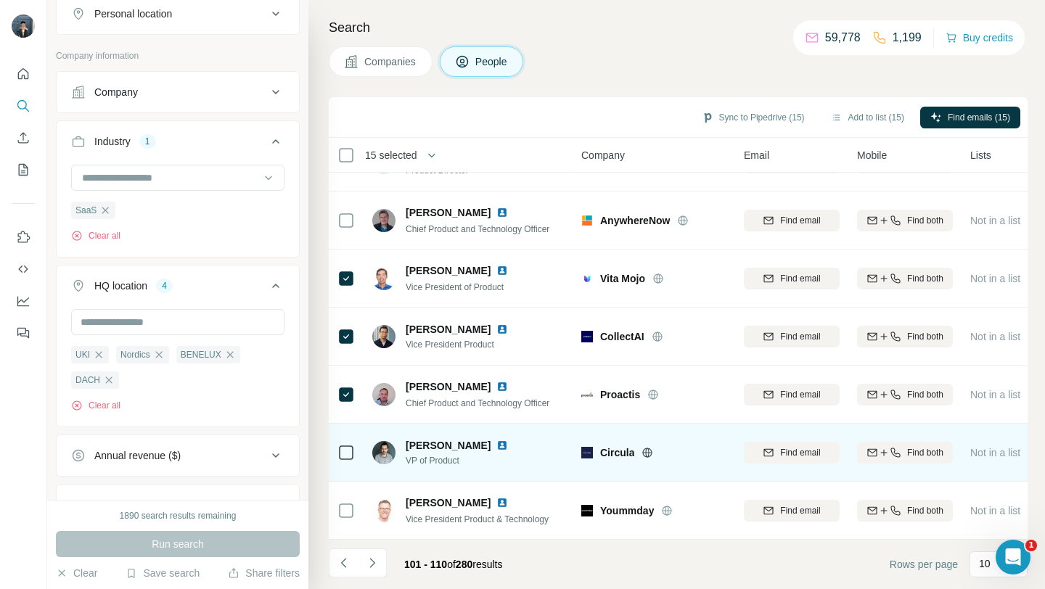
click at [646, 456] on icon at bounding box center [648, 452] width 4 height 9
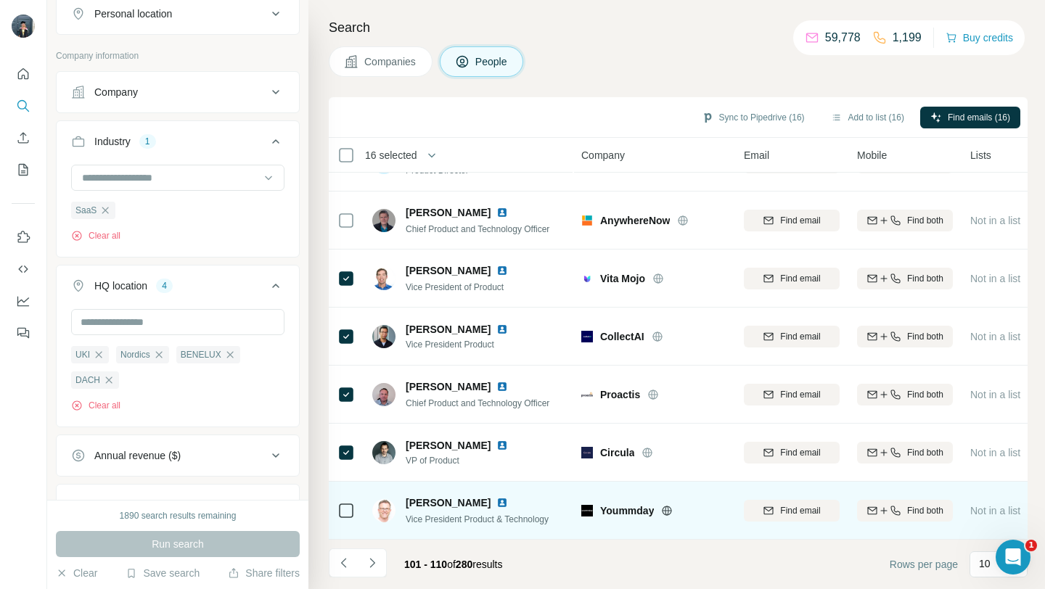
click at [667, 509] on icon at bounding box center [667, 511] width 12 height 12
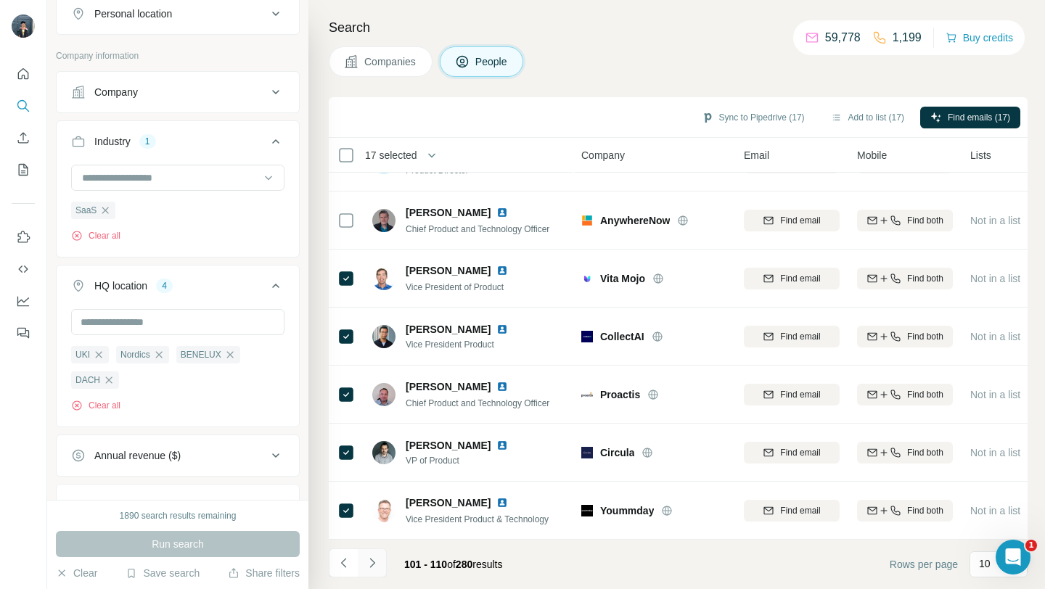
click at [375, 567] on icon "Navigate to next page" at bounding box center [372, 563] width 15 height 15
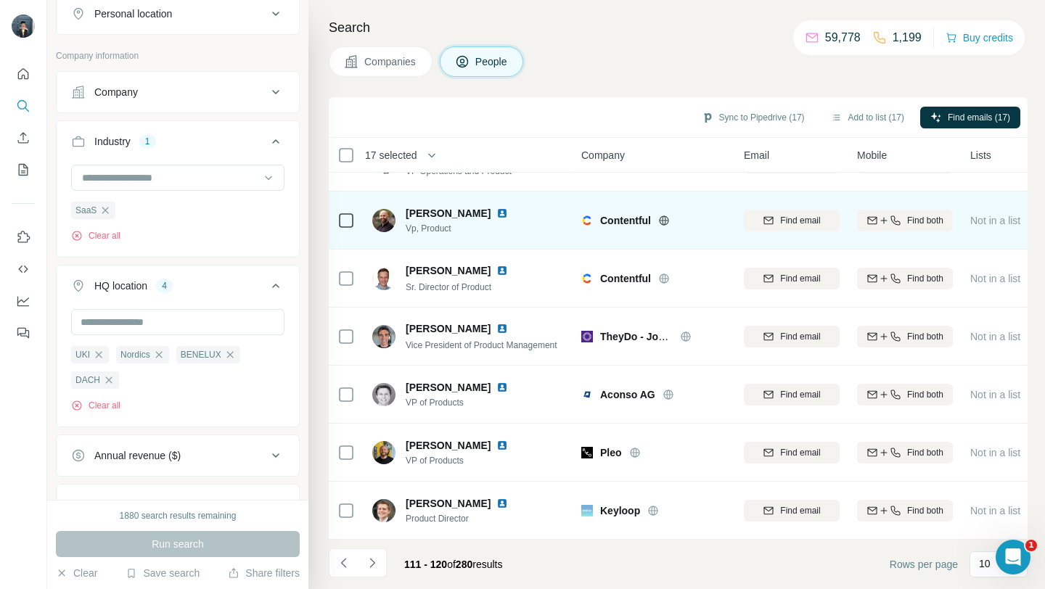
scroll to position [0, 0]
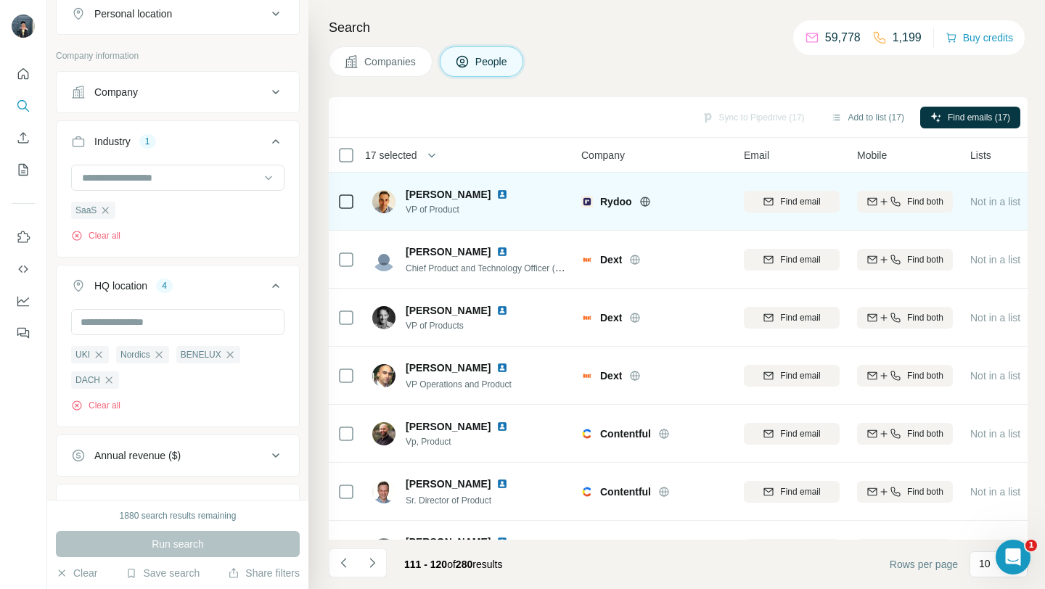
click at [646, 198] on icon at bounding box center [644, 201] width 9 height 9
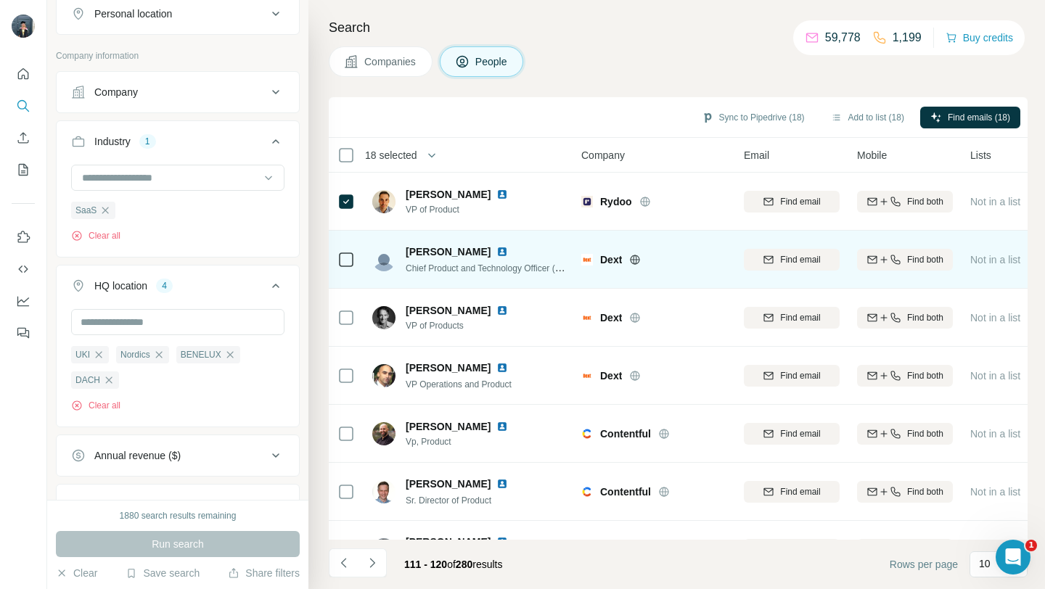
click at [635, 258] on icon at bounding box center [635, 260] width 12 height 12
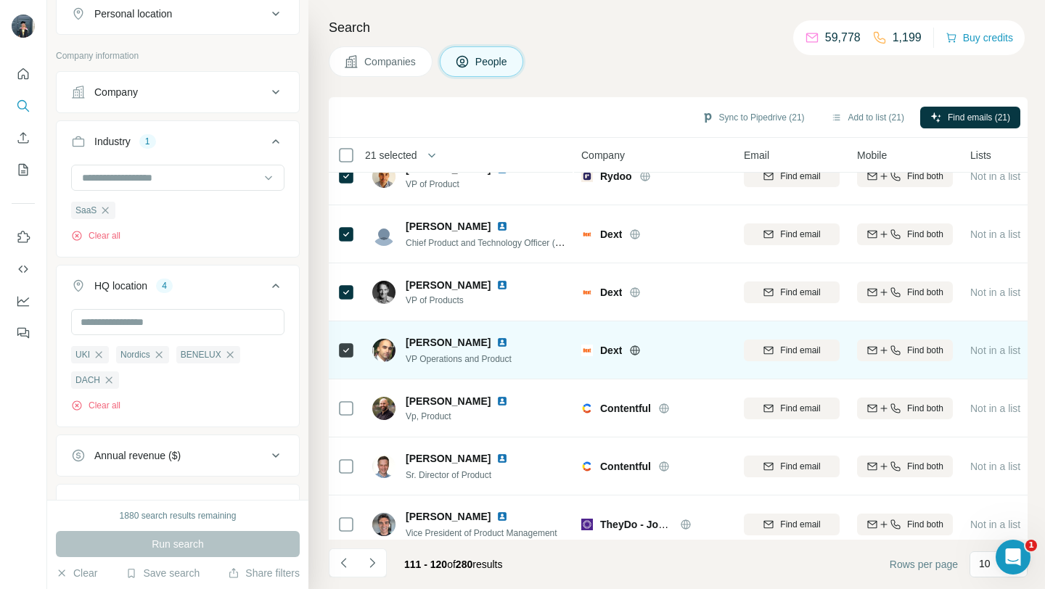
scroll to position [47, 0]
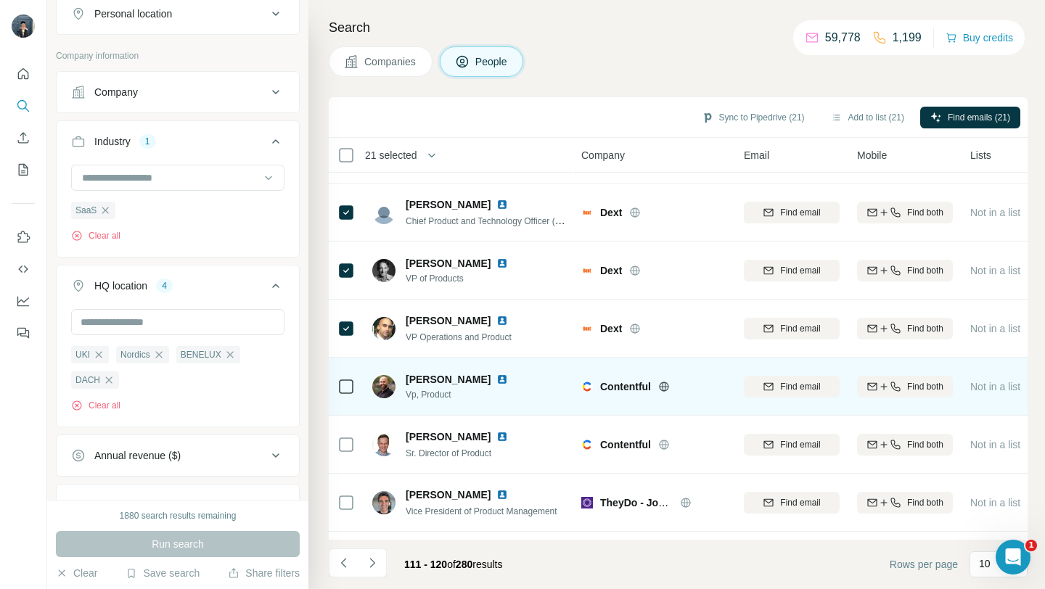
click at [667, 390] on icon at bounding box center [664, 387] width 12 height 12
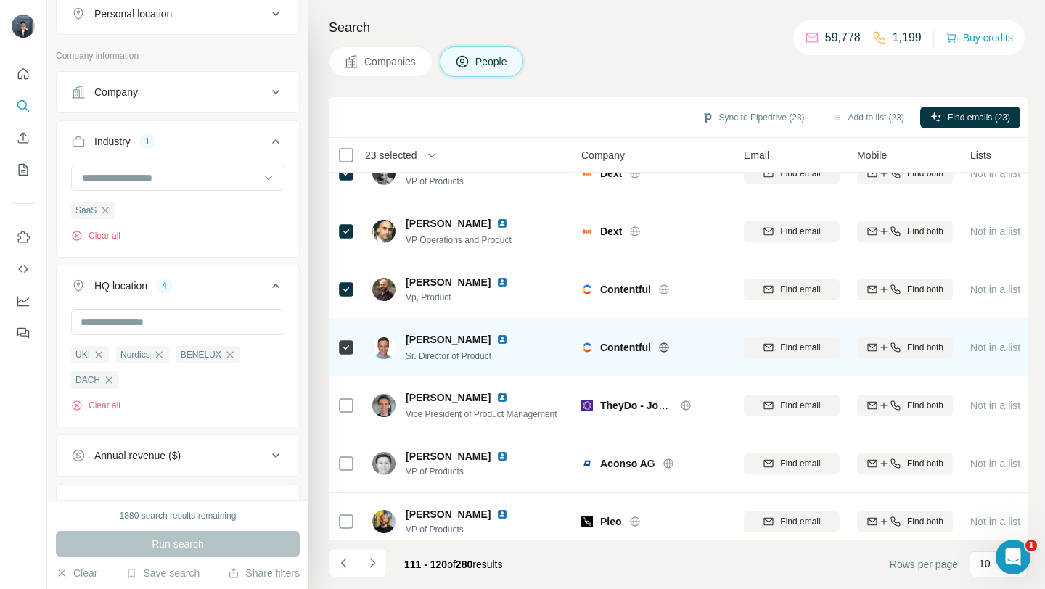
scroll to position [176, 0]
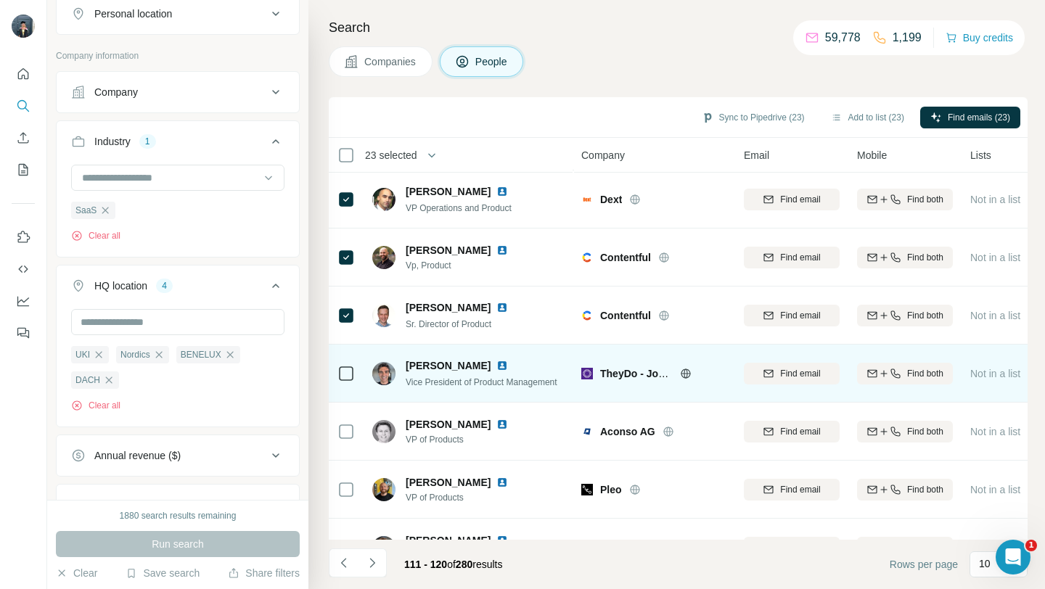
click at [682, 372] on icon at bounding box center [686, 374] width 12 height 12
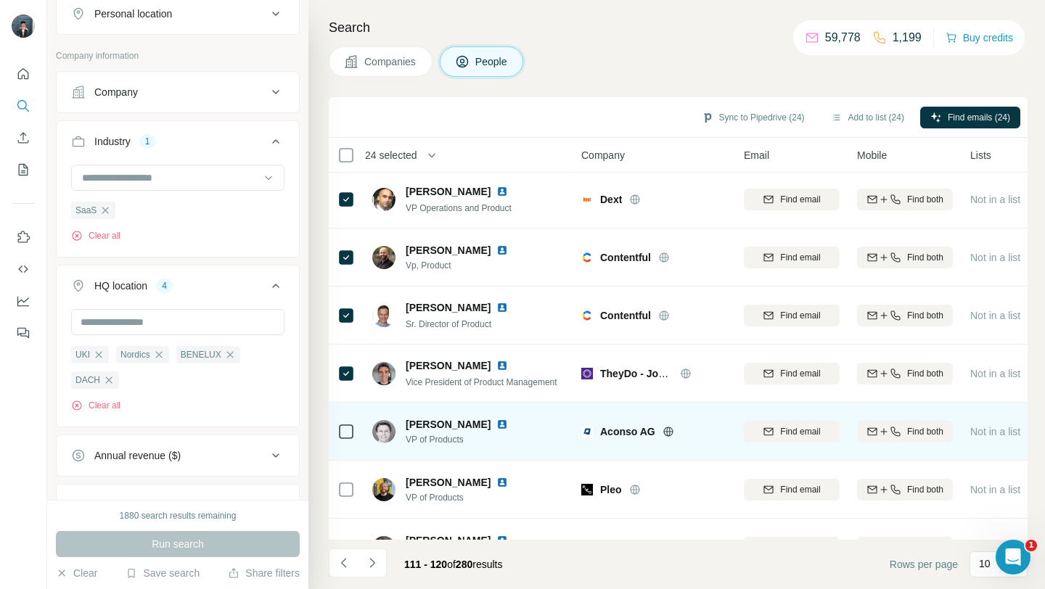
click at [670, 431] on icon at bounding box center [667, 431] width 9 height 1
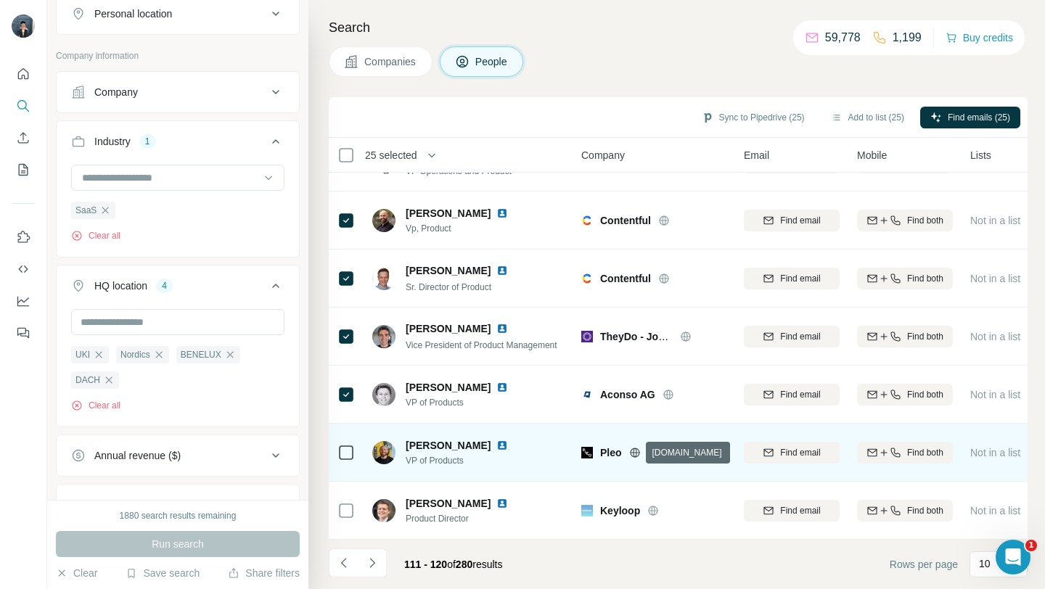
click at [635, 453] on icon at bounding box center [635, 453] width 12 height 12
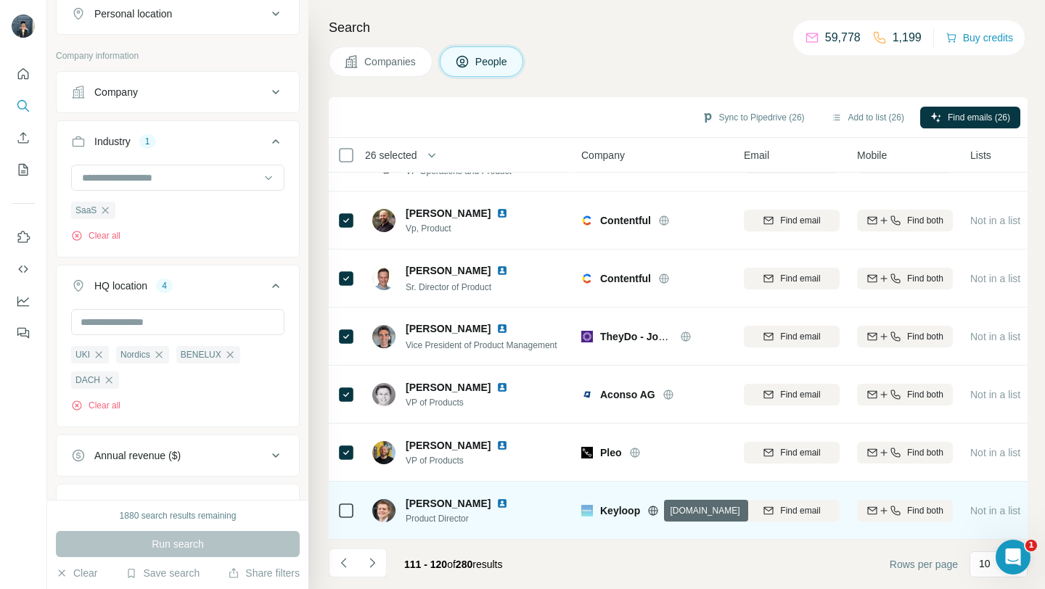
click at [654, 506] on icon at bounding box center [653, 510] width 9 height 9
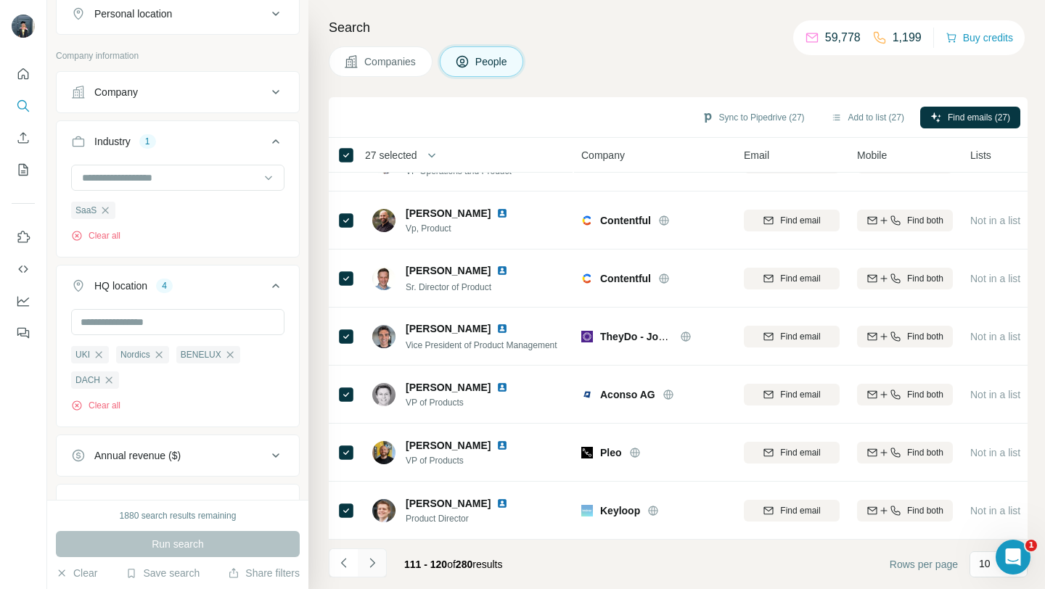
click at [371, 559] on icon "Navigate to next page" at bounding box center [371, 562] width 5 height 9
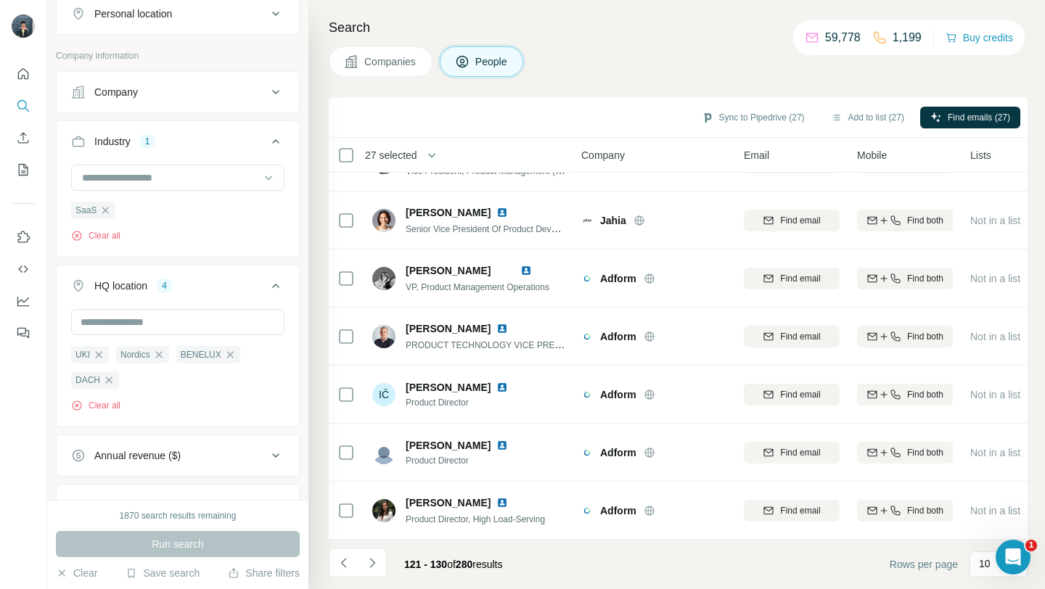
scroll to position [0, 0]
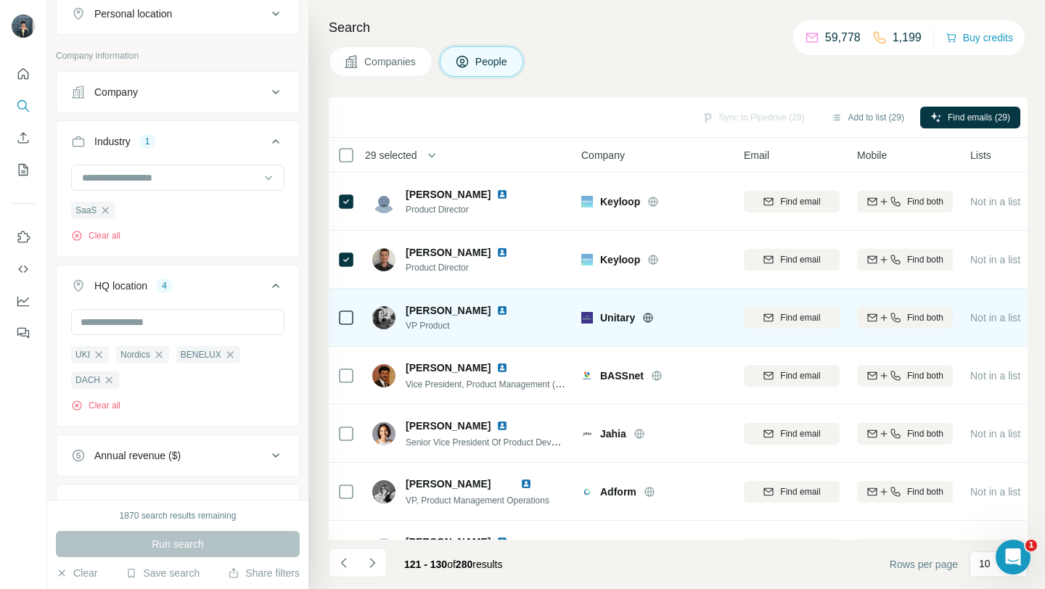
click at [649, 316] on icon at bounding box center [648, 318] width 12 height 12
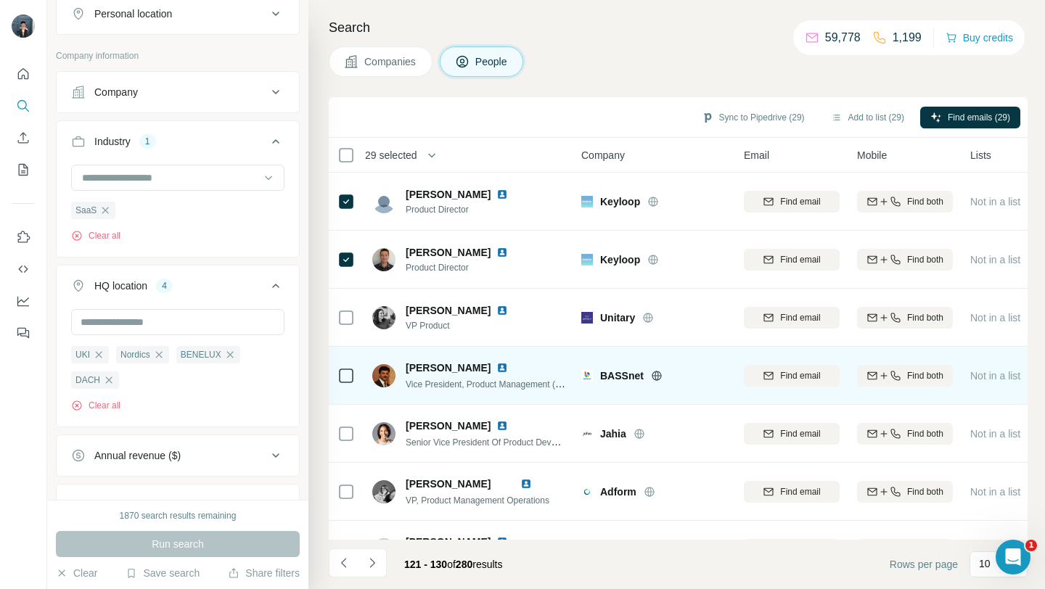
click at [658, 373] on icon at bounding box center [657, 376] width 12 height 12
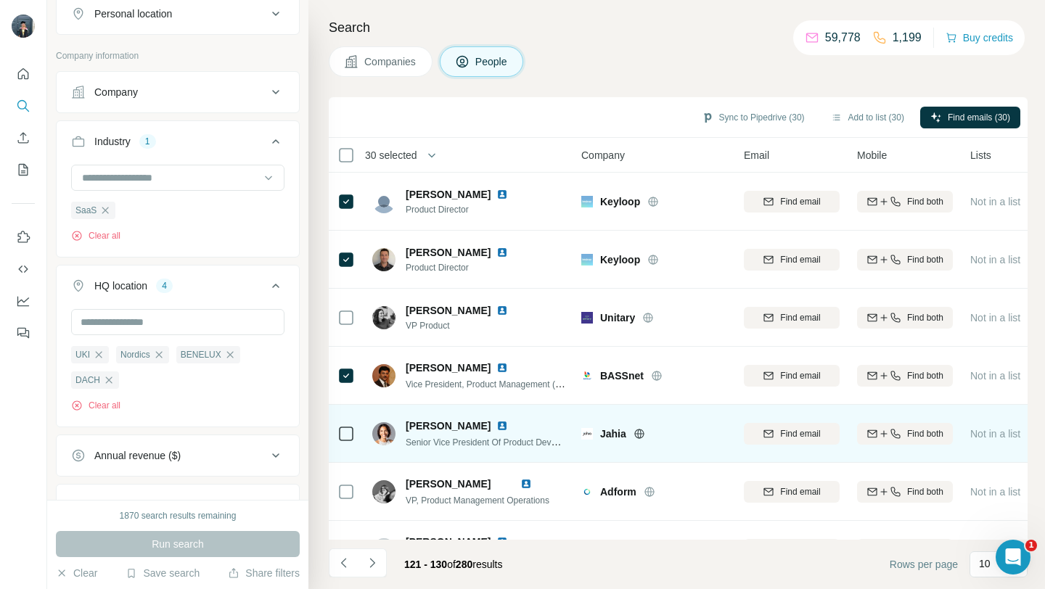
click at [638, 432] on icon at bounding box center [639, 433] width 4 height 9
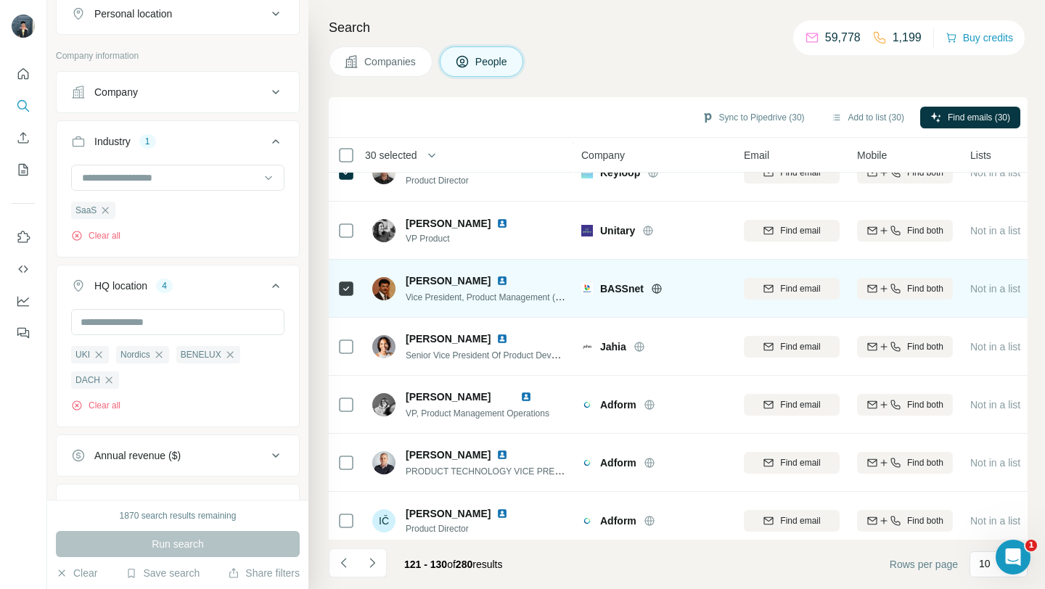
scroll to position [135, 0]
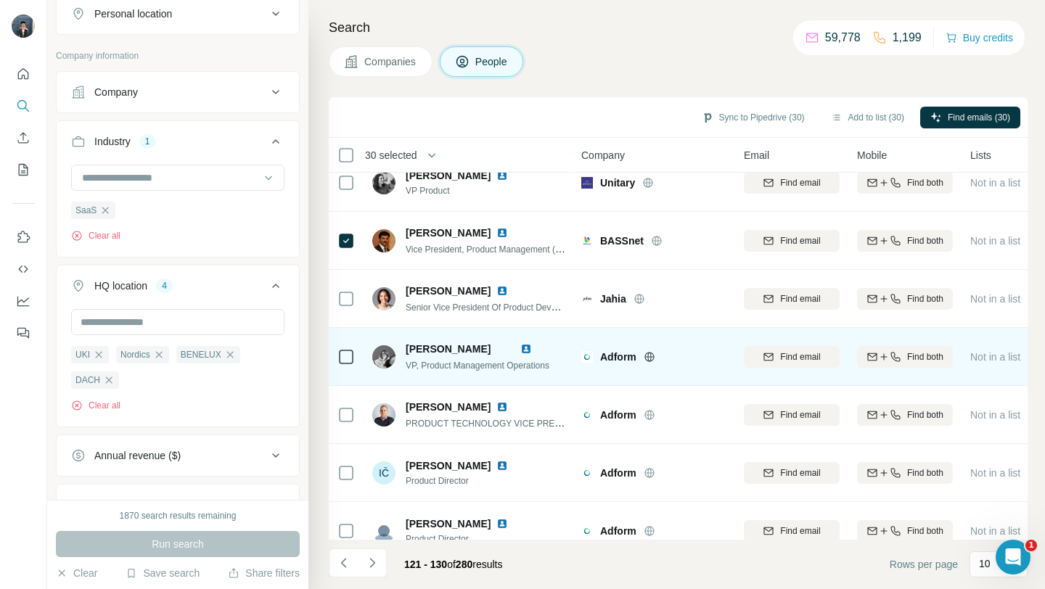
click at [654, 356] on icon at bounding box center [648, 356] width 9 height 9
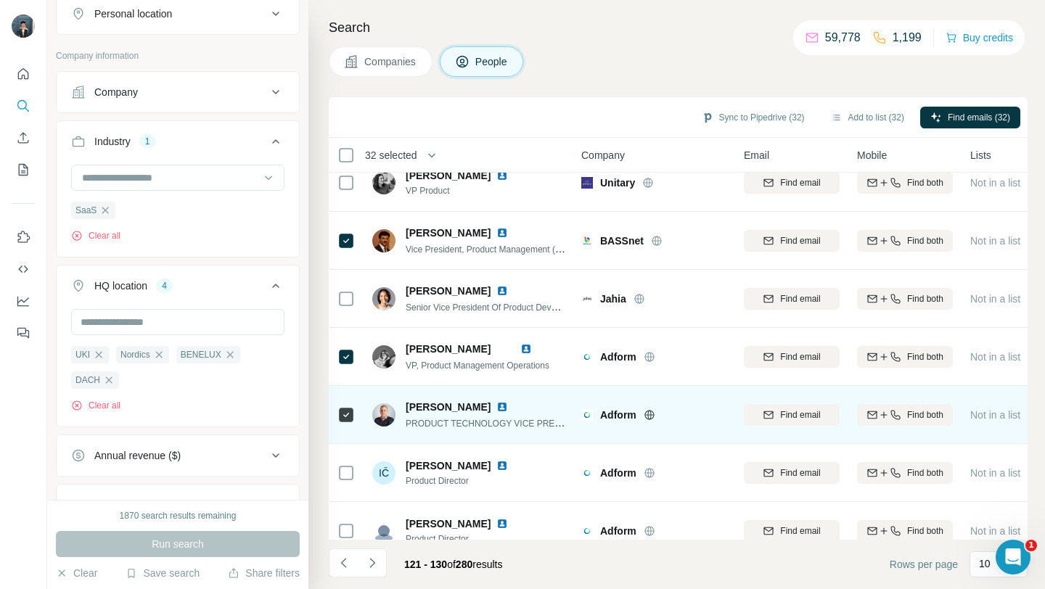
scroll to position [213, 0]
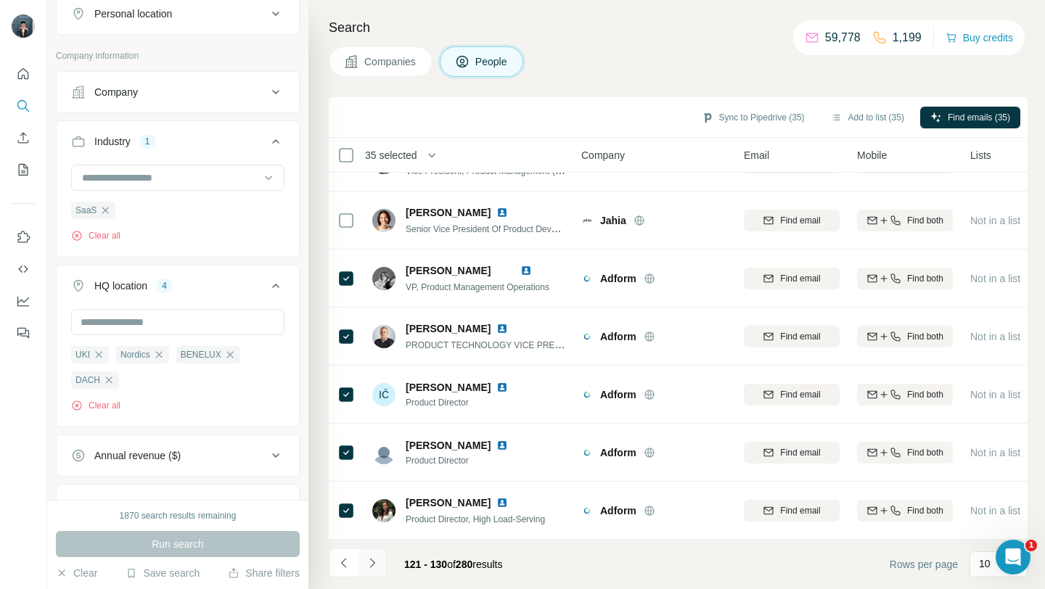
click at [373, 553] on button "Navigate to next page" at bounding box center [372, 563] width 29 height 29
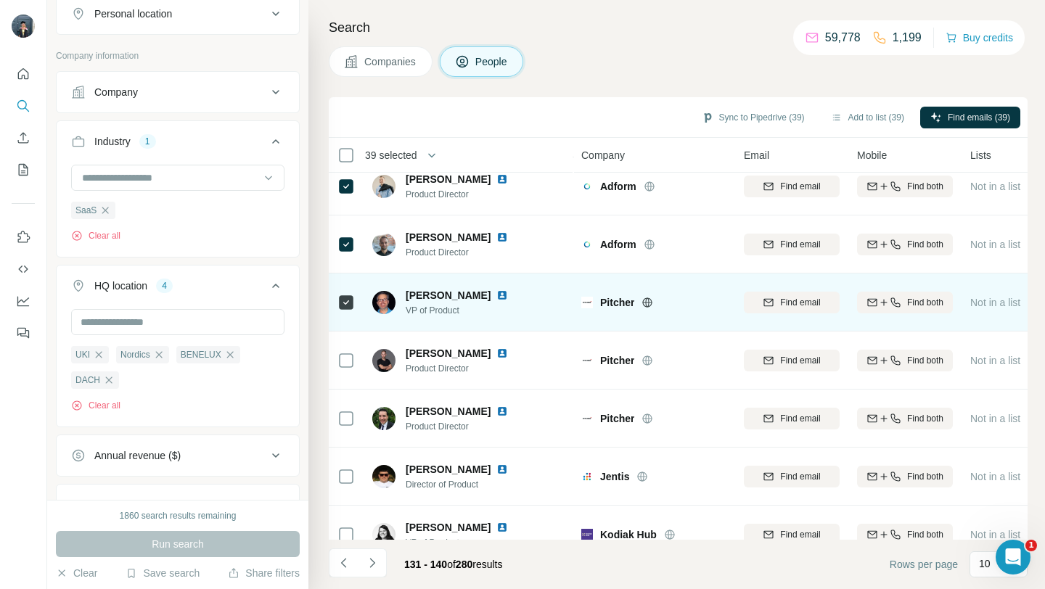
scroll to position [111, 0]
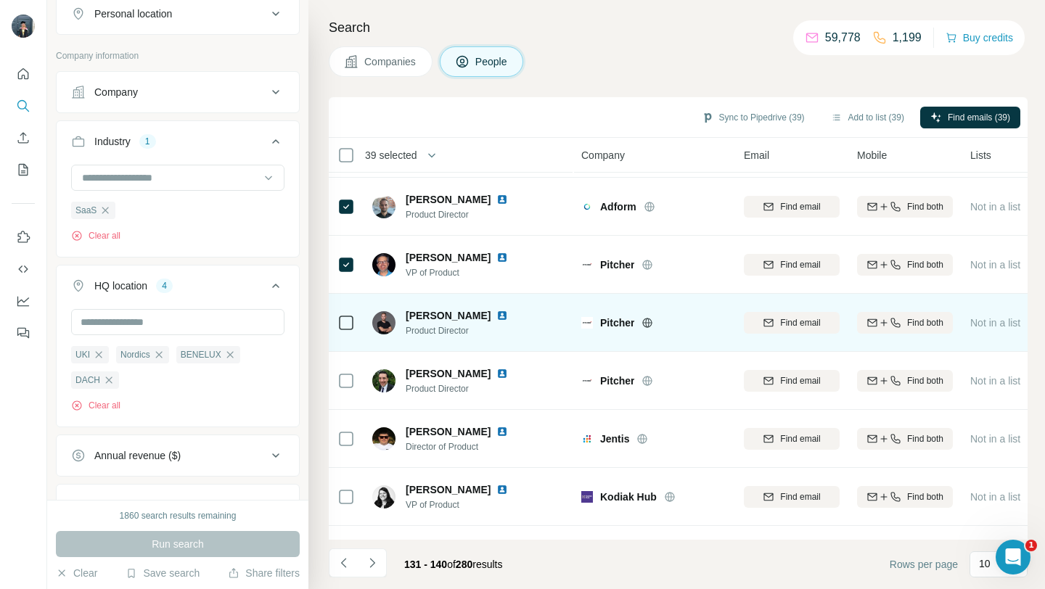
click at [348, 314] on icon at bounding box center [345, 322] width 17 height 17
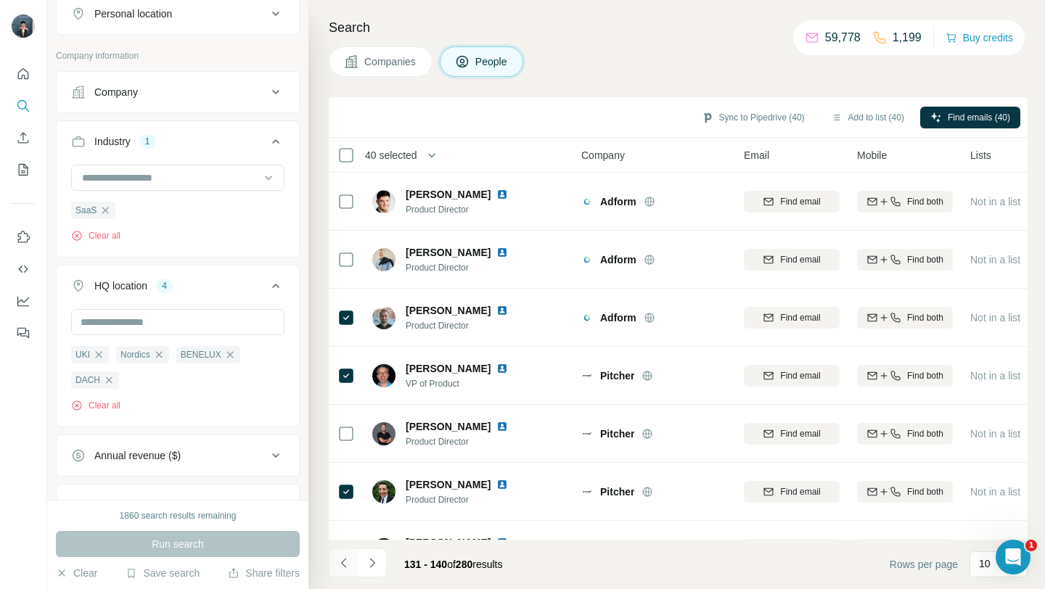
click at [351, 565] on button "Navigate to previous page" at bounding box center [343, 563] width 29 height 29
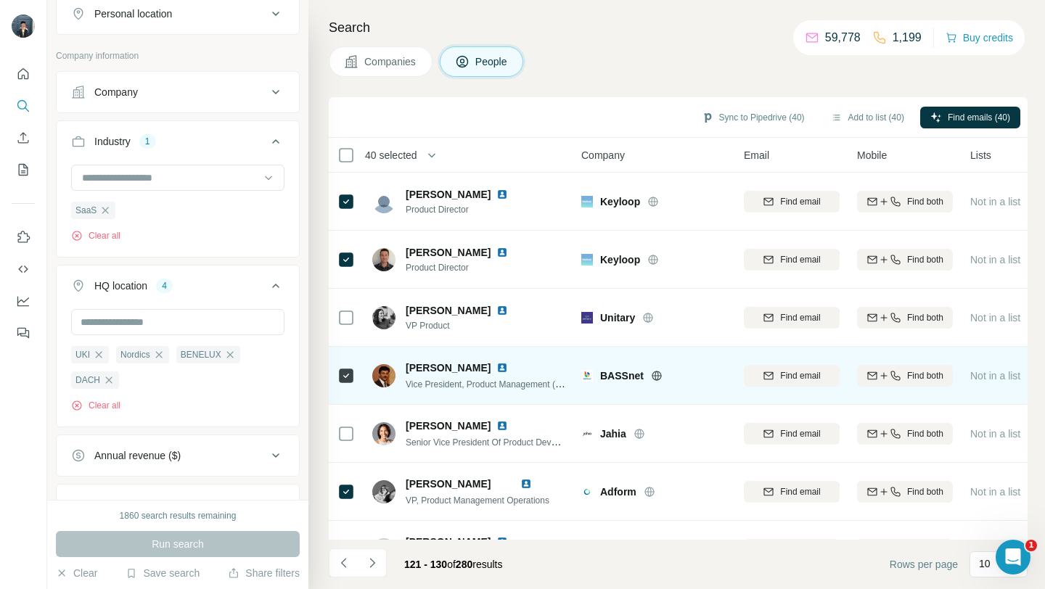
scroll to position [213, 0]
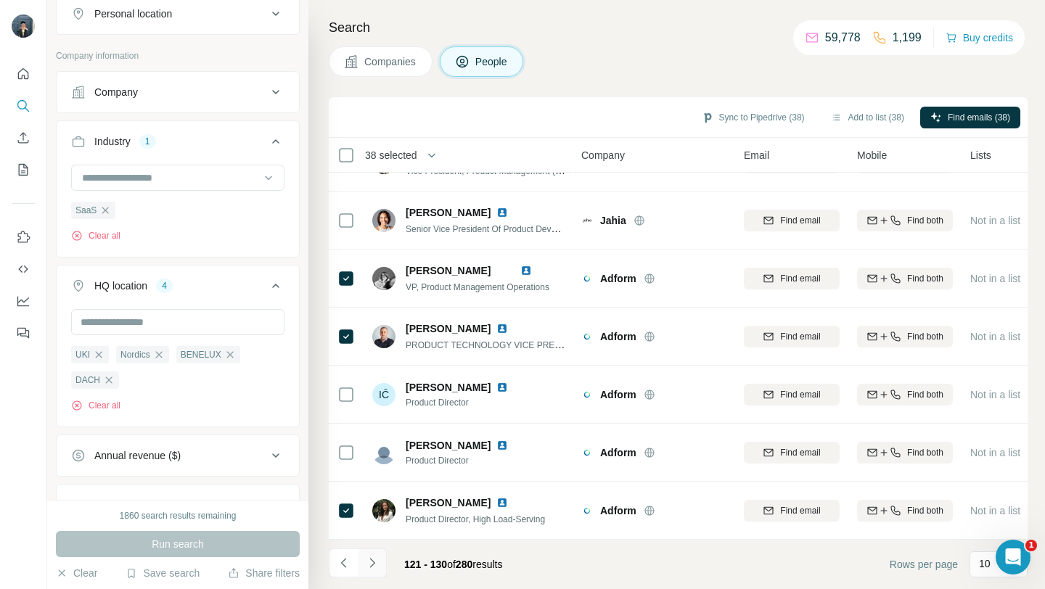
click at [379, 566] on button "Navigate to next page" at bounding box center [372, 563] width 29 height 29
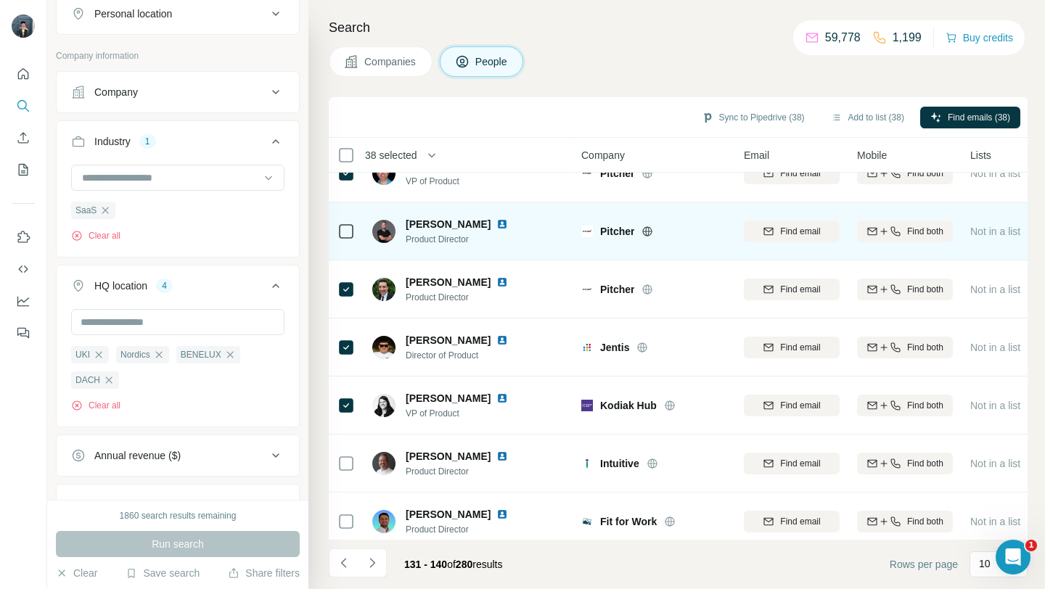
scroll to position [207, 0]
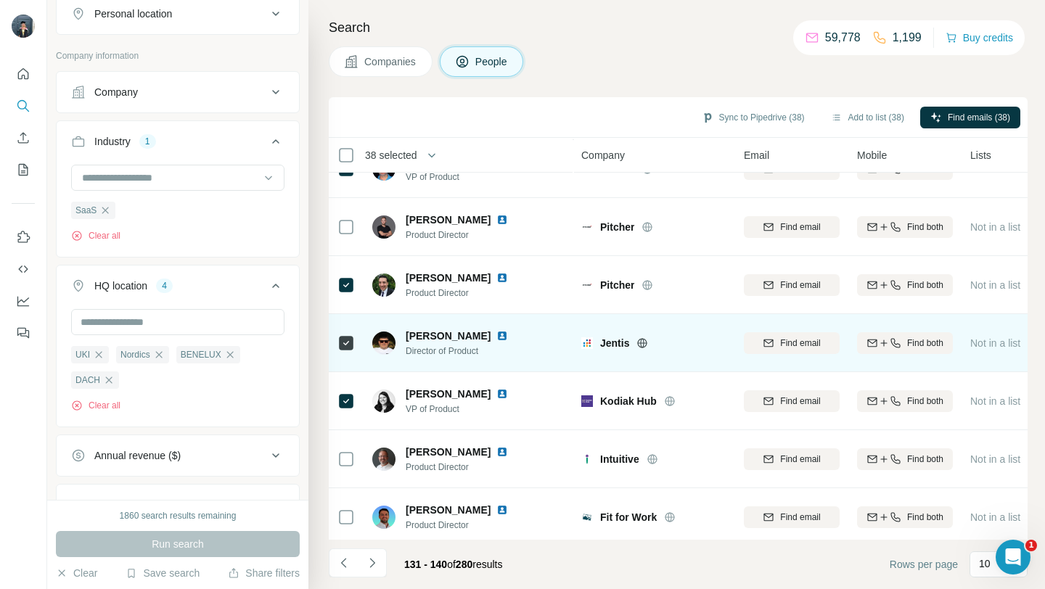
click at [645, 340] on icon at bounding box center [642, 343] width 12 height 12
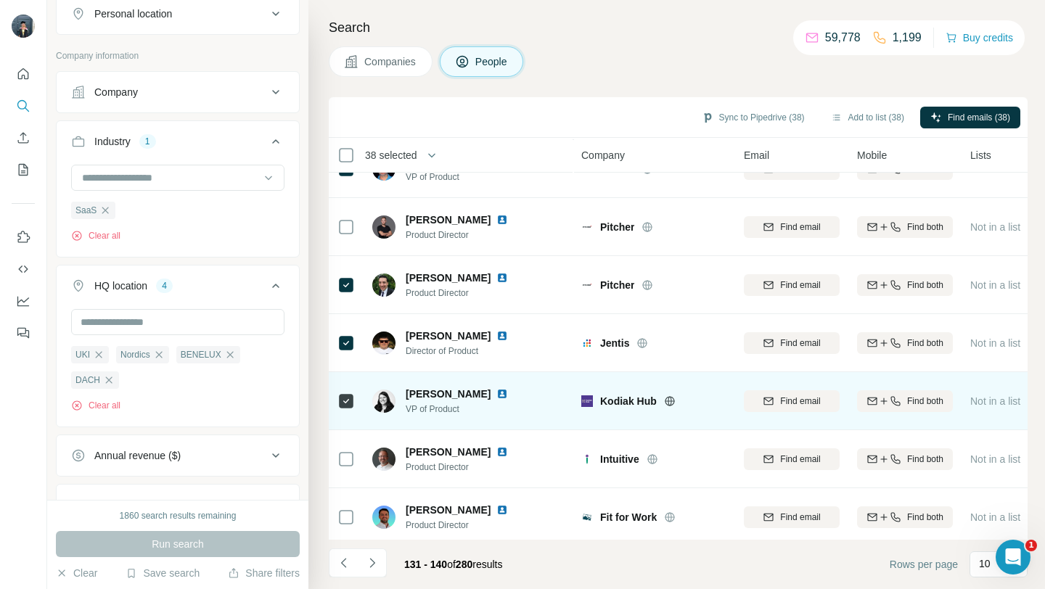
click at [673, 403] on icon at bounding box center [669, 400] width 9 height 9
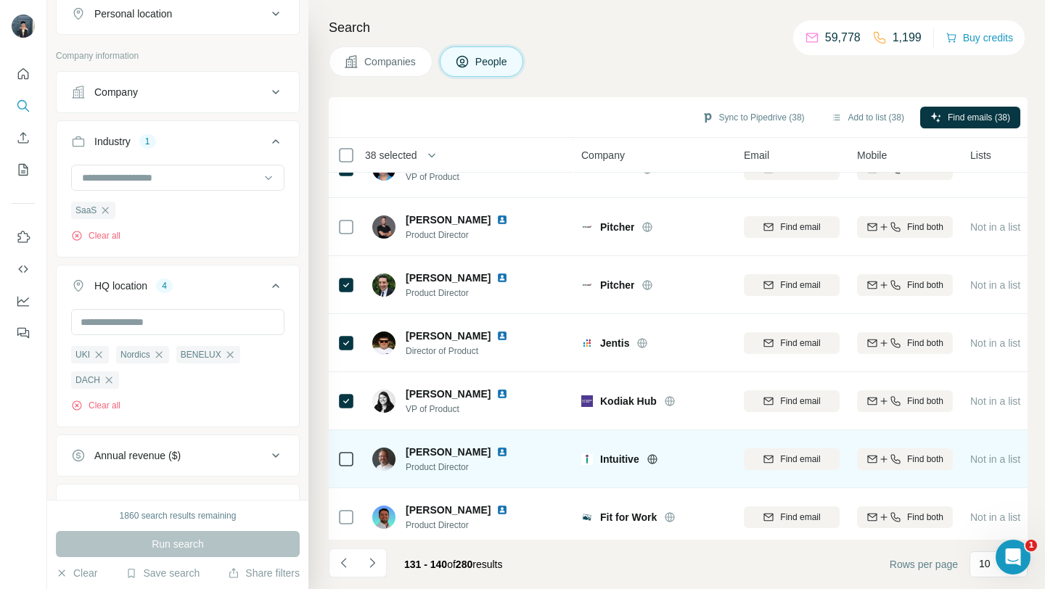
click at [654, 459] on icon at bounding box center [652, 458] width 4 height 9
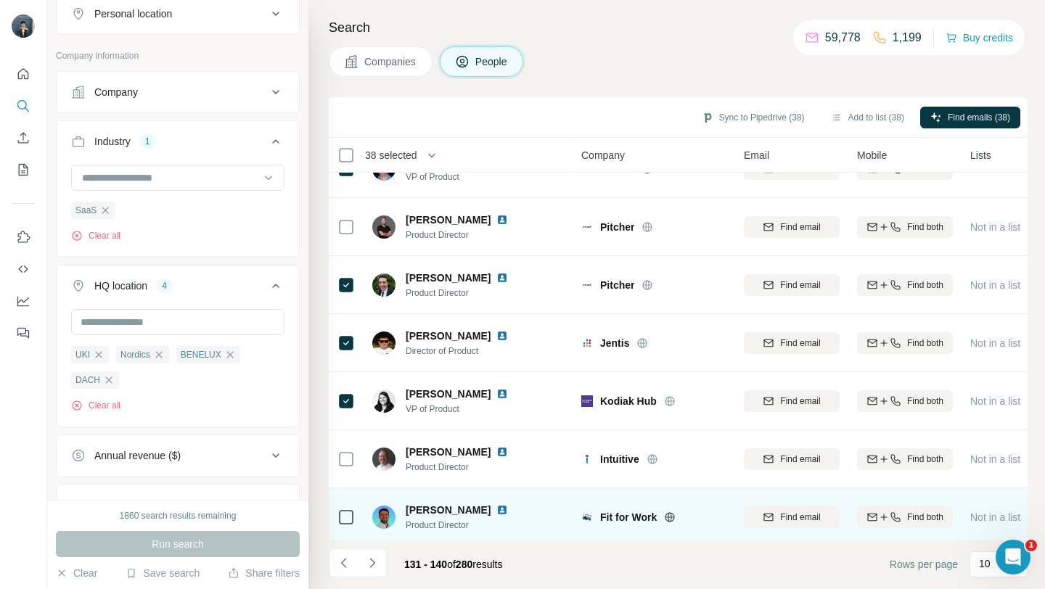
click at [670, 513] on icon at bounding box center [670, 518] width 12 height 12
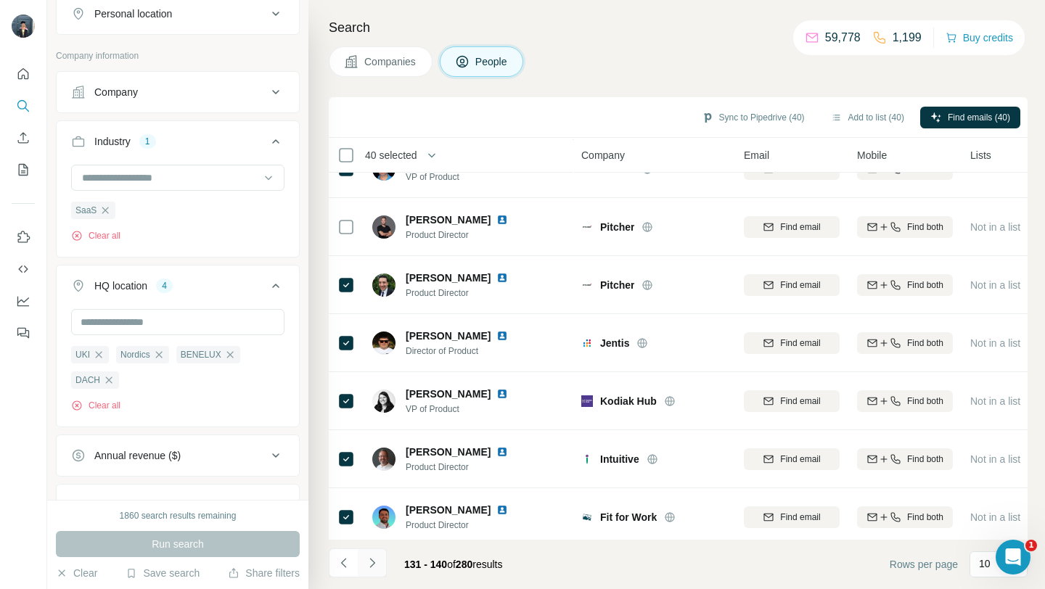
click at [378, 568] on icon "Navigate to next page" at bounding box center [372, 563] width 15 height 15
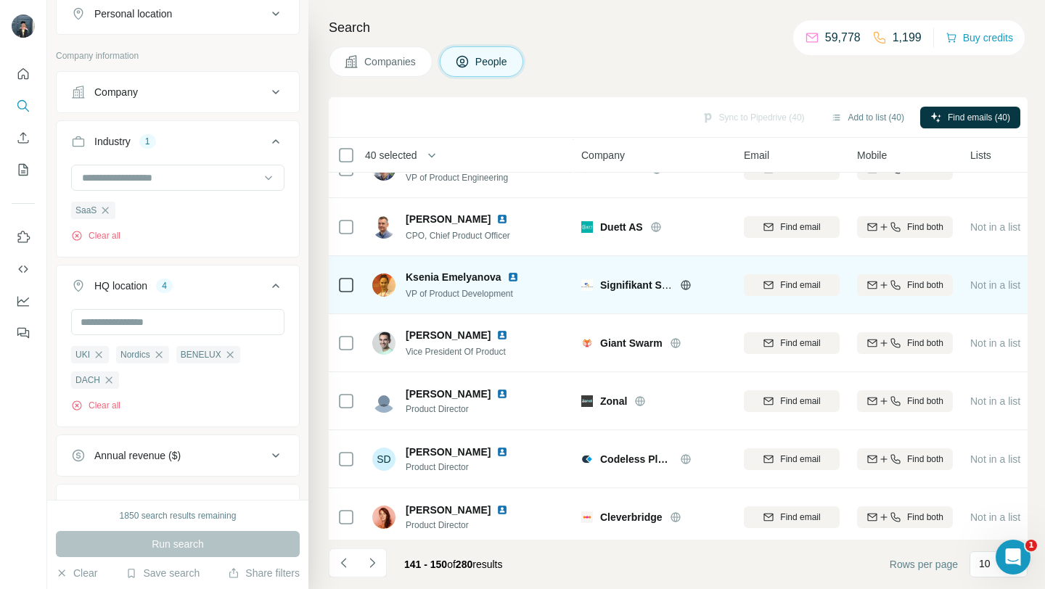
scroll to position [0, 0]
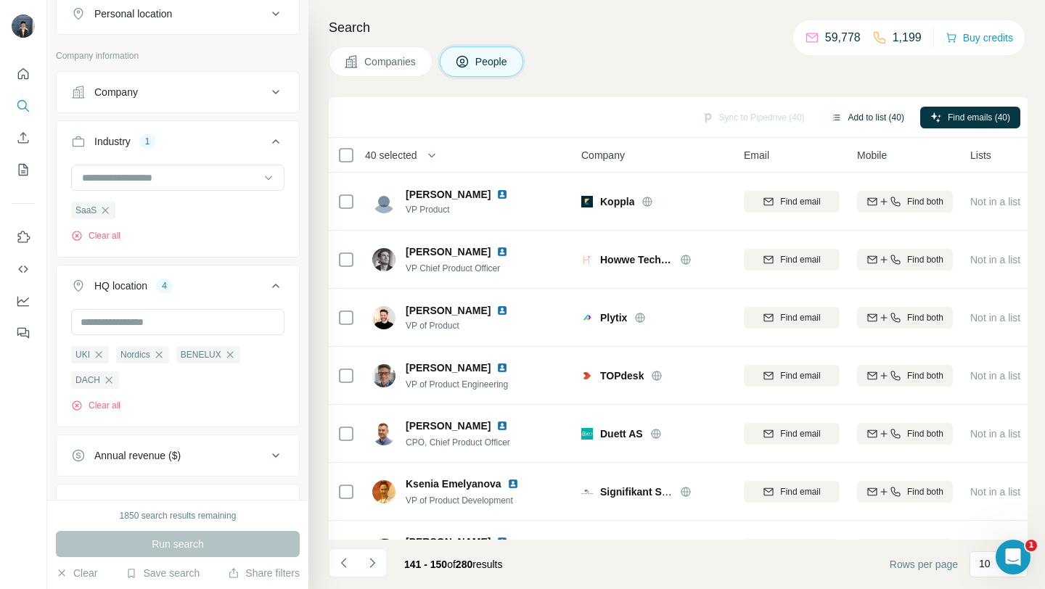
click at [860, 115] on button "Add to list (40)" at bounding box center [868, 118] width 94 height 22
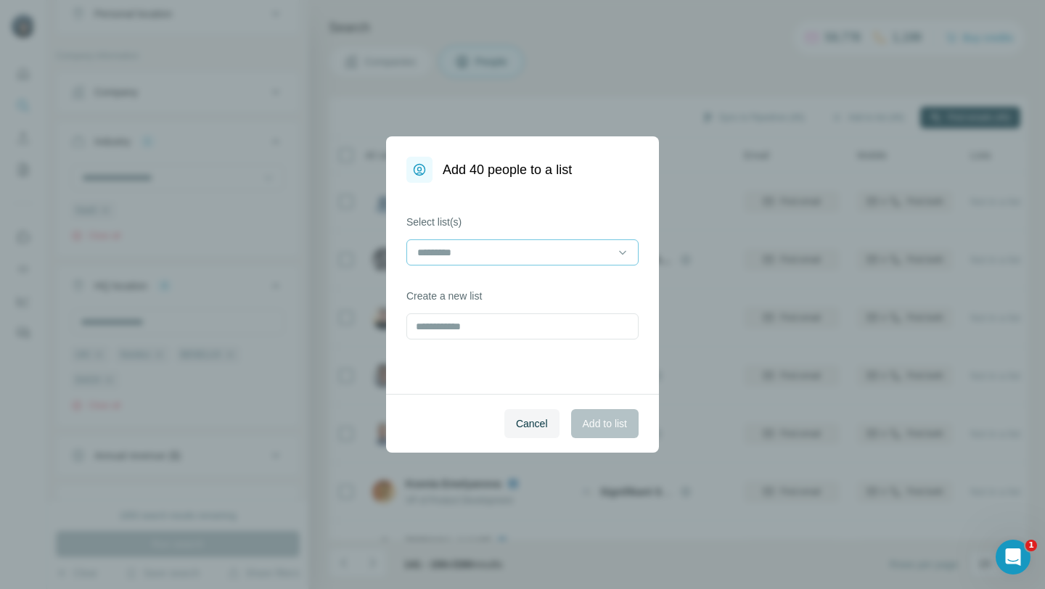
click at [508, 252] on input at bounding box center [514, 253] width 196 height 16
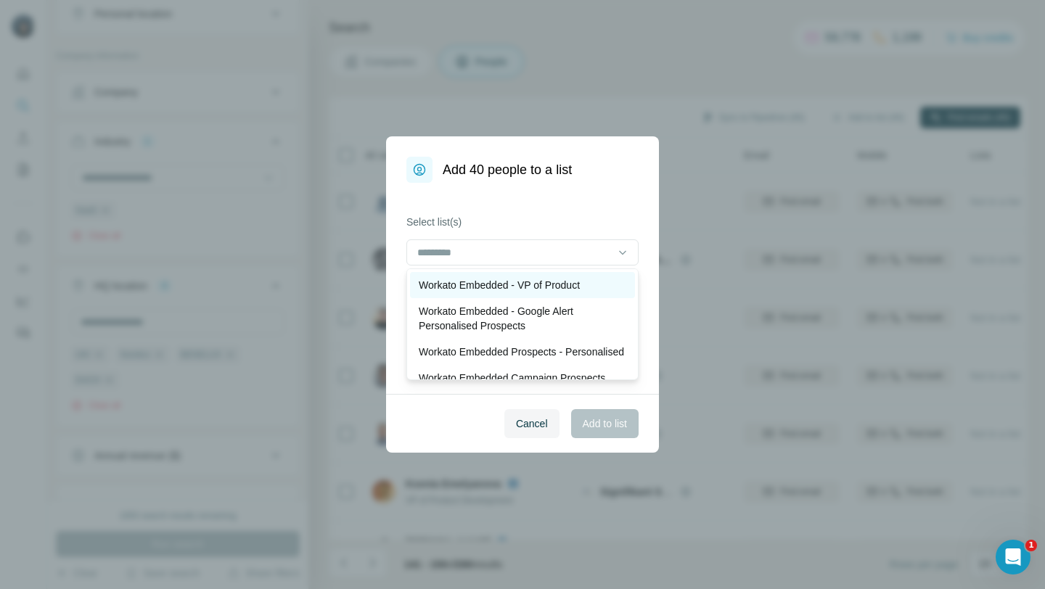
click at [541, 288] on p "Workato Embedded - VP of Product" at bounding box center [499, 285] width 161 height 15
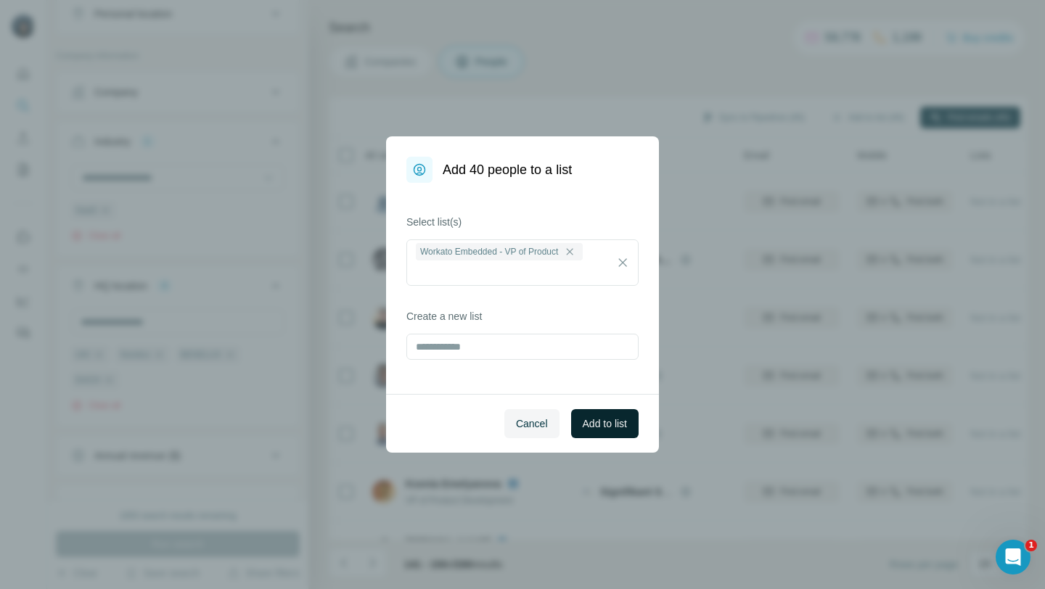
click at [612, 433] on button "Add to list" at bounding box center [604, 423] width 67 height 29
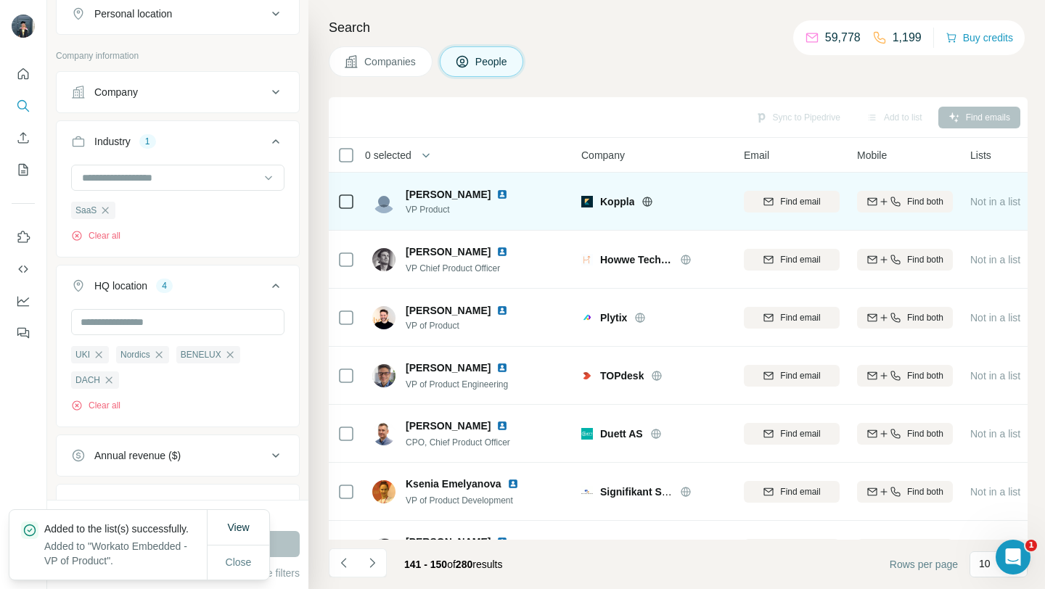
click at [646, 202] on icon at bounding box center [648, 201] width 4 height 9
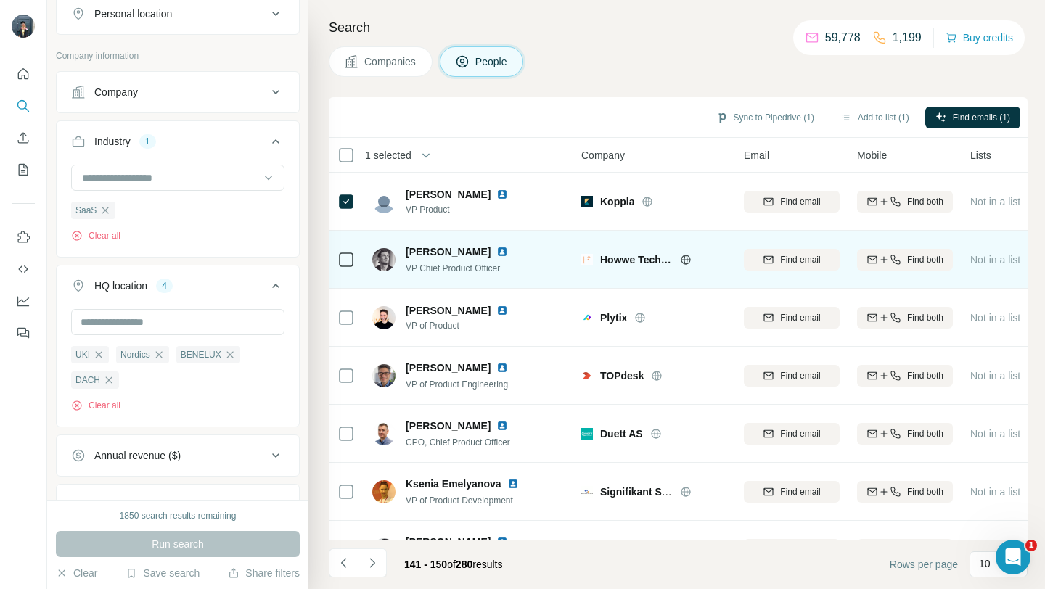
click at [689, 258] on icon at bounding box center [686, 260] width 12 height 12
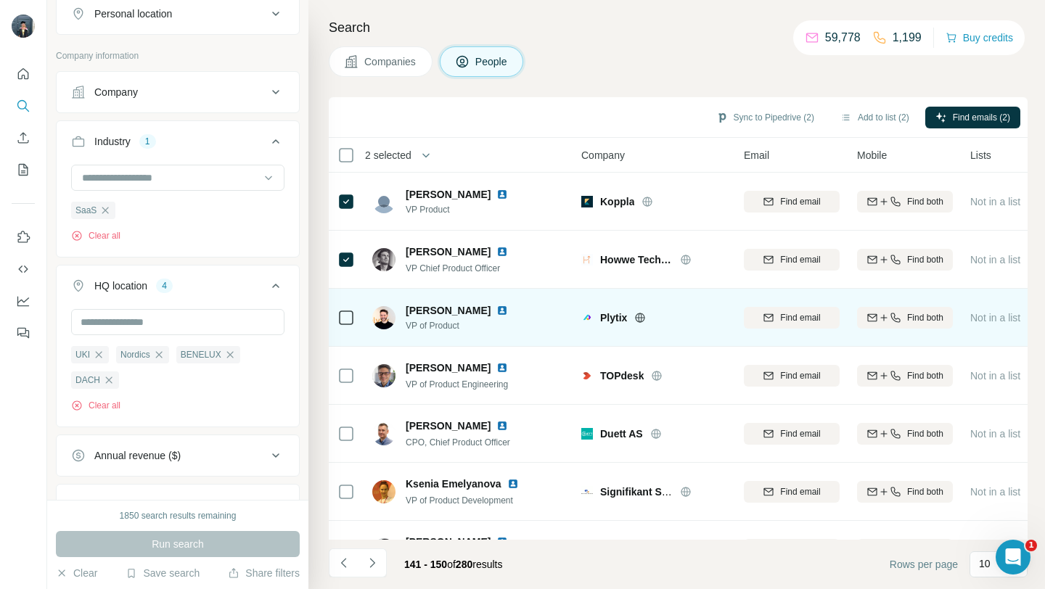
click at [643, 319] on icon at bounding box center [640, 318] width 12 height 12
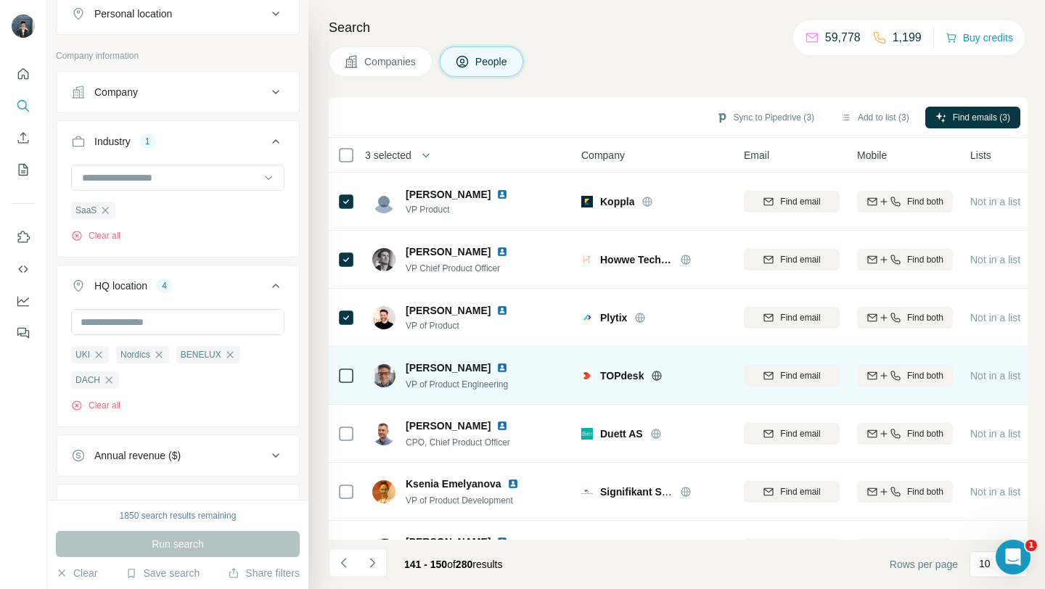
click at [658, 375] on icon at bounding box center [656, 375] width 9 height 1
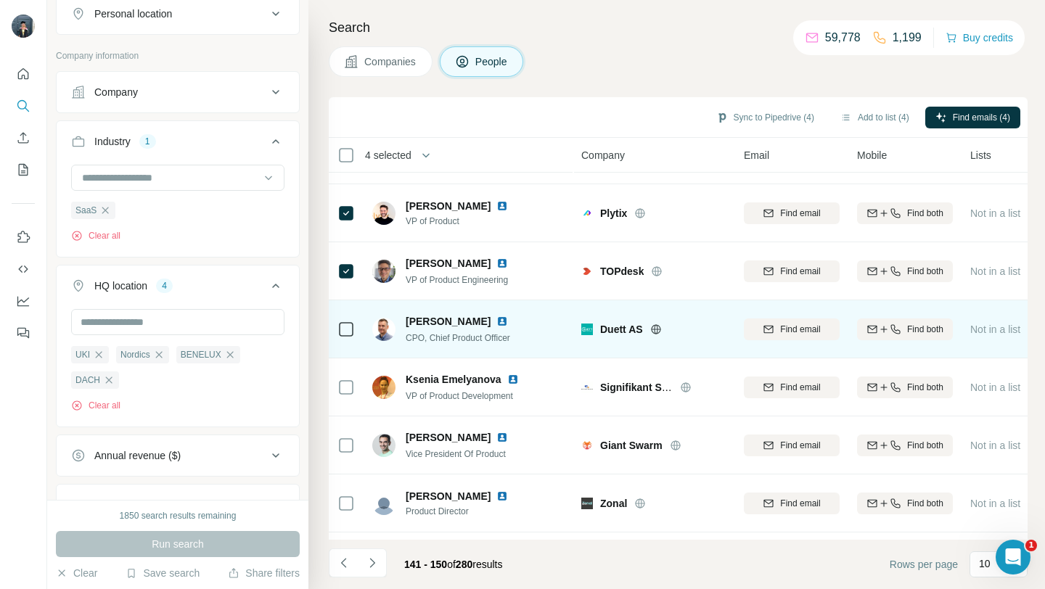
scroll to position [121, 0]
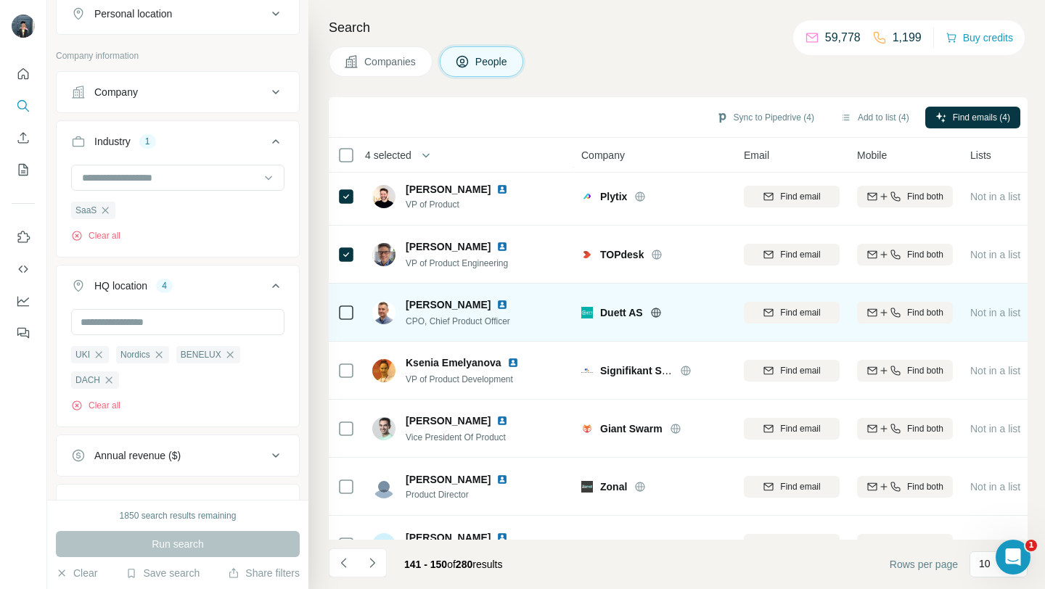
click at [652, 313] on icon at bounding box center [655, 312] width 9 height 9
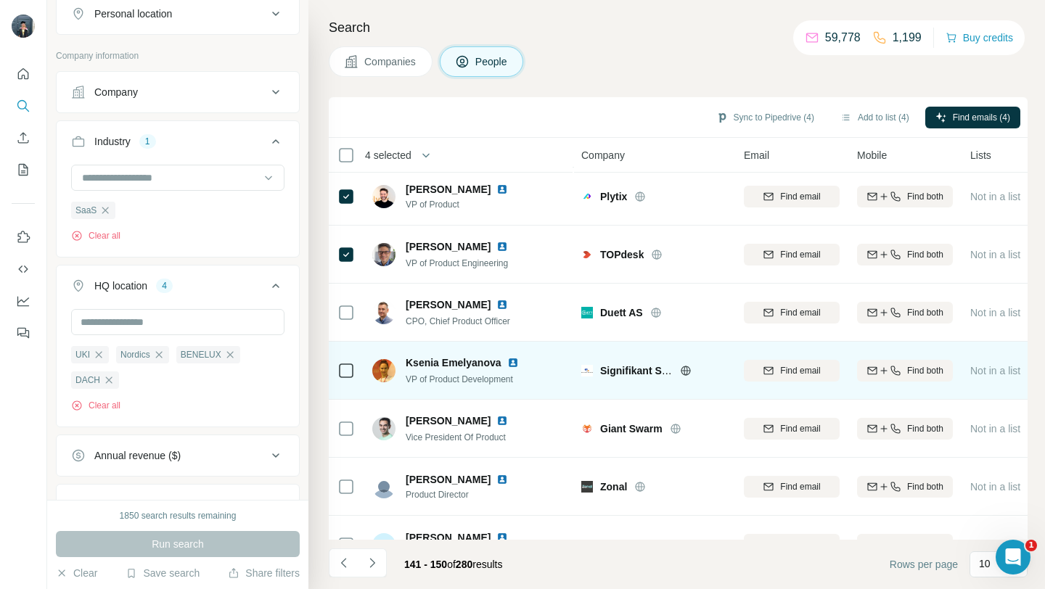
click at [685, 371] on icon at bounding box center [686, 371] width 12 height 12
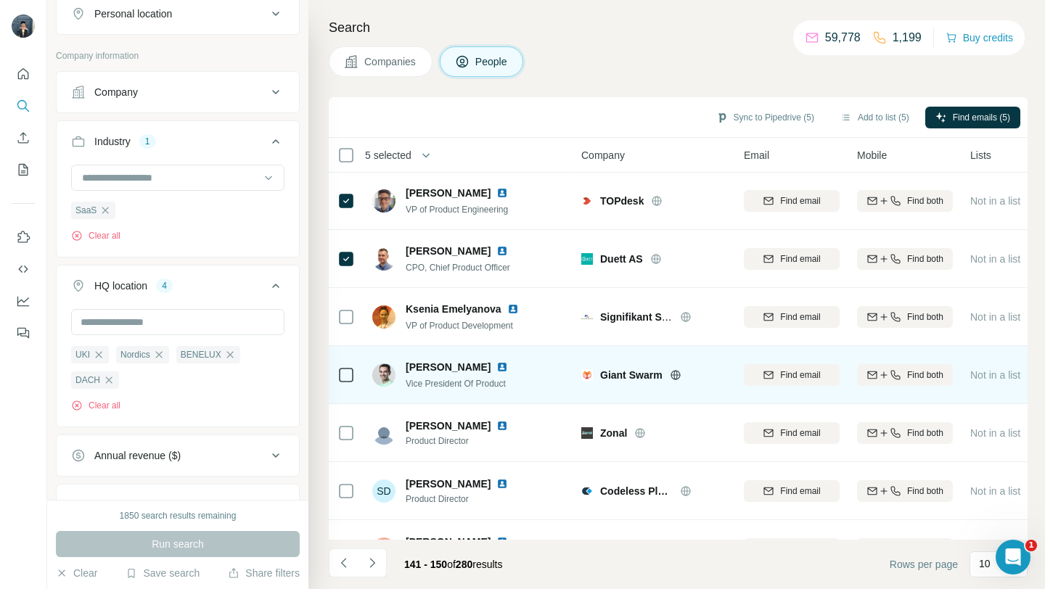
scroll to position [181, 0]
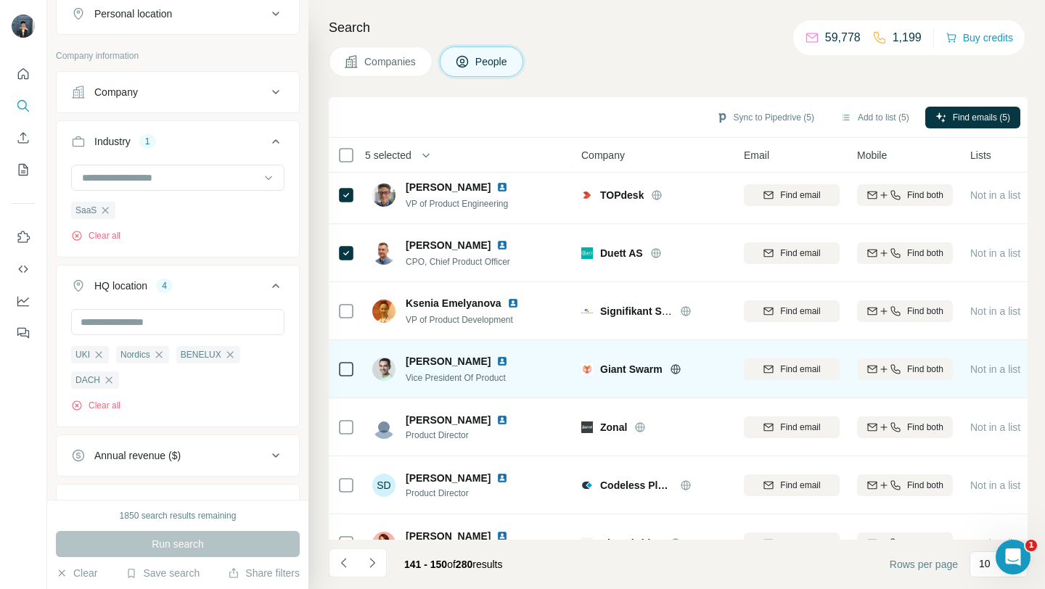
click at [675, 369] on icon at bounding box center [674, 369] width 9 height 1
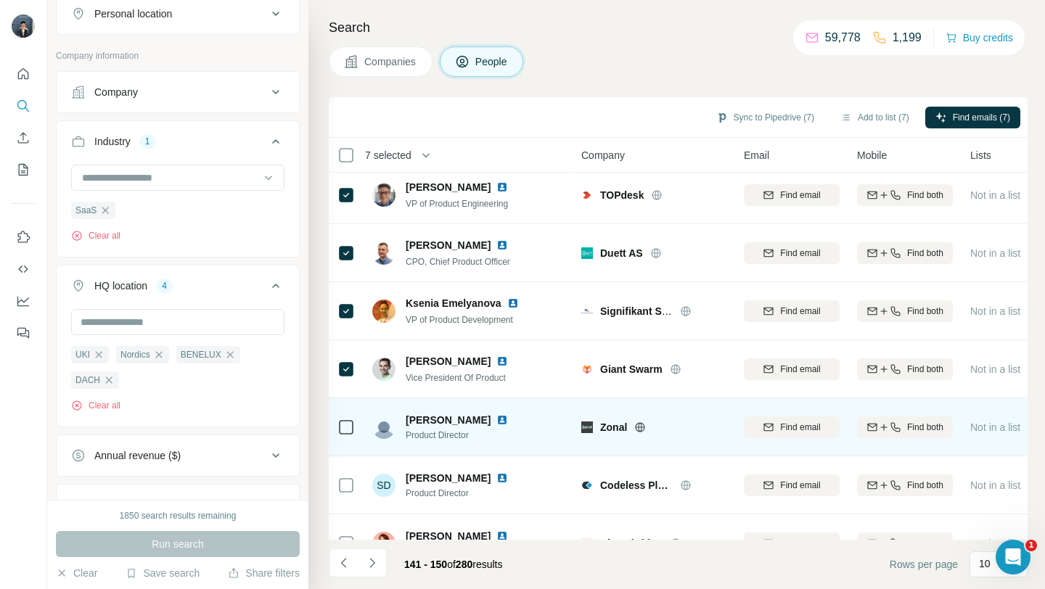
click at [639, 424] on icon at bounding box center [640, 426] width 4 height 9
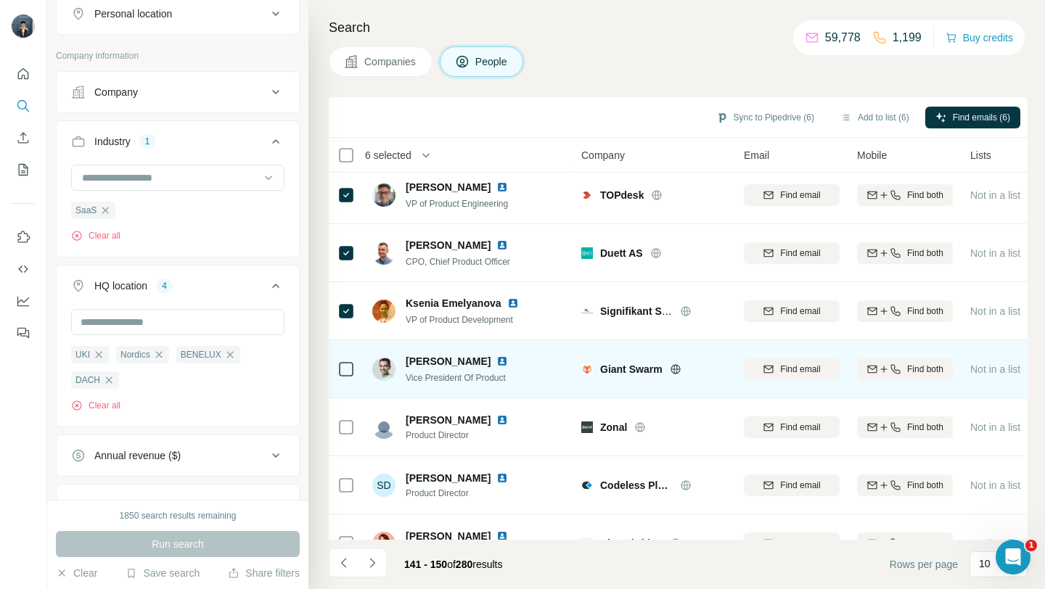
scroll to position [213, 0]
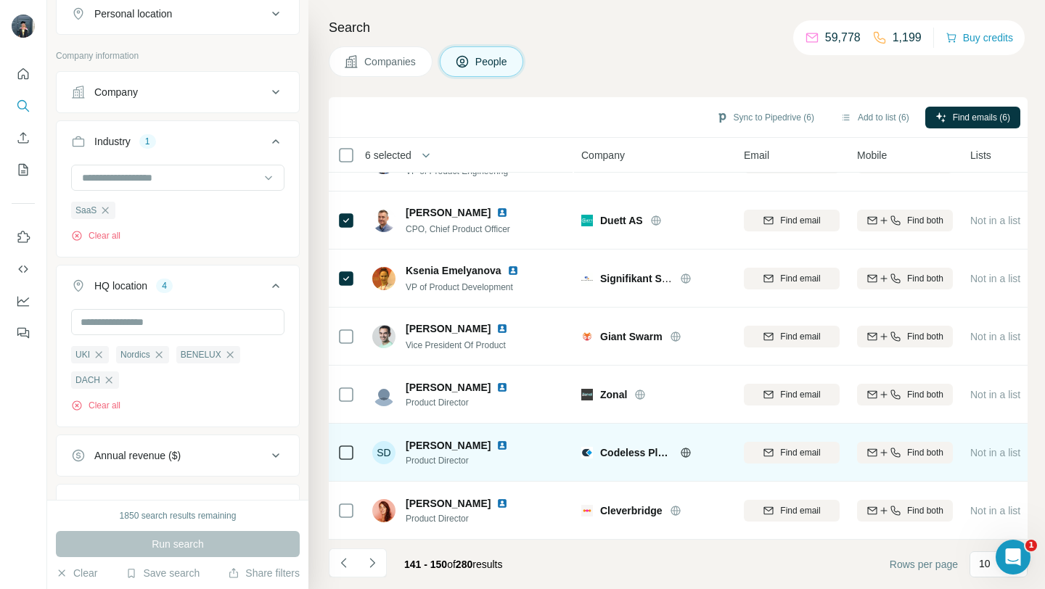
click at [683, 455] on icon at bounding box center [686, 453] width 12 height 12
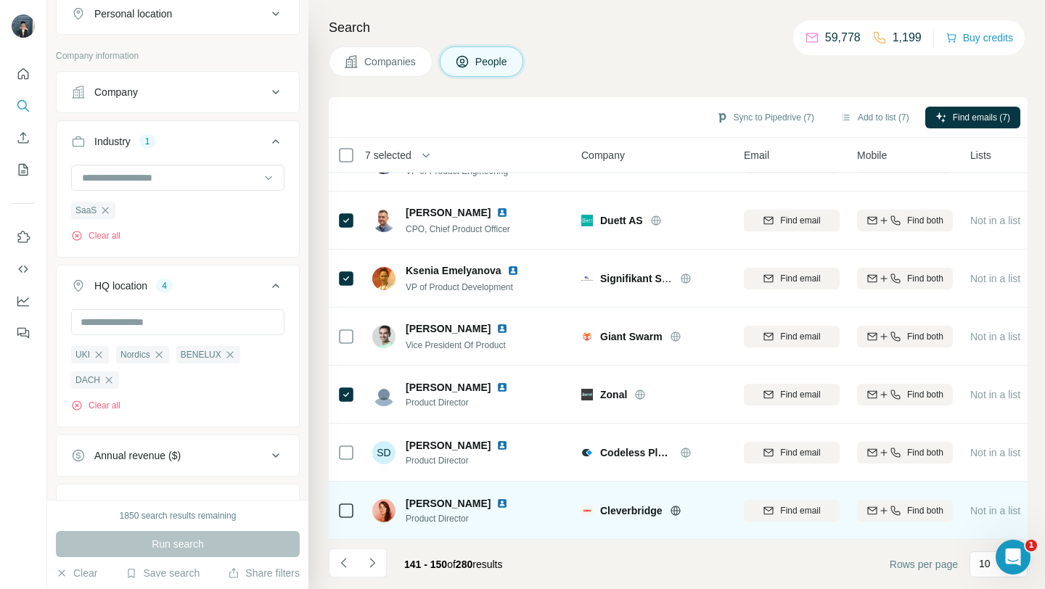
click at [676, 508] on icon at bounding box center [676, 511] width 12 height 12
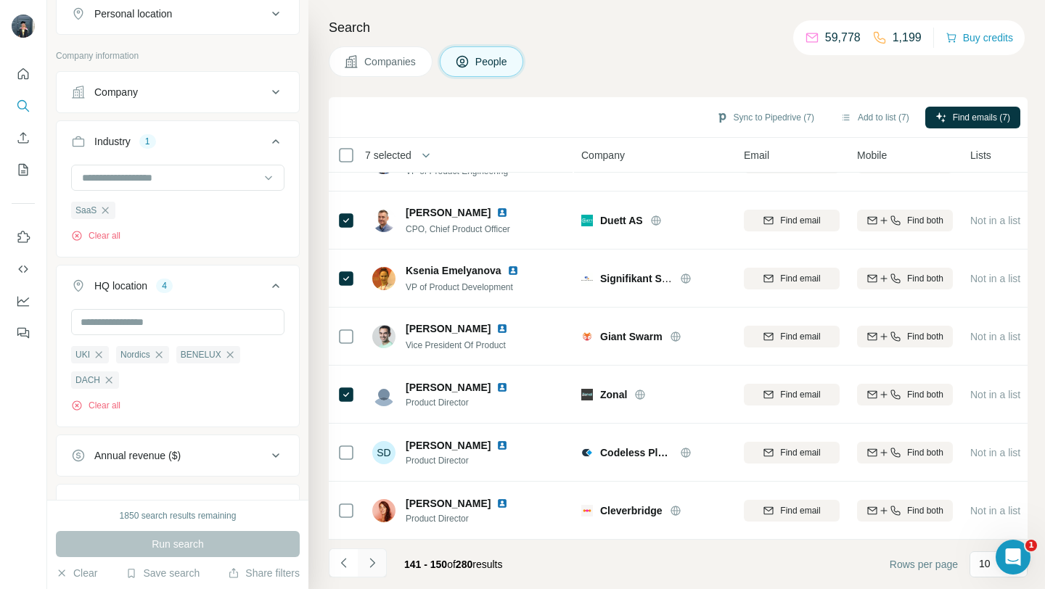
click at [377, 562] on icon "Navigate to next page" at bounding box center [372, 563] width 15 height 15
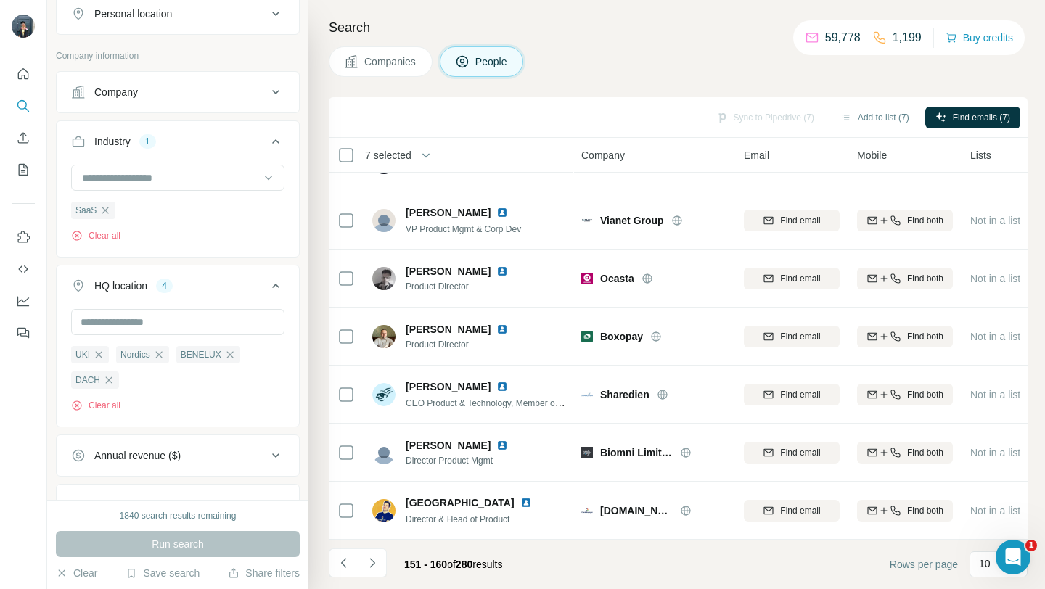
scroll to position [0, 0]
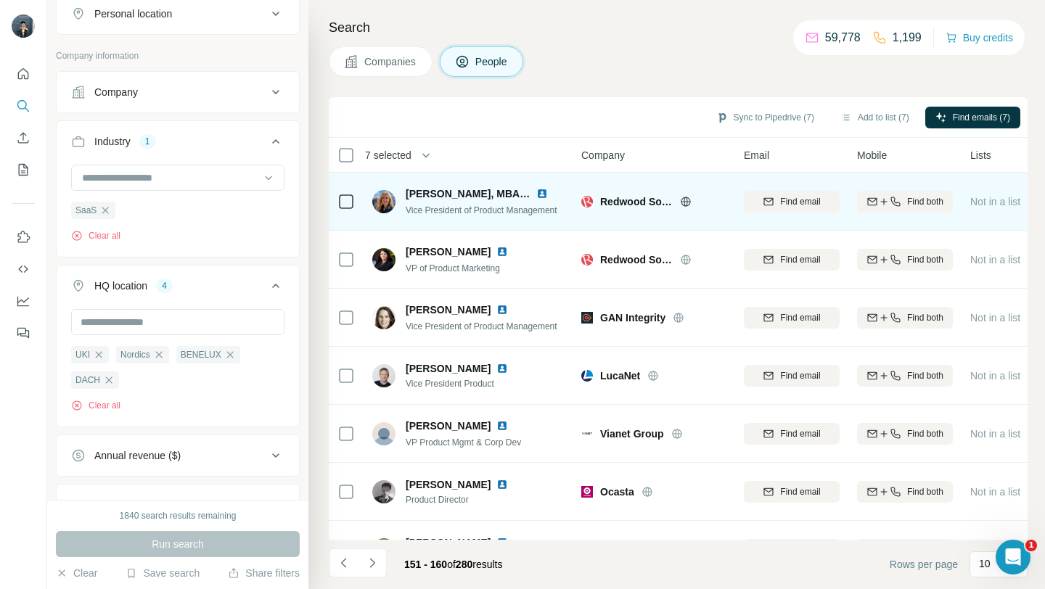
click at [687, 202] on icon at bounding box center [686, 202] width 12 height 12
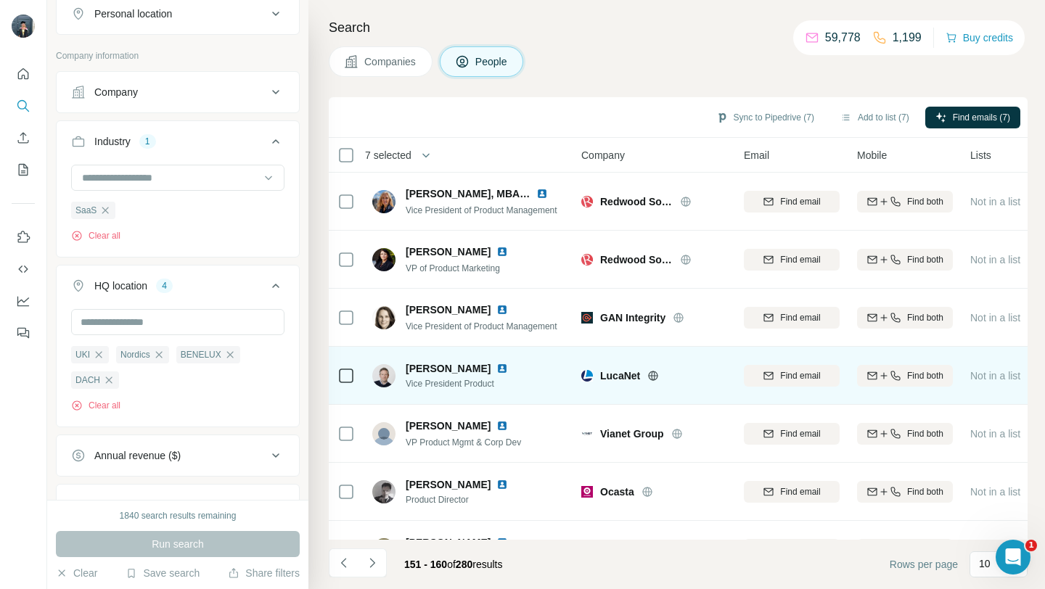
scroll to position [35, 0]
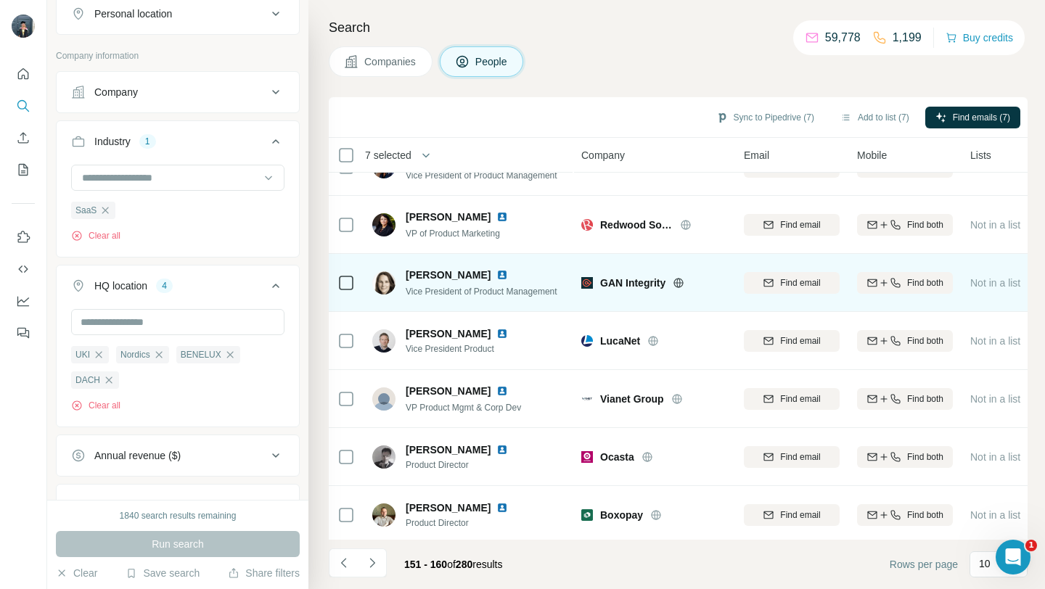
click at [681, 283] on icon at bounding box center [679, 282] width 4 height 9
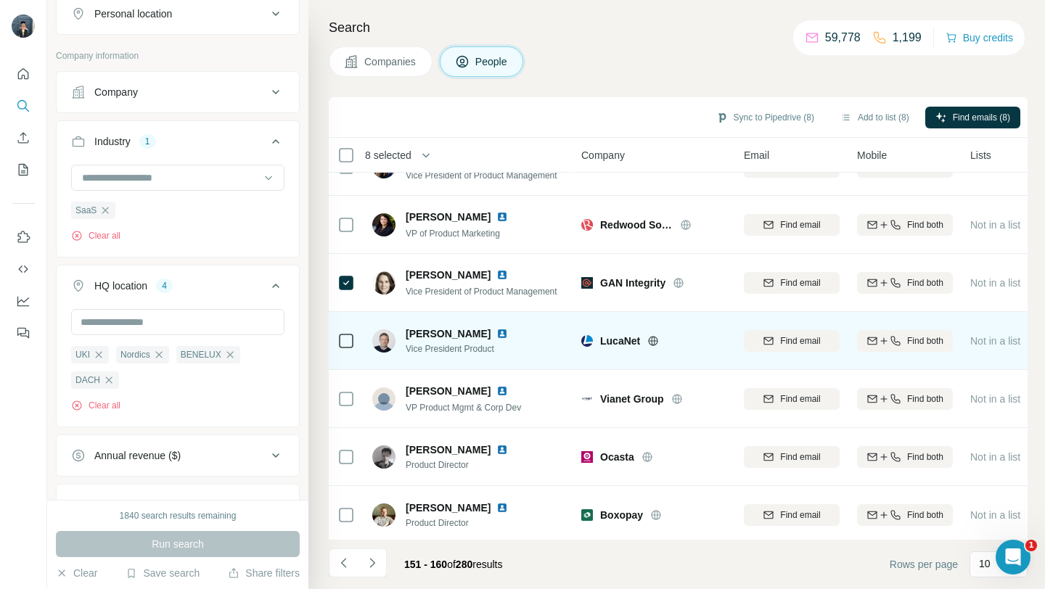
click at [654, 335] on icon at bounding box center [653, 341] width 12 height 12
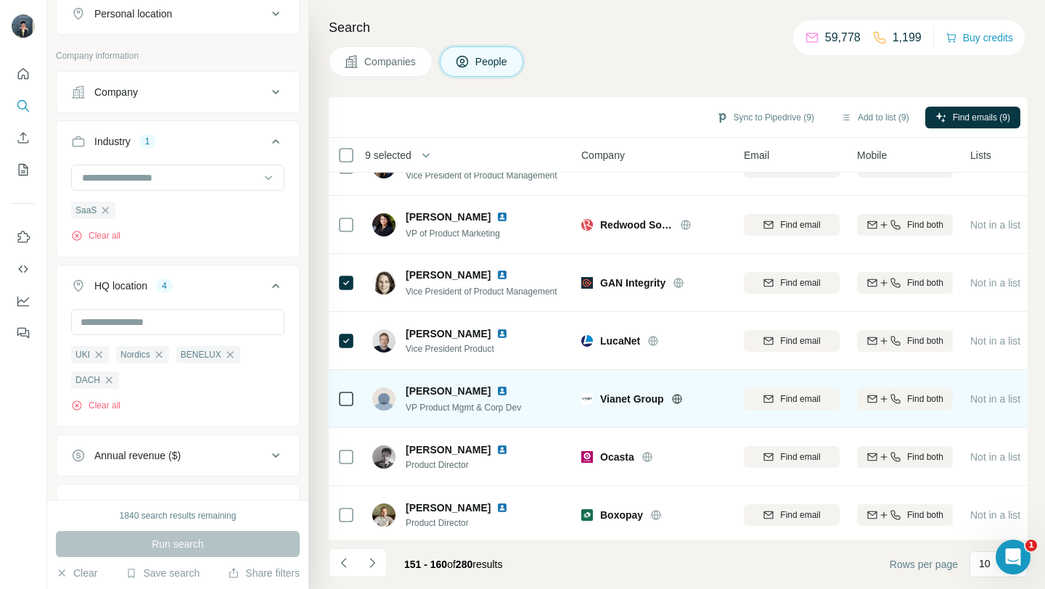
click at [678, 400] on icon at bounding box center [677, 398] width 4 height 9
